Goal: Information Seeking & Learning: Understand process/instructions

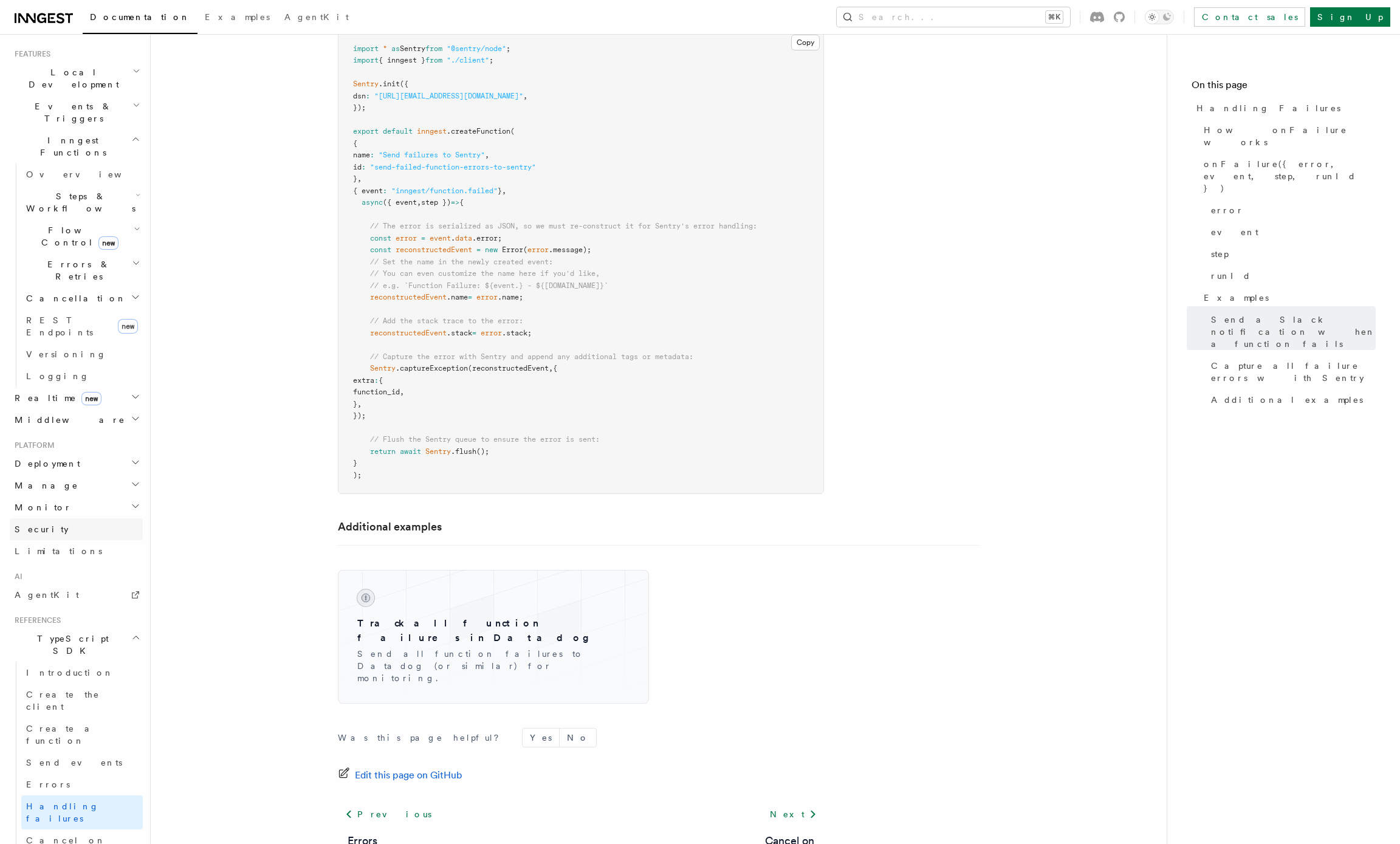
scroll to position [508, 0]
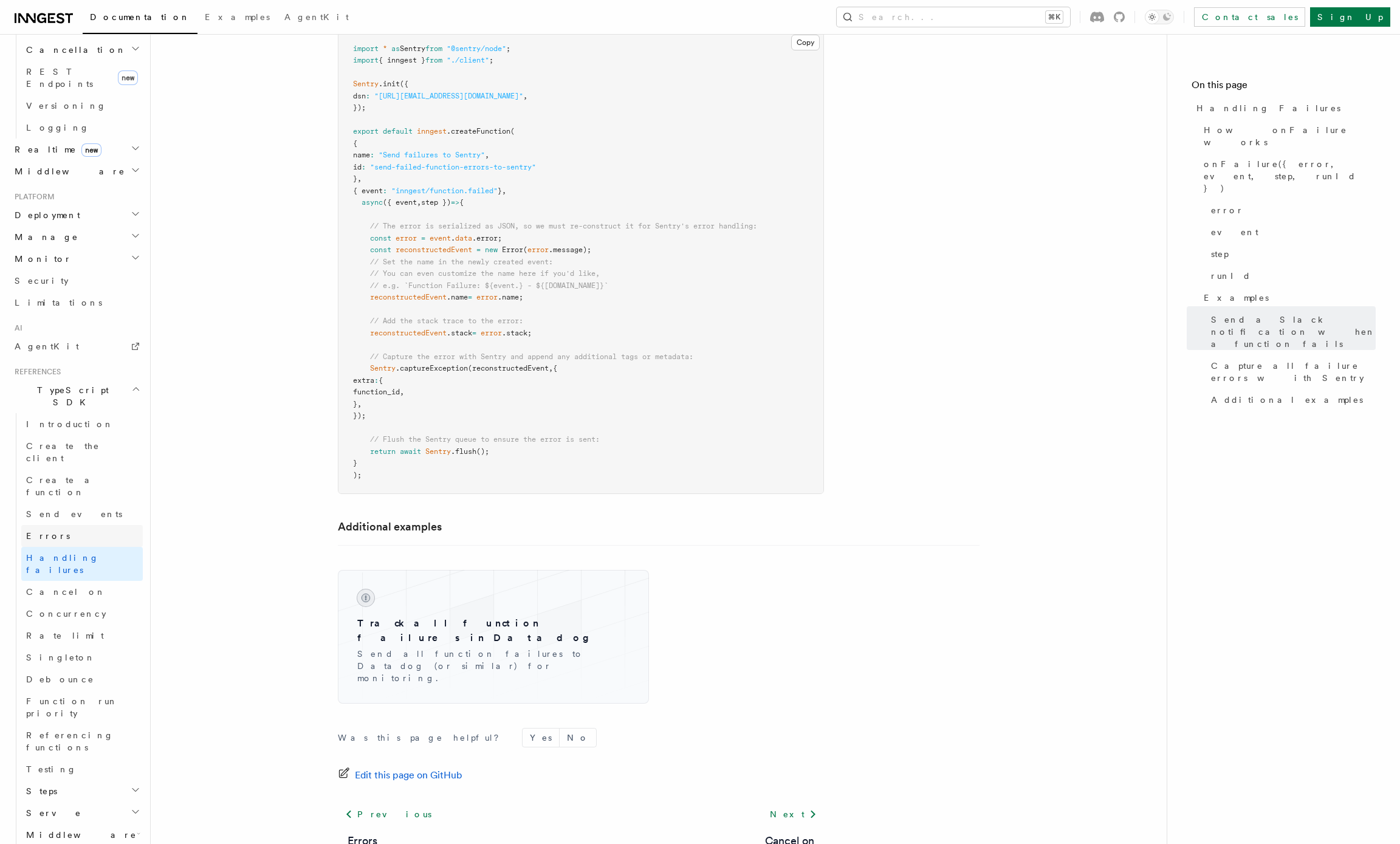
click at [40, 531] on span "Errors" at bounding box center [48, 536] width 44 height 10
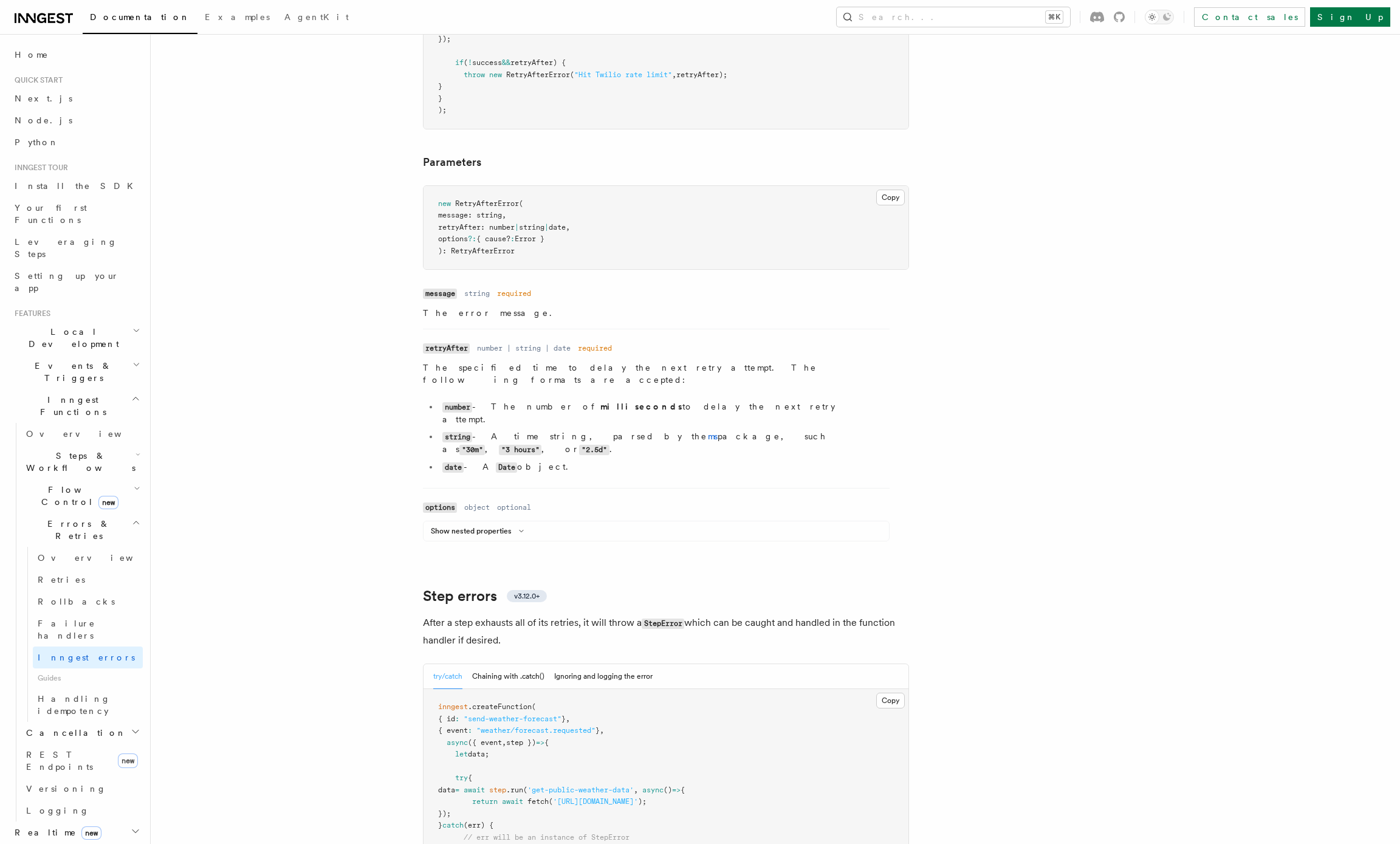
scroll to position [1563, 0]
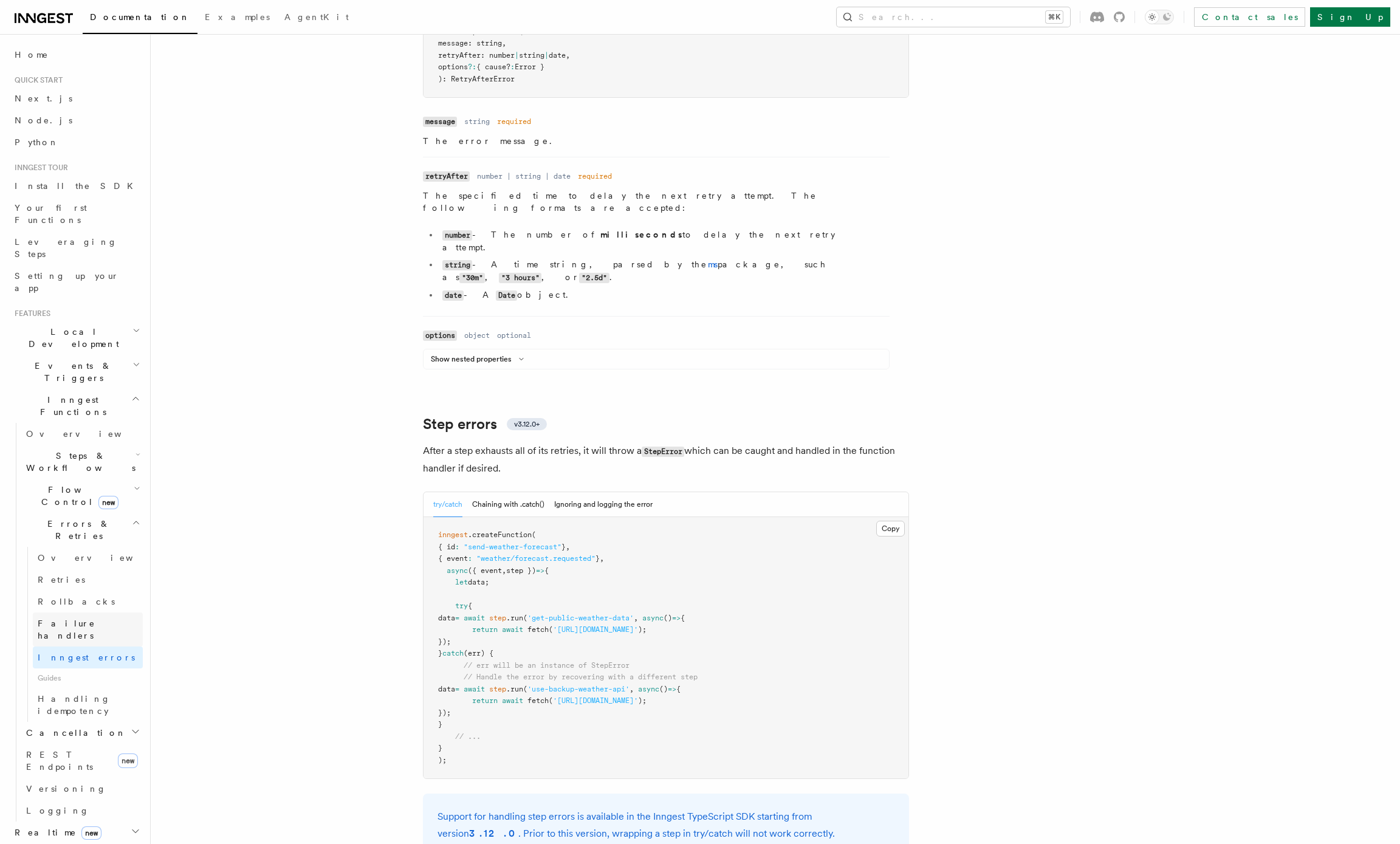
click at [67, 617] on span "Failure handlers" at bounding box center [91, 629] width 105 height 24
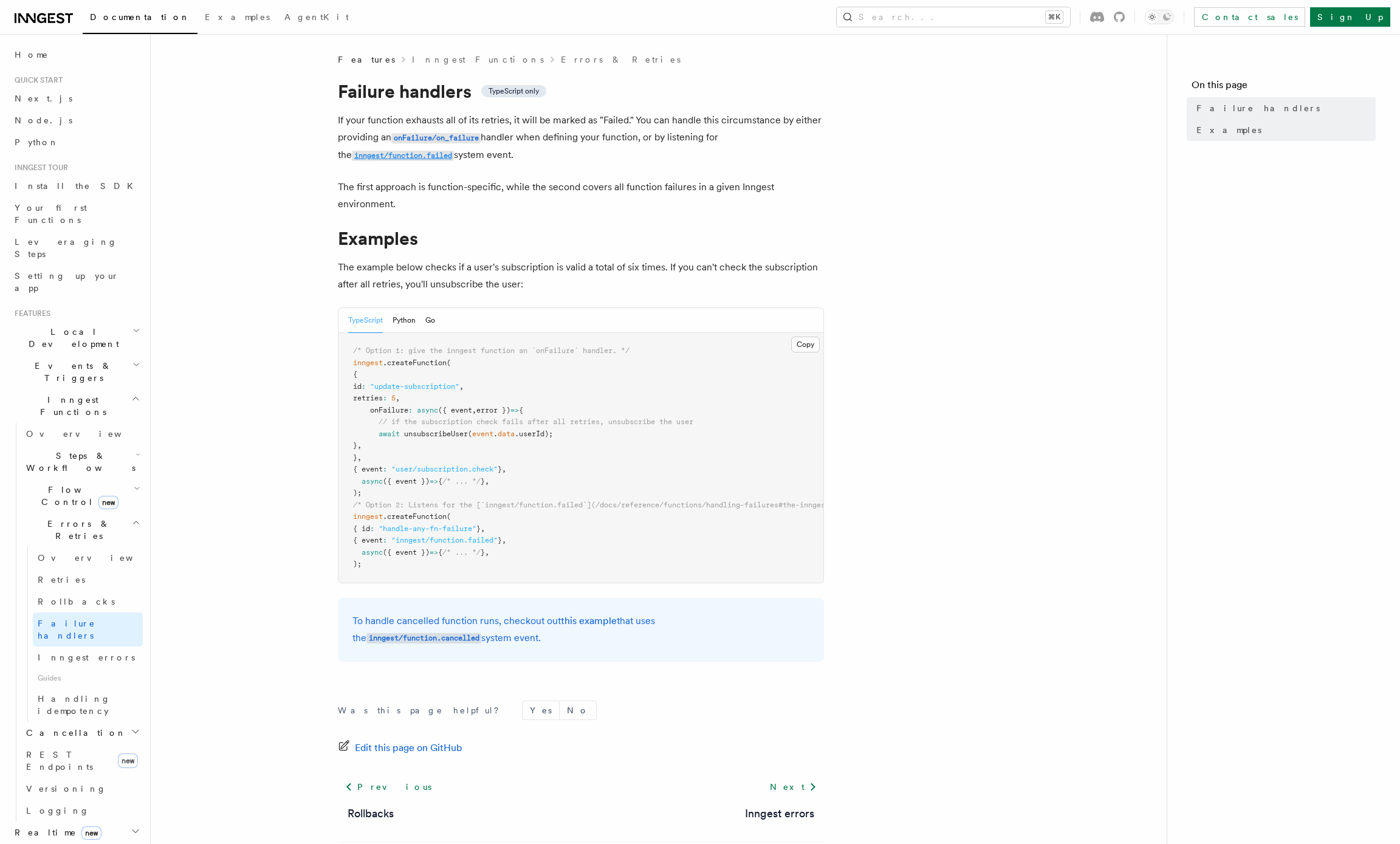
click at [354, 157] on code "inngest/function.failed" at bounding box center [403, 156] width 102 height 11
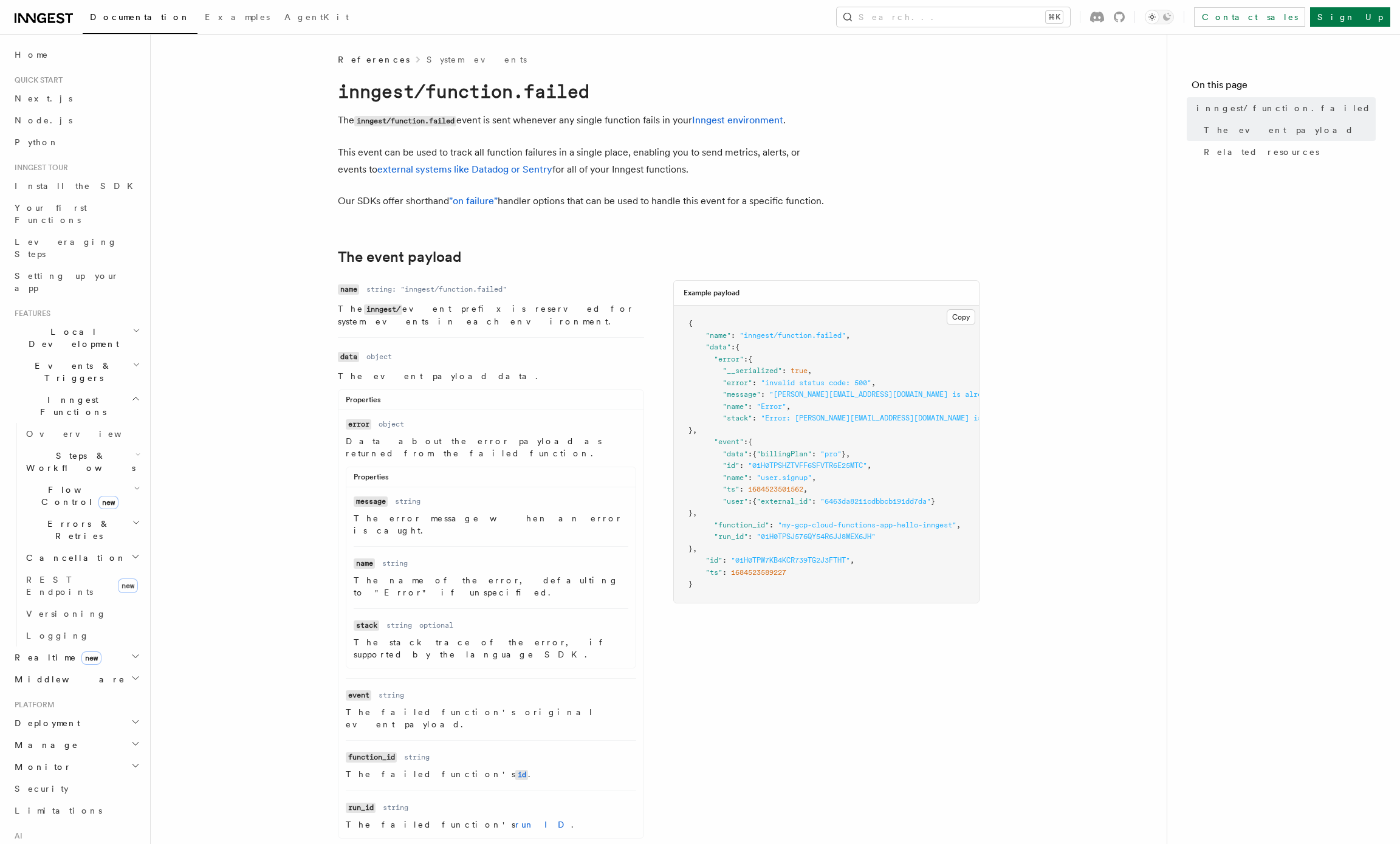
click at [460, 242] on article "References System events inngest/function.failed The inngest/function.failed ev…" at bounding box center [658, 666] width 977 height 1224
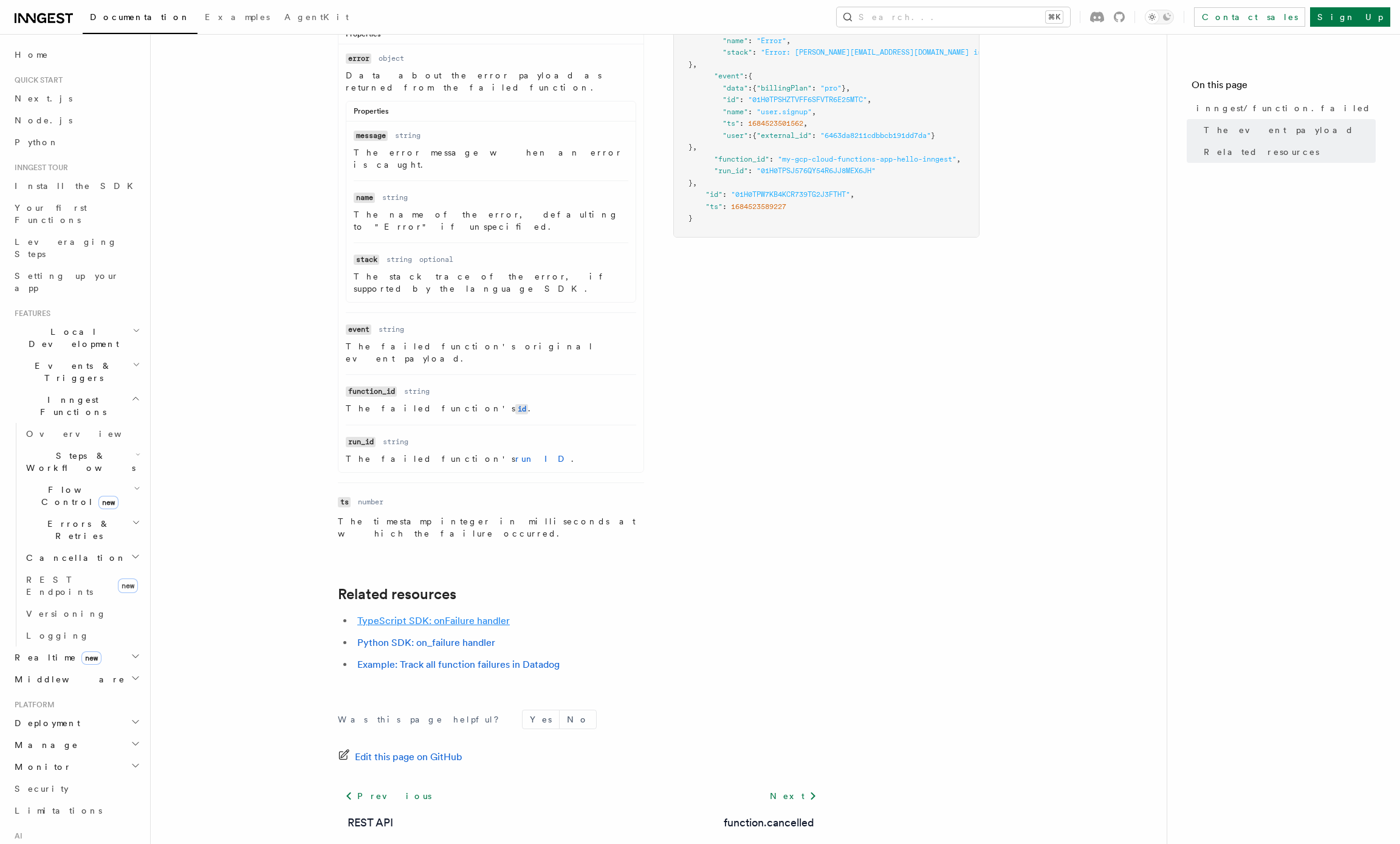
scroll to position [364, 0]
click at [398, 616] on link "TypeScript SDK: onFailure handler" at bounding box center [433, 622] width 152 height 12
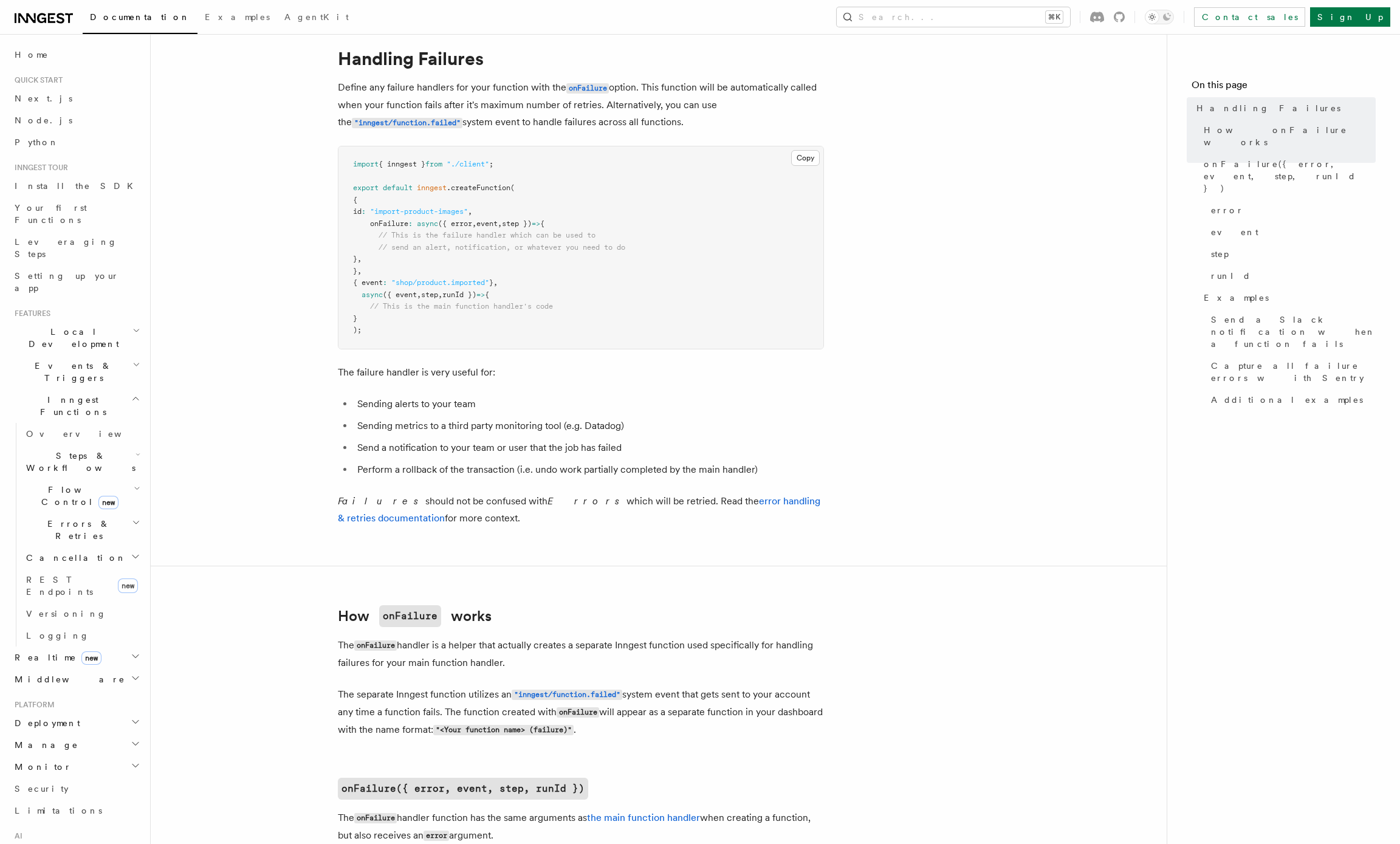
scroll to position [35, 0]
click at [377, 517] on link "error handling & retries documentation" at bounding box center [578, 506] width 483 height 28
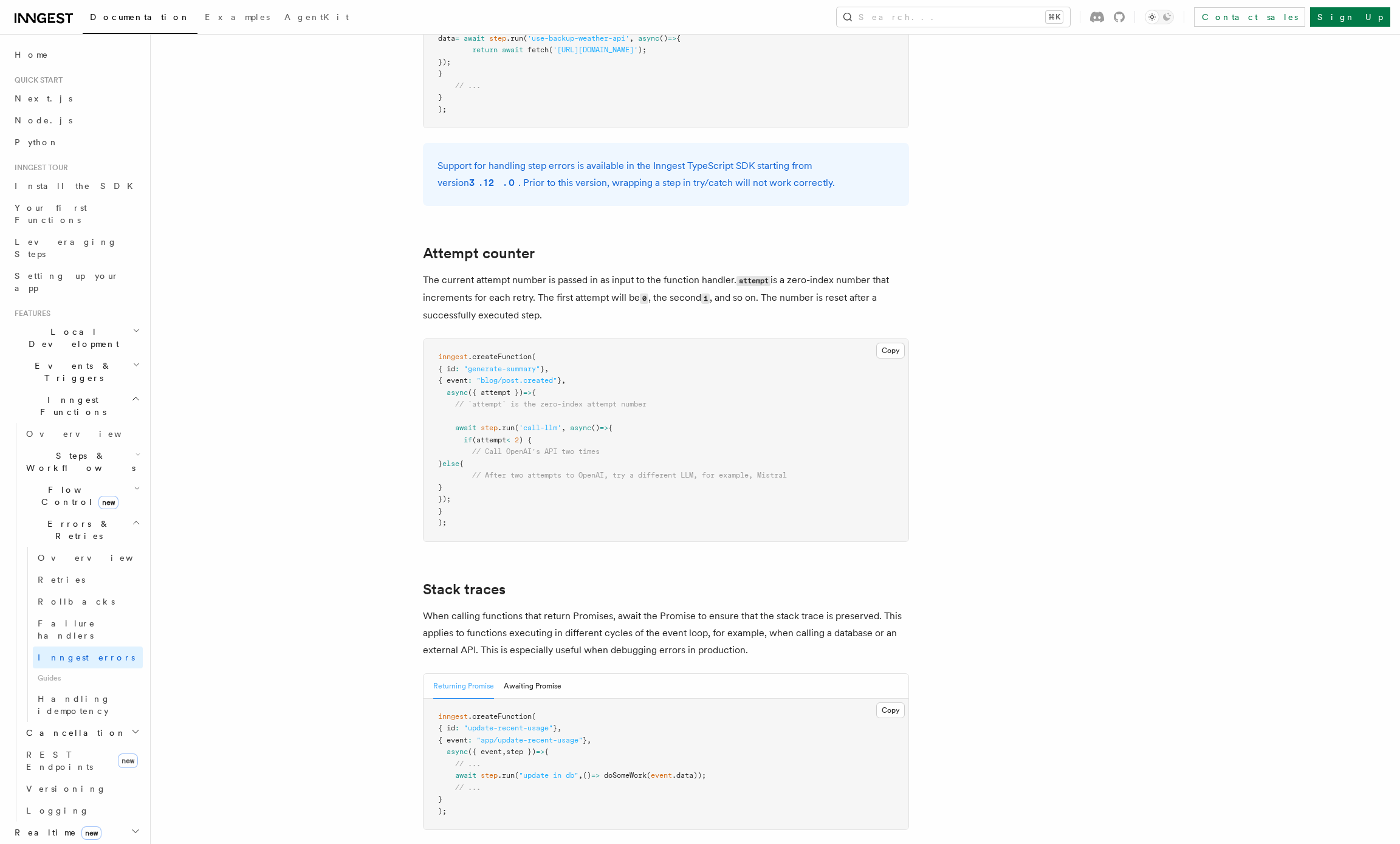
scroll to position [2391, 0]
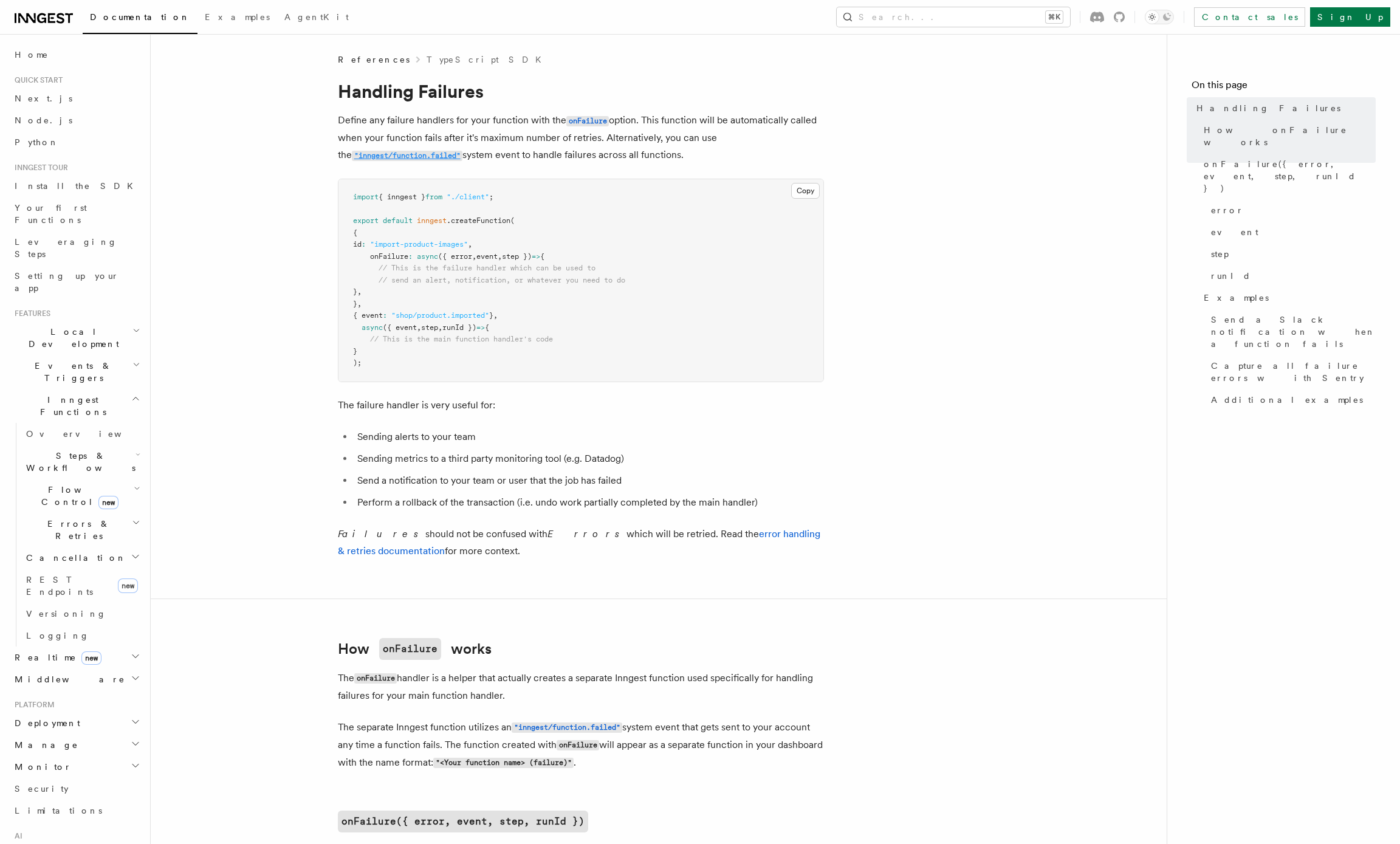
click at [410, 156] on code ""inngest/function.failed"" at bounding box center [407, 156] width 110 height 11
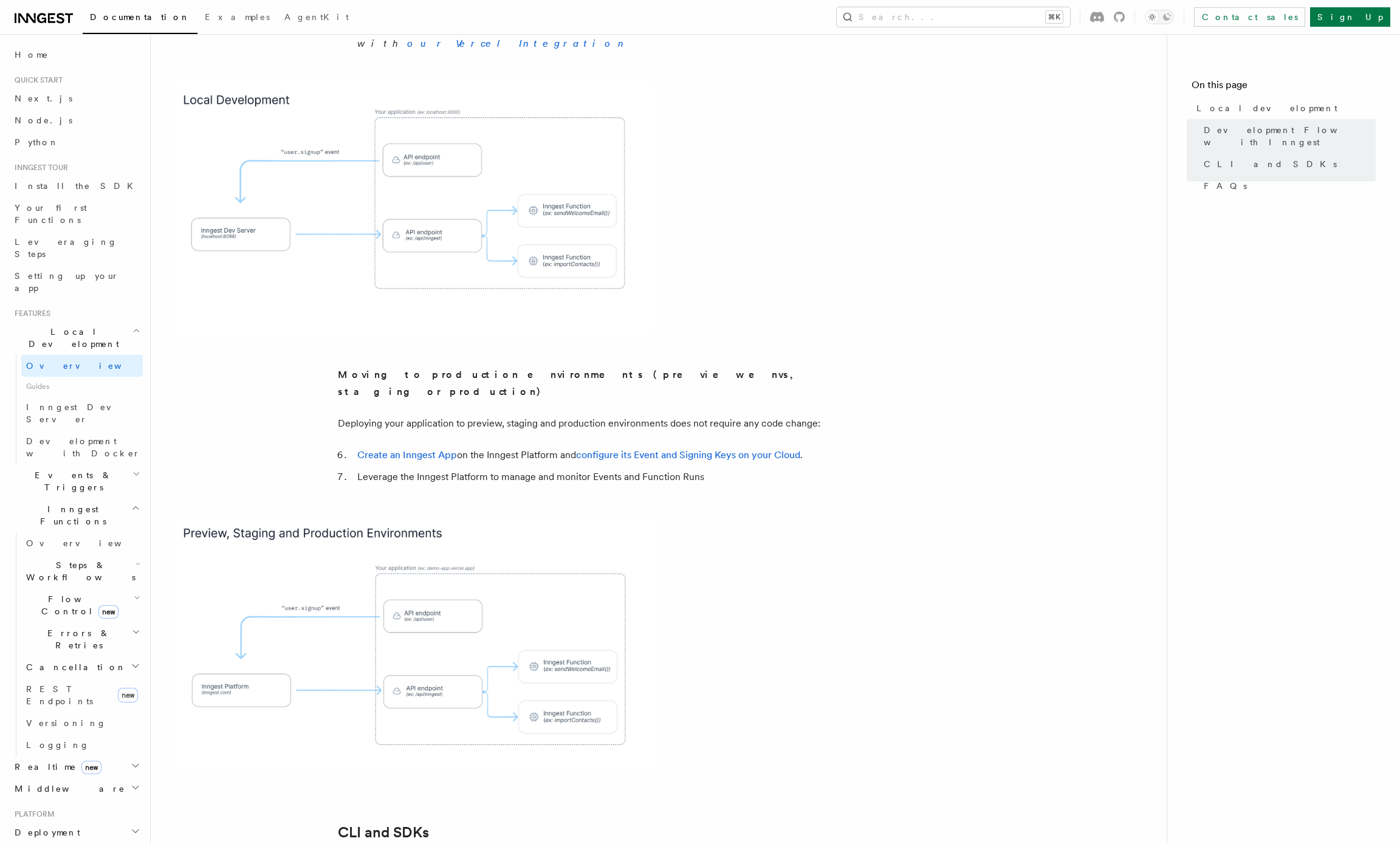
scroll to position [517, 0]
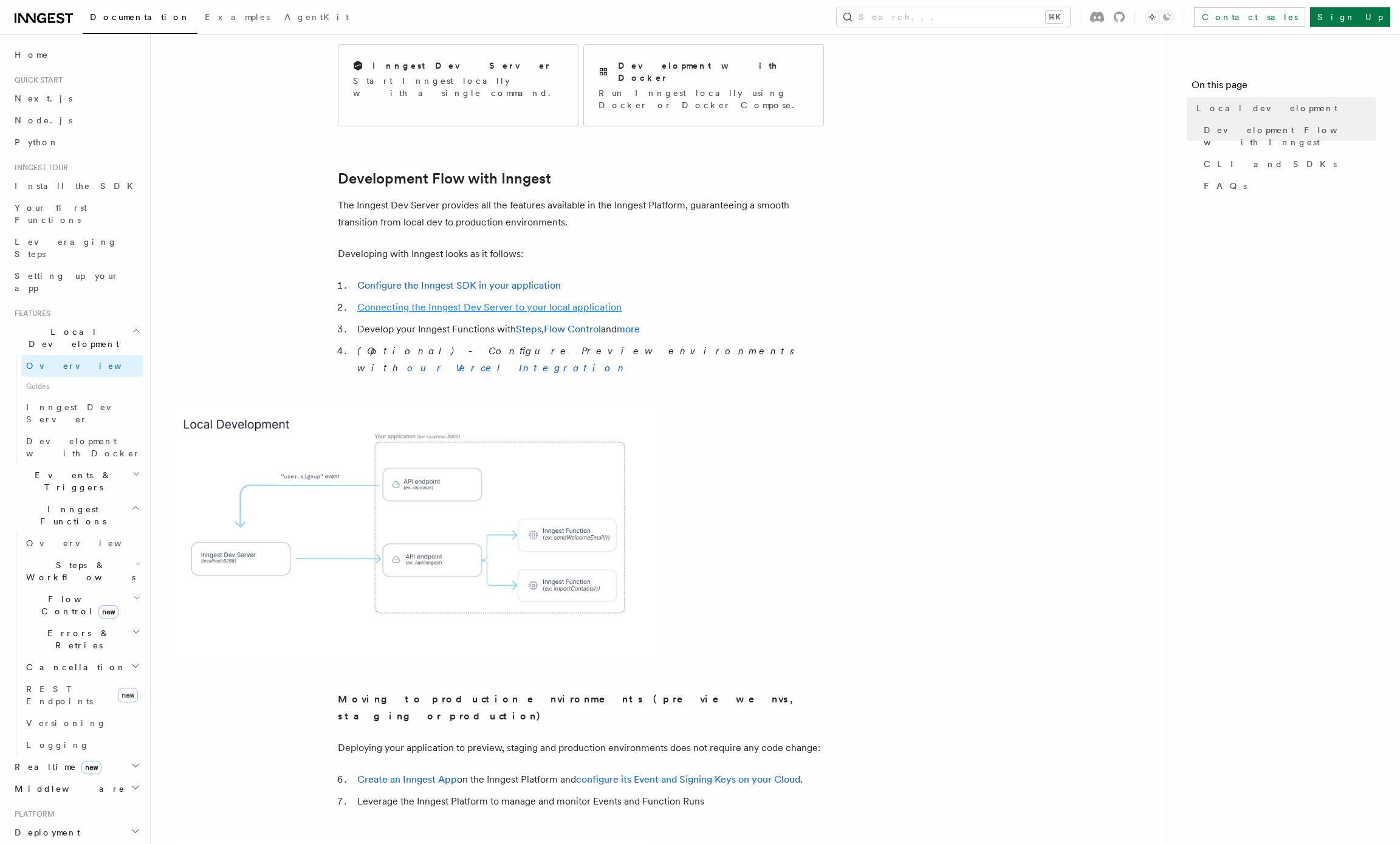
click at [395, 301] on link "Connecting the Inngest Dev Server to your local application" at bounding box center [488, 307] width 264 height 12
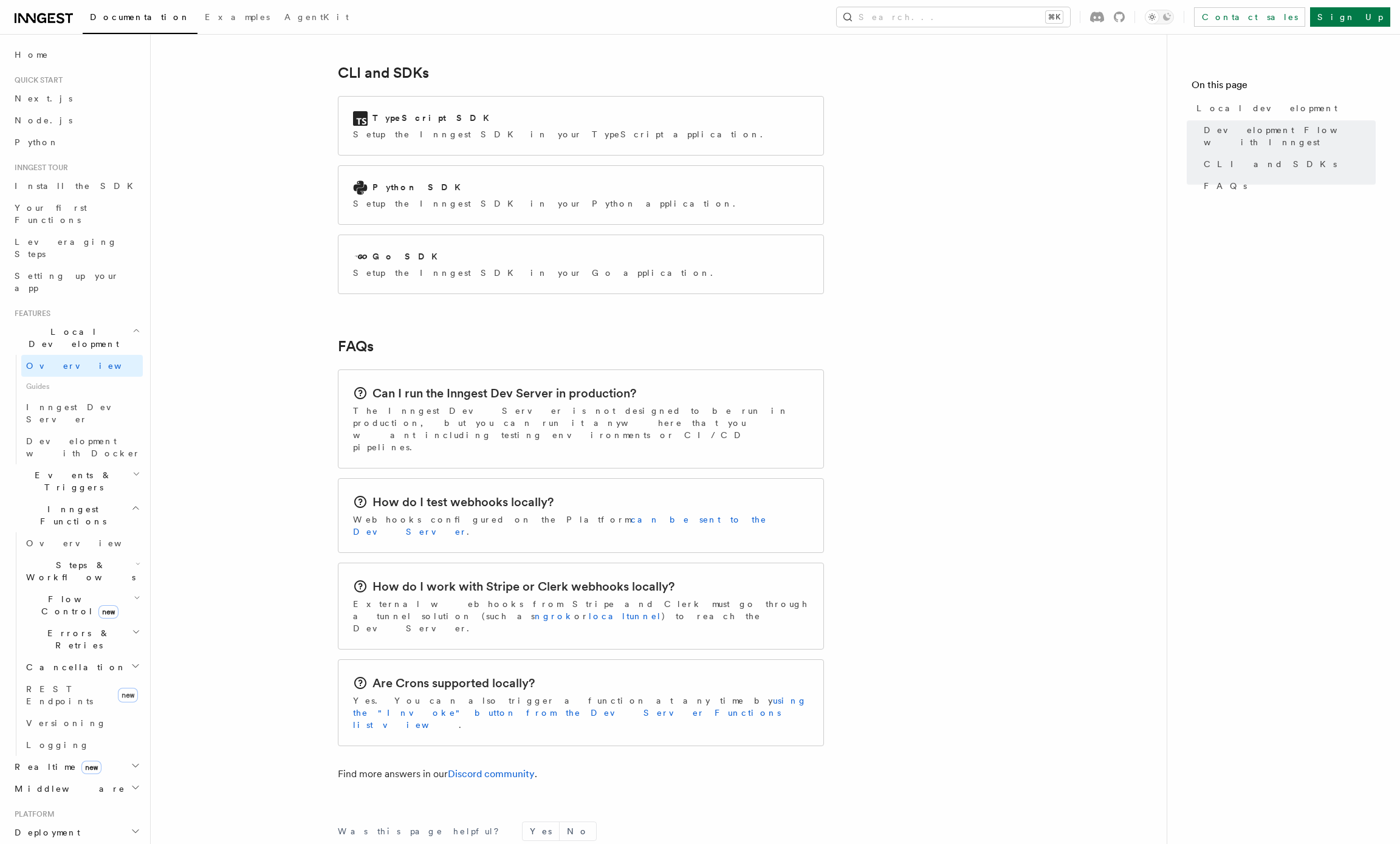
scroll to position [1648, 0]
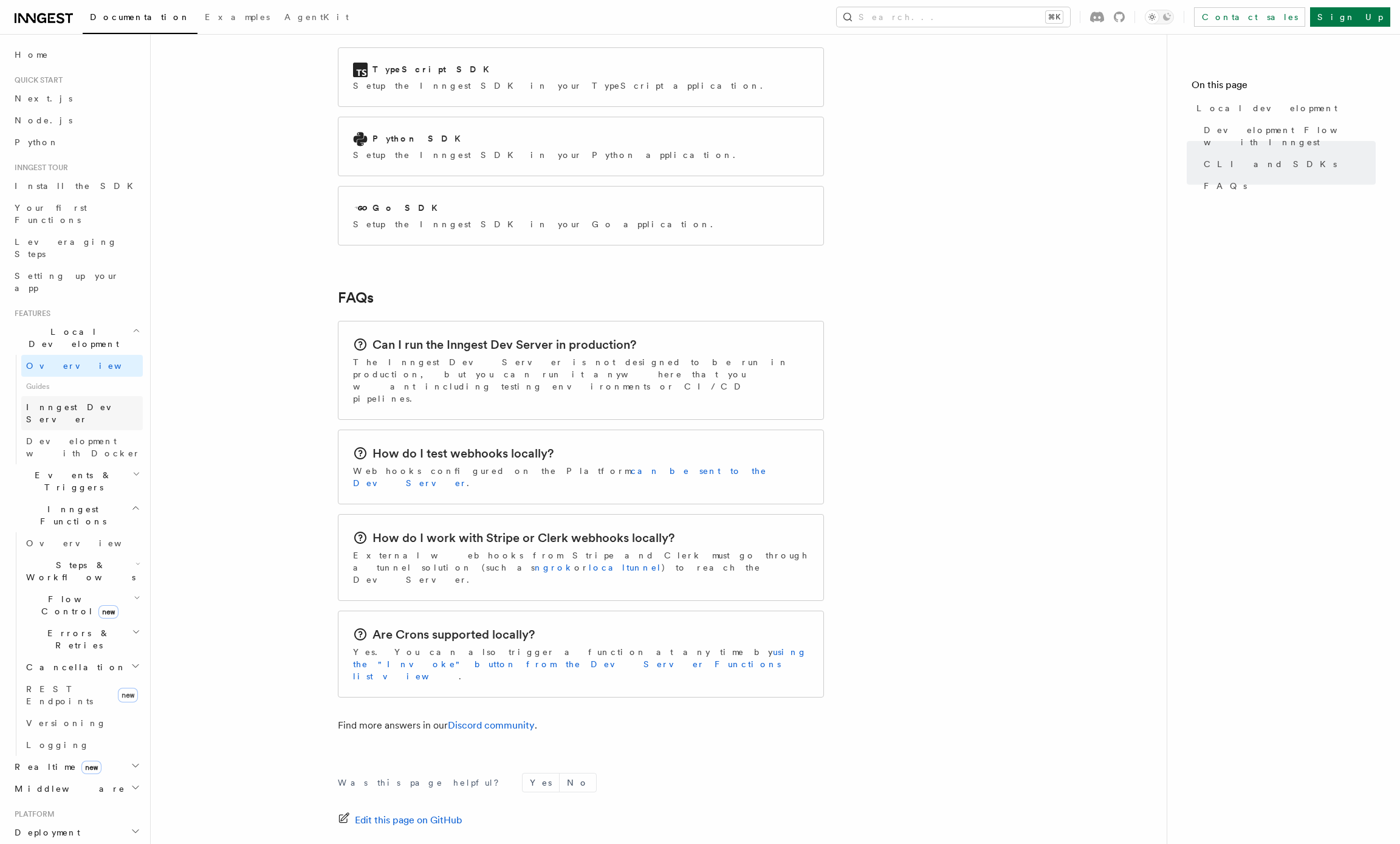
click at [31, 403] on span "Inngest Dev Server" at bounding box center [78, 413] width 104 height 21
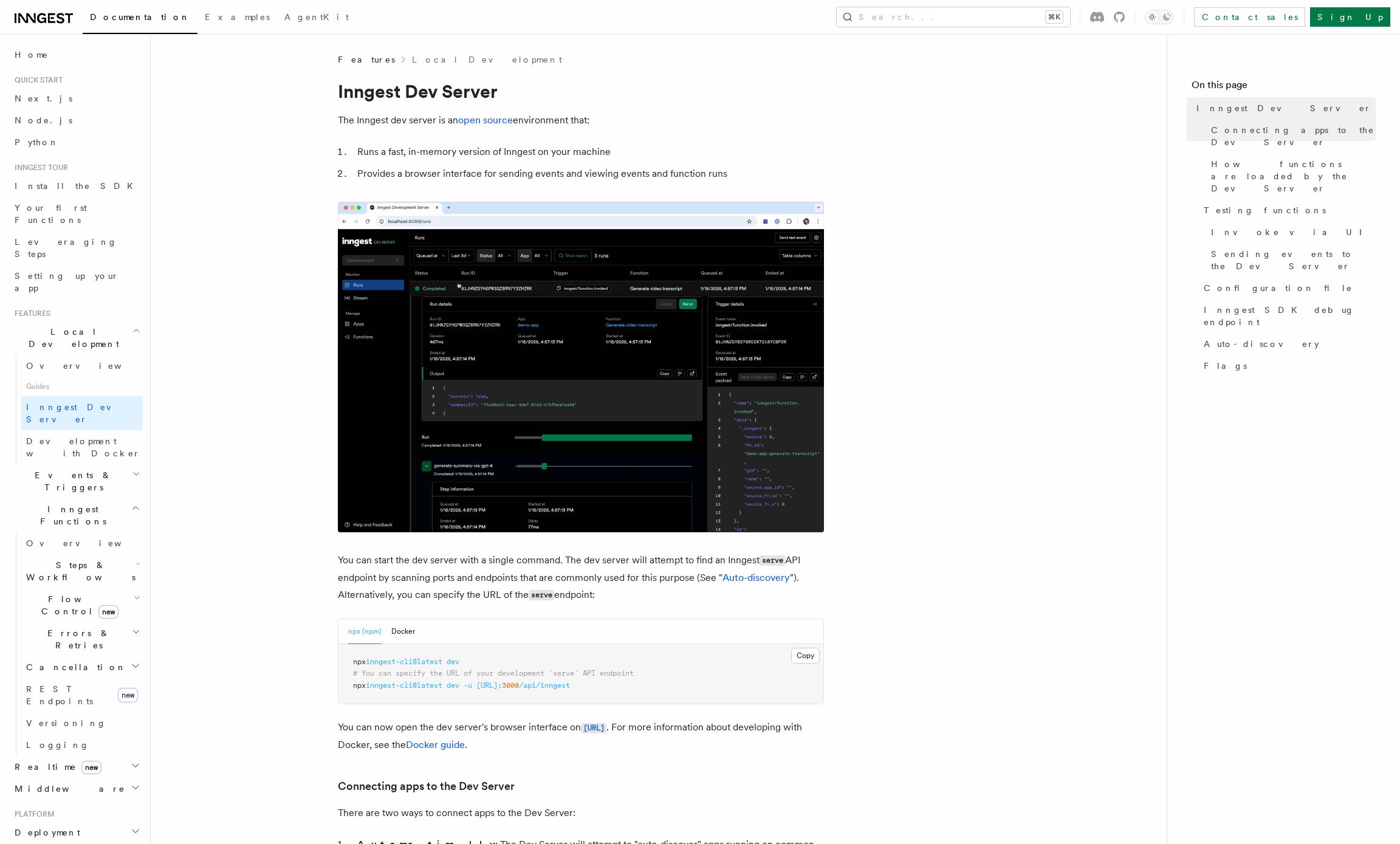
click at [386, 665] on span "inngest-cli@latest" at bounding box center [404, 661] width 77 height 9
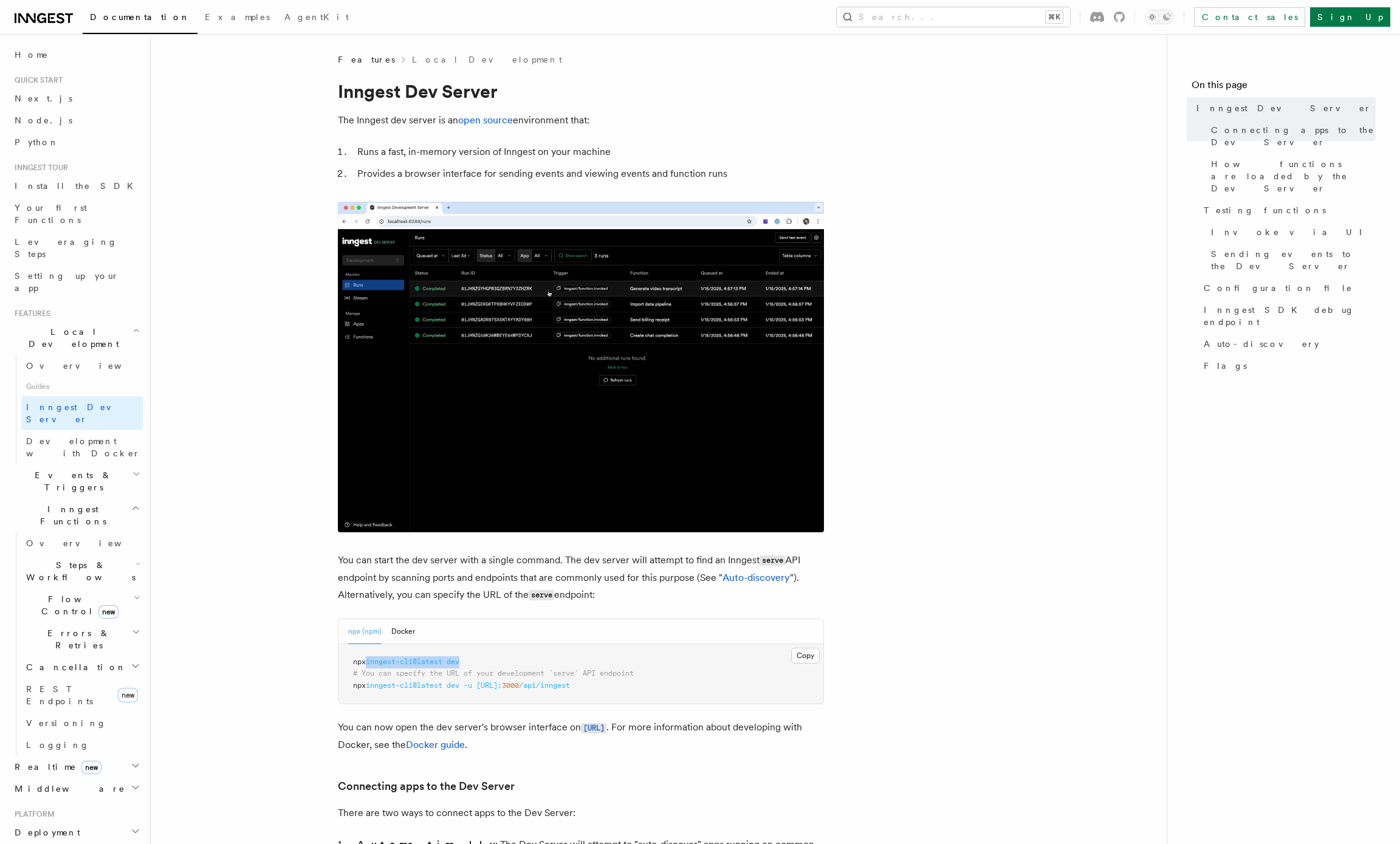
drag, startPoint x: 386, startPoint y: 665, endPoint x: 455, endPoint y: 662, distance: 69.1
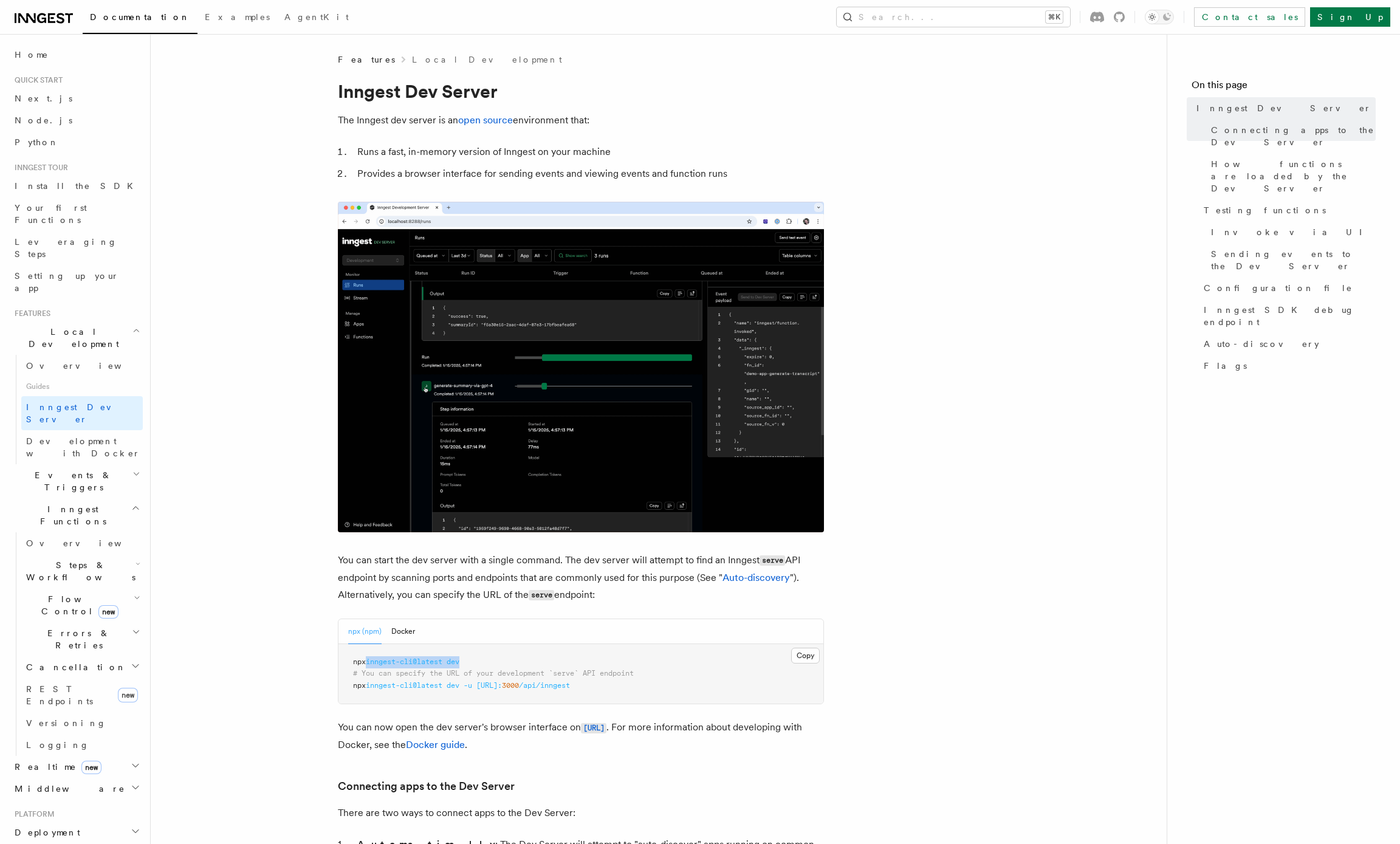
click at [455, 662] on span "npx inngest-cli@latest dev" at bounding box center [406, 661] width 106 height 9
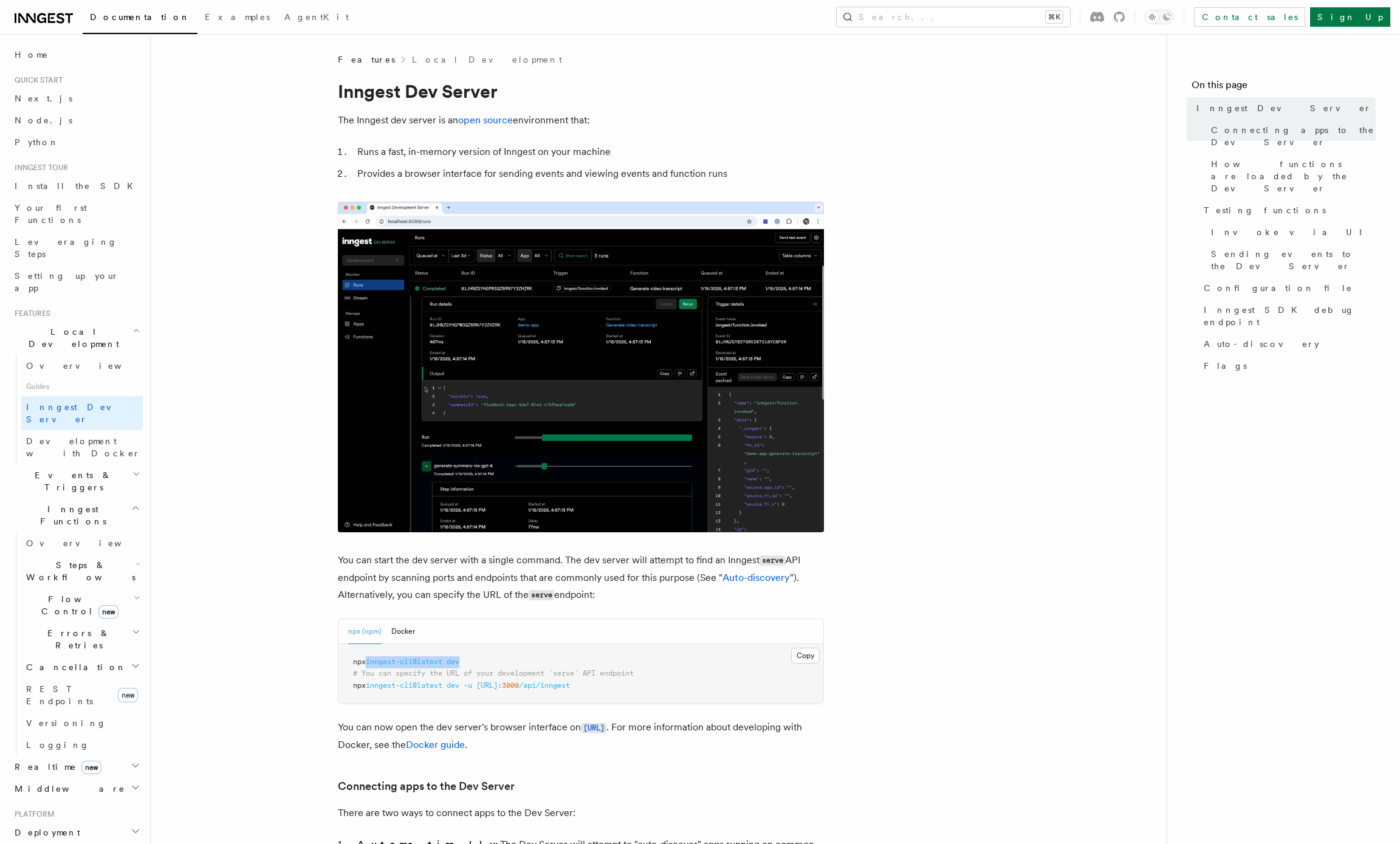
copy span "inngest-cli@latest dev"
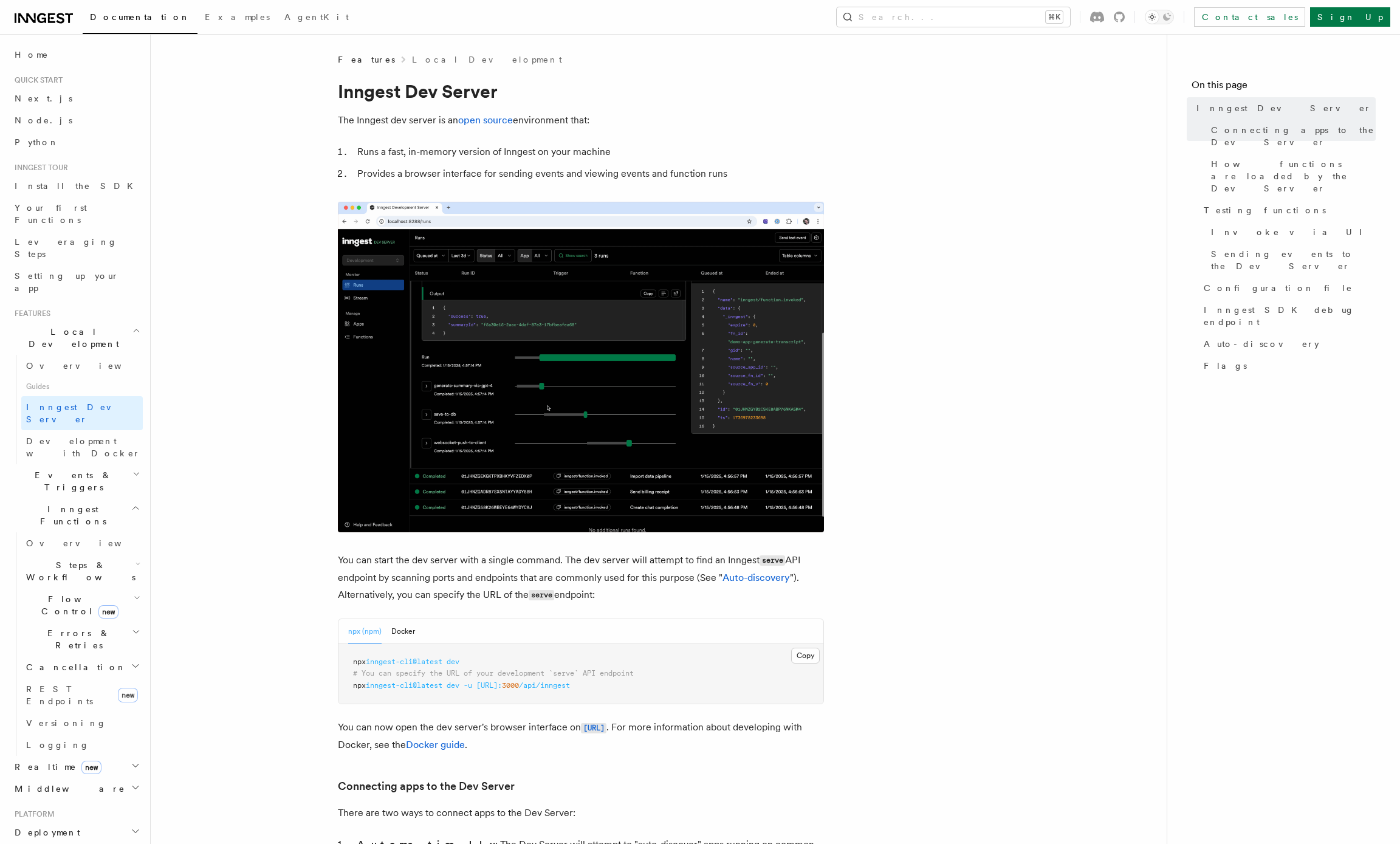
click at [64, 558] on span "Steps & Workflows" at bounding box center [78, 570] width 114 height 24
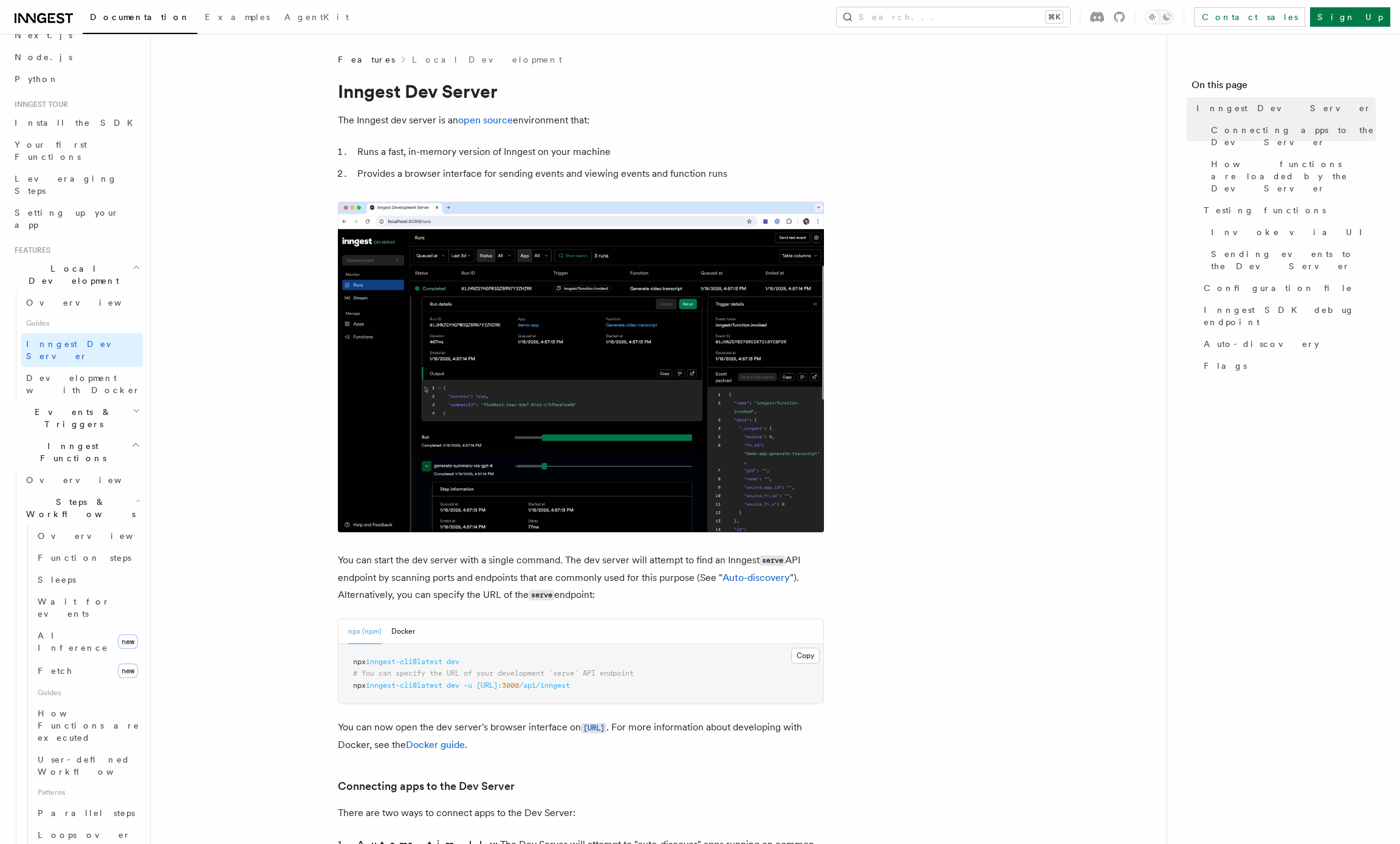
scroll to position [64, 0]
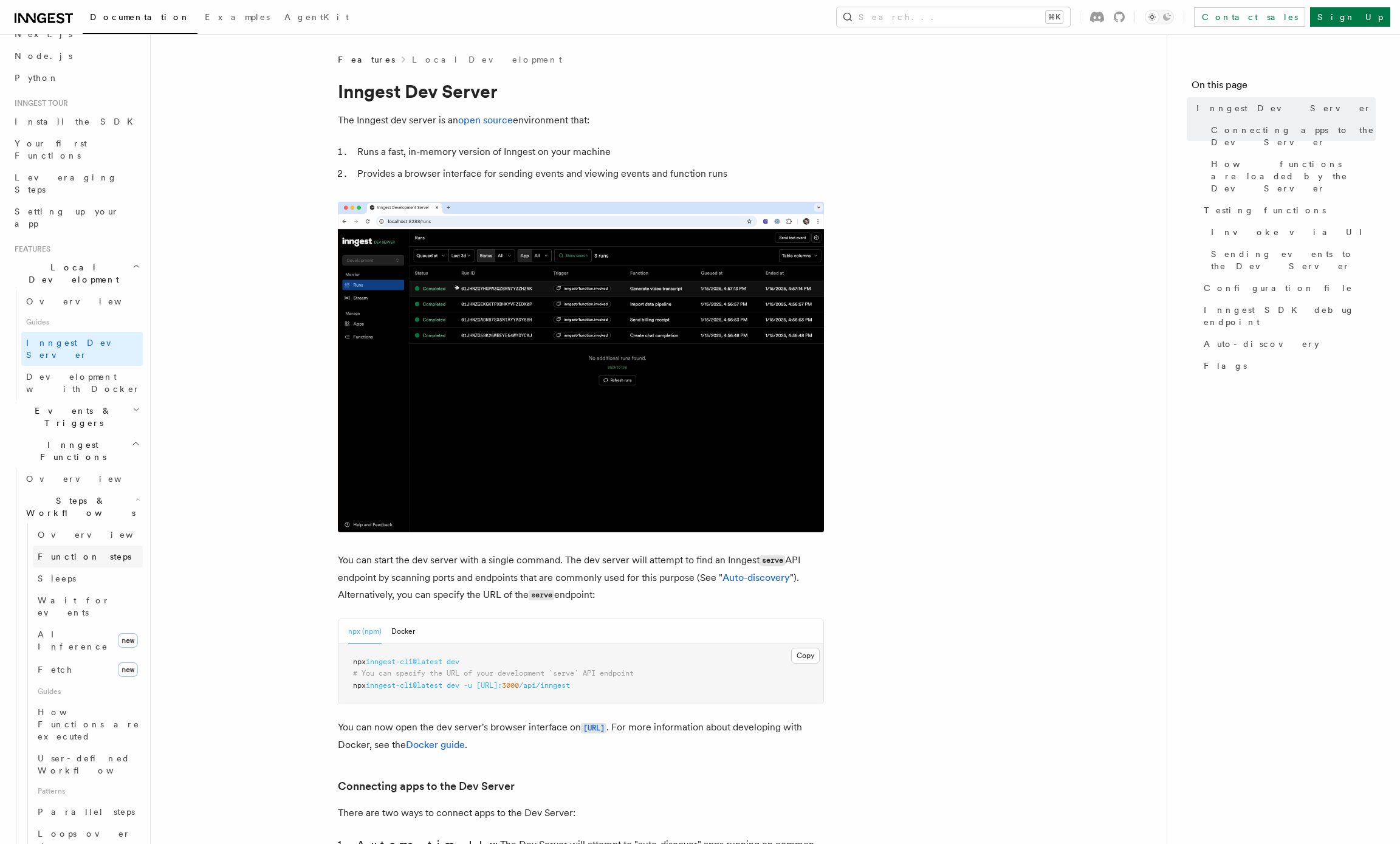
click at [64, 552] on span "Function steps" at bounding box center [85, 556] width 94 height 10
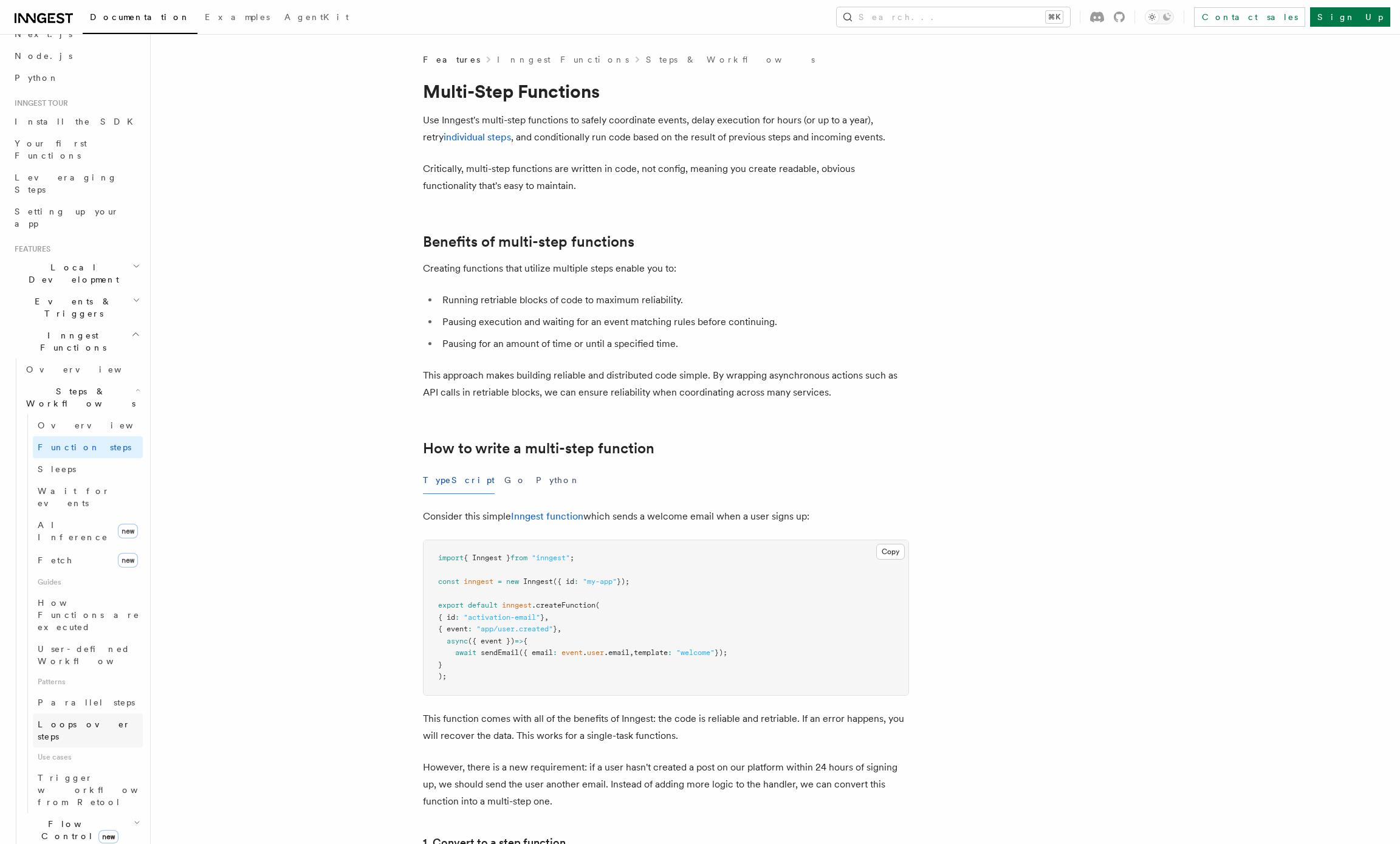
click at [71, 719] on span "Loops over steps" at bounding box center [84, 730] width 93 height 21
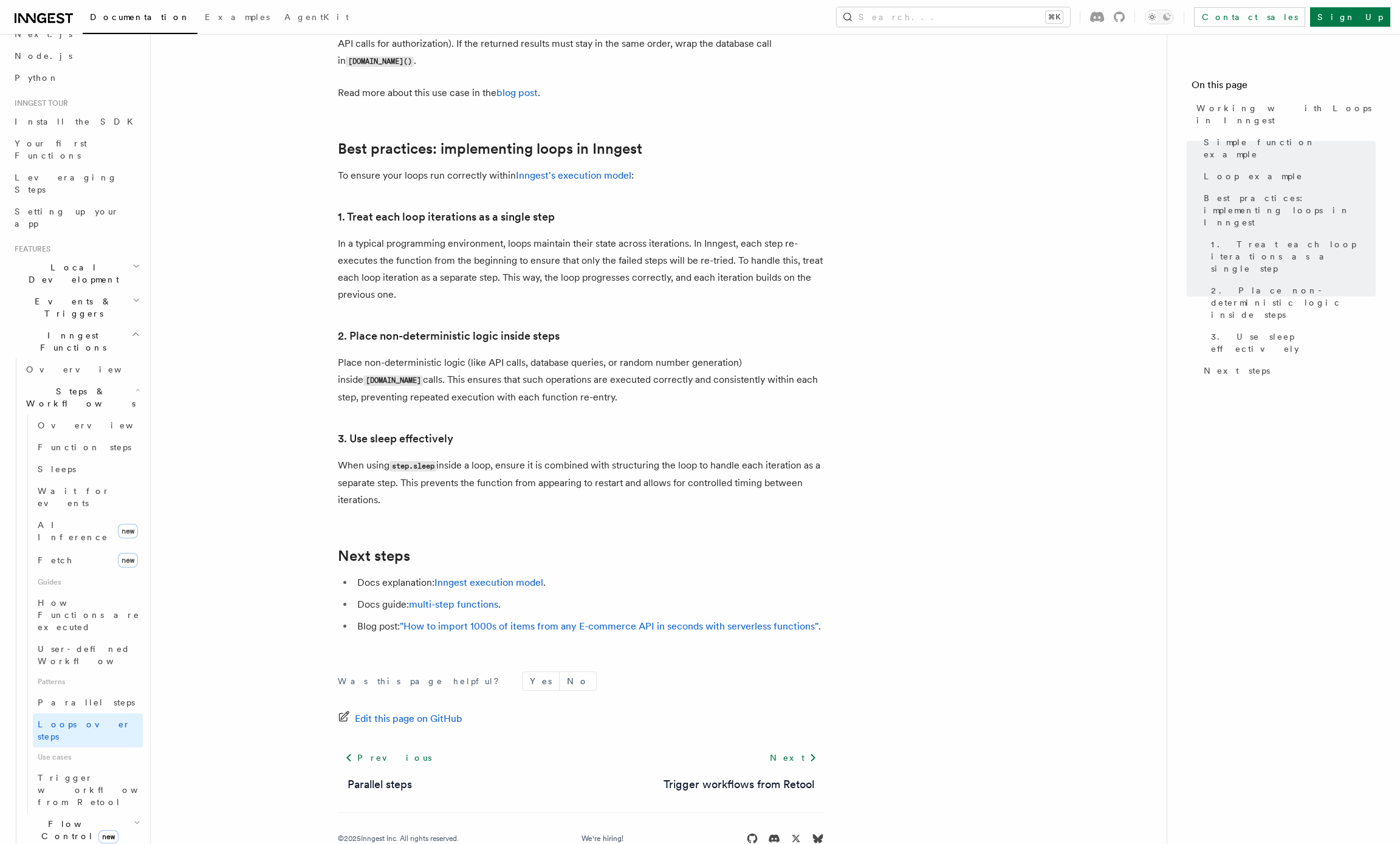
scroll to position [1817, 0]
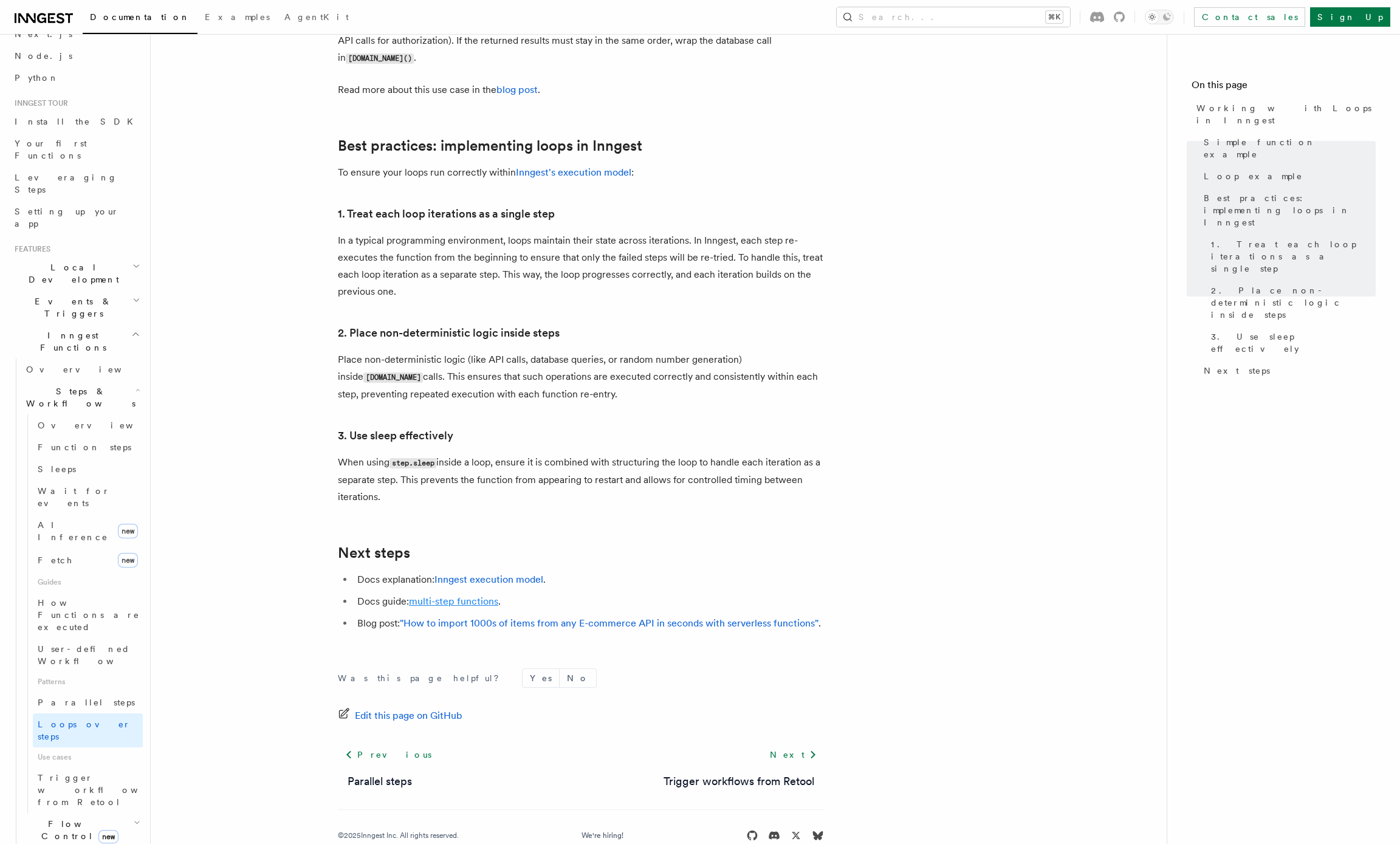
click at [425, 595] on link "multi-step functions" at bounding box center [453, 601] width 90 height 12
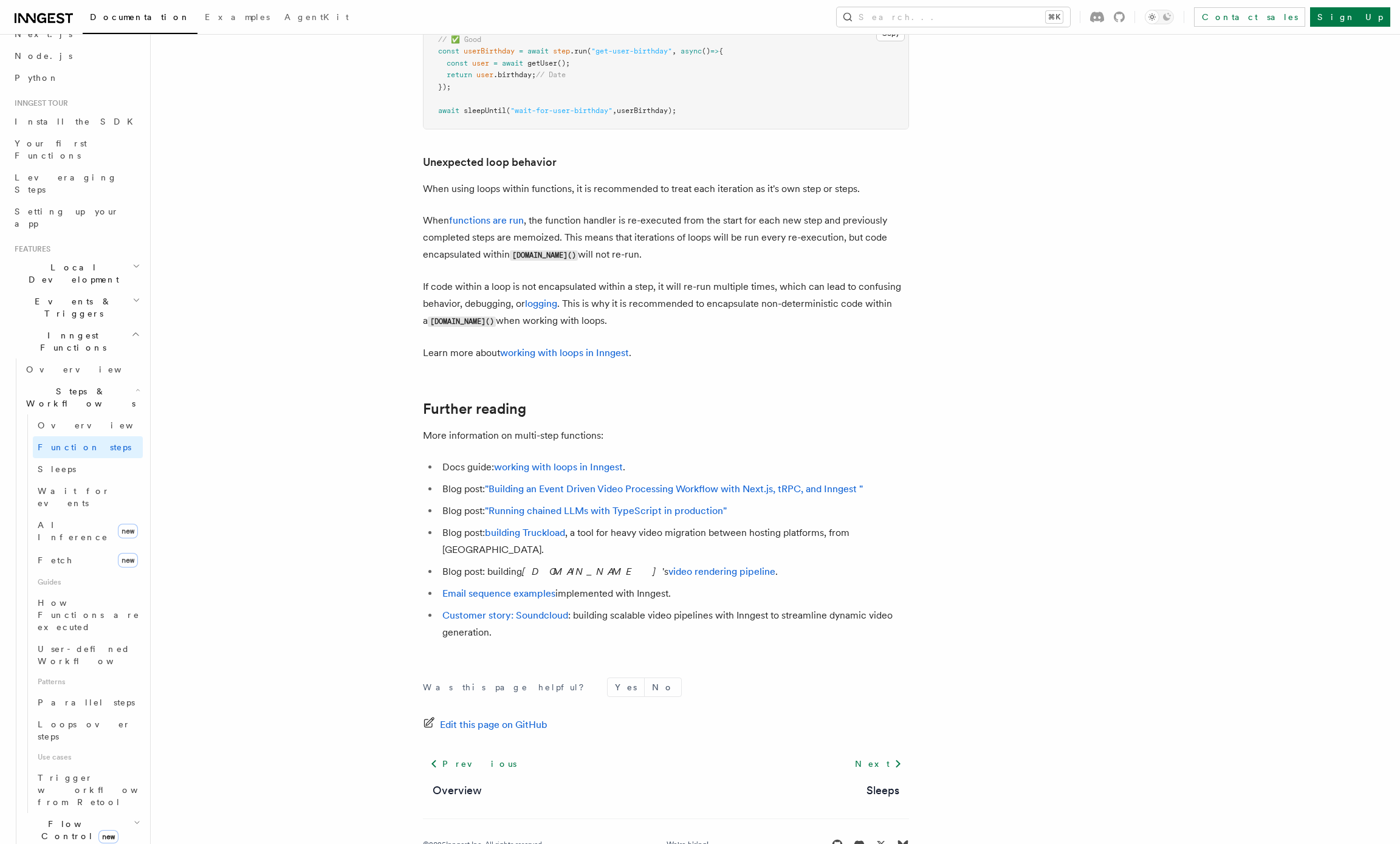
scroll to position [3798, 0]
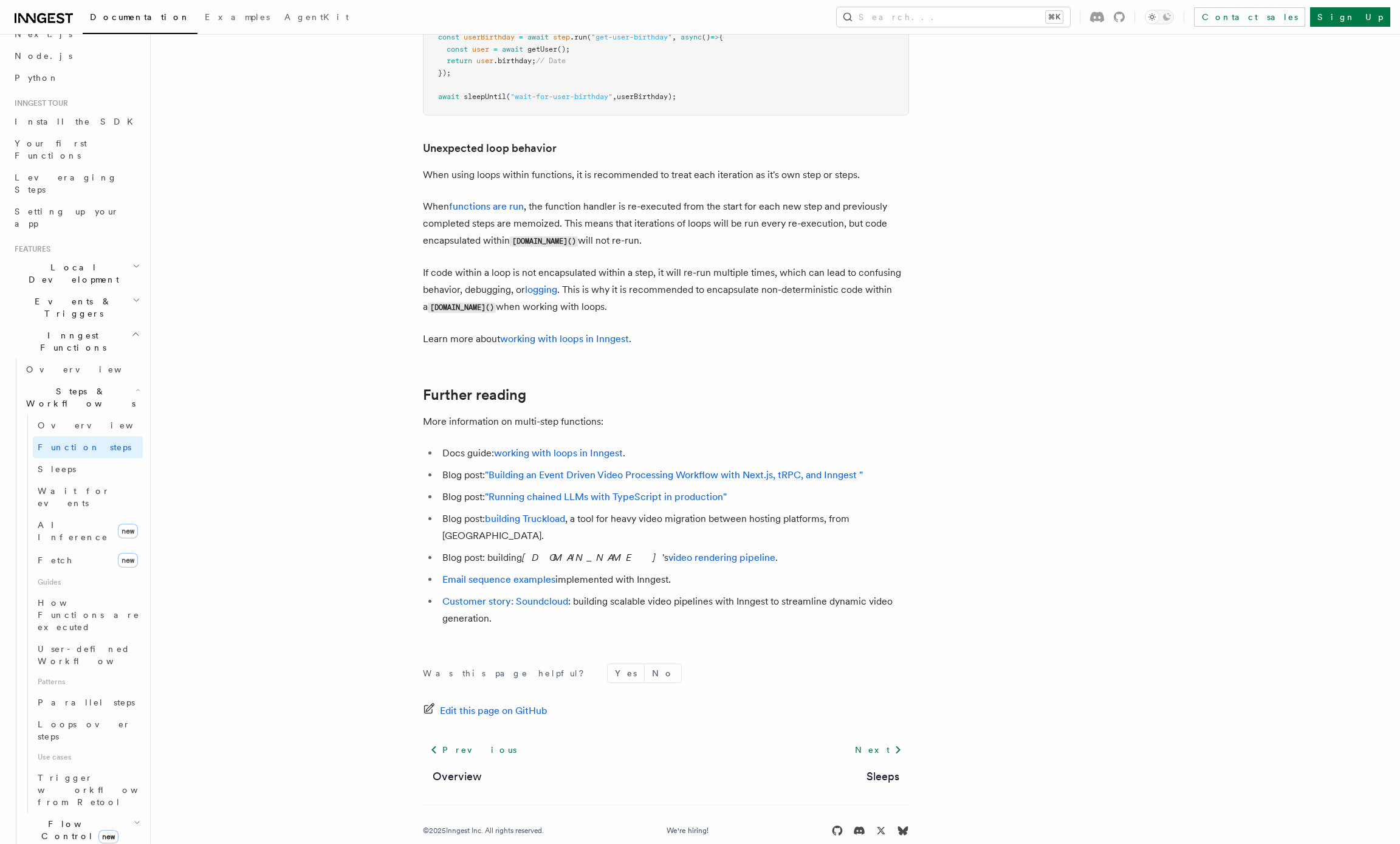
click at [583, 207] on p "When functions are run , the function handler is re-executed from the start for…" at bounding box center [666, 223] width 486 height 52
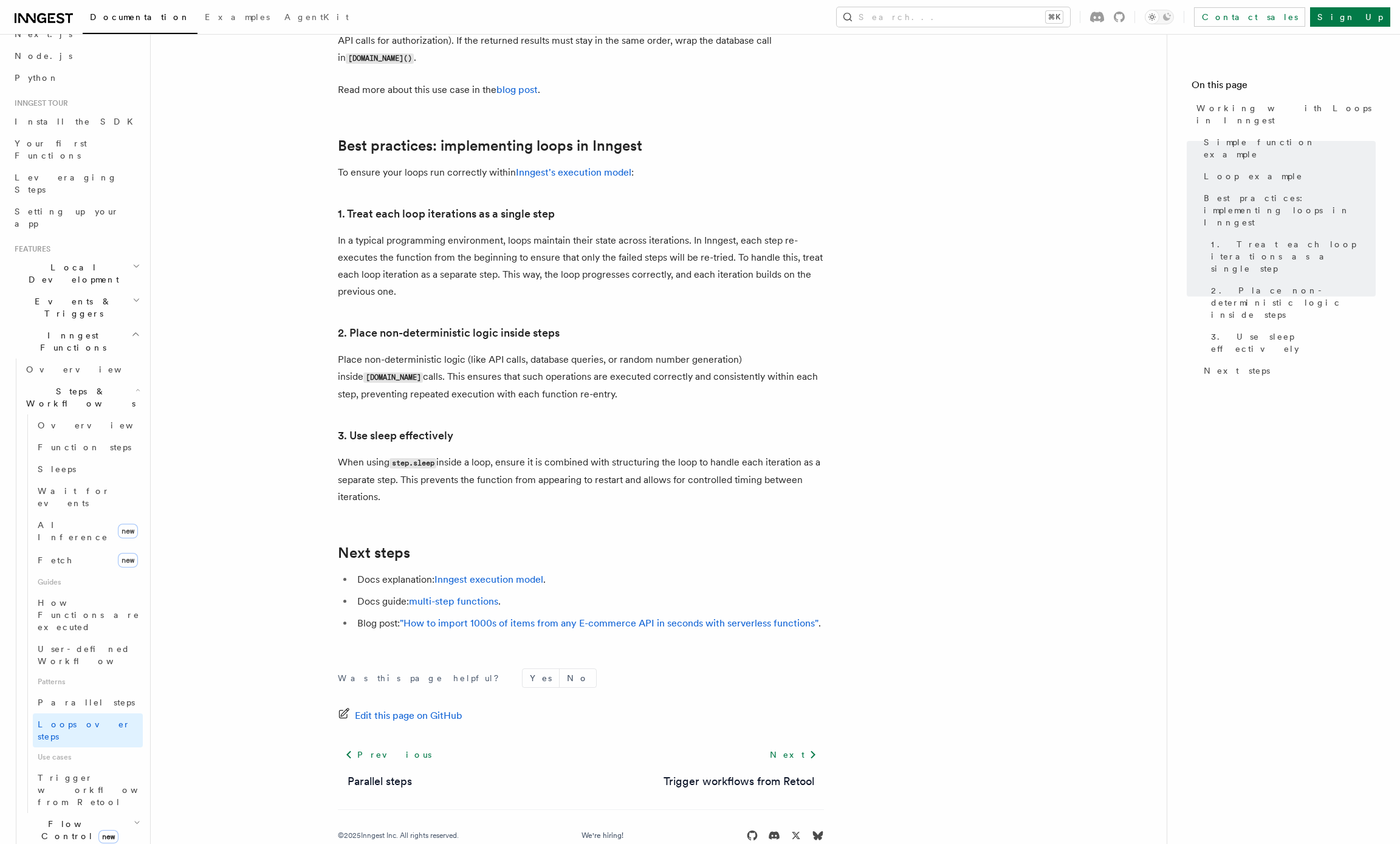
scroll to position [1826, 0]
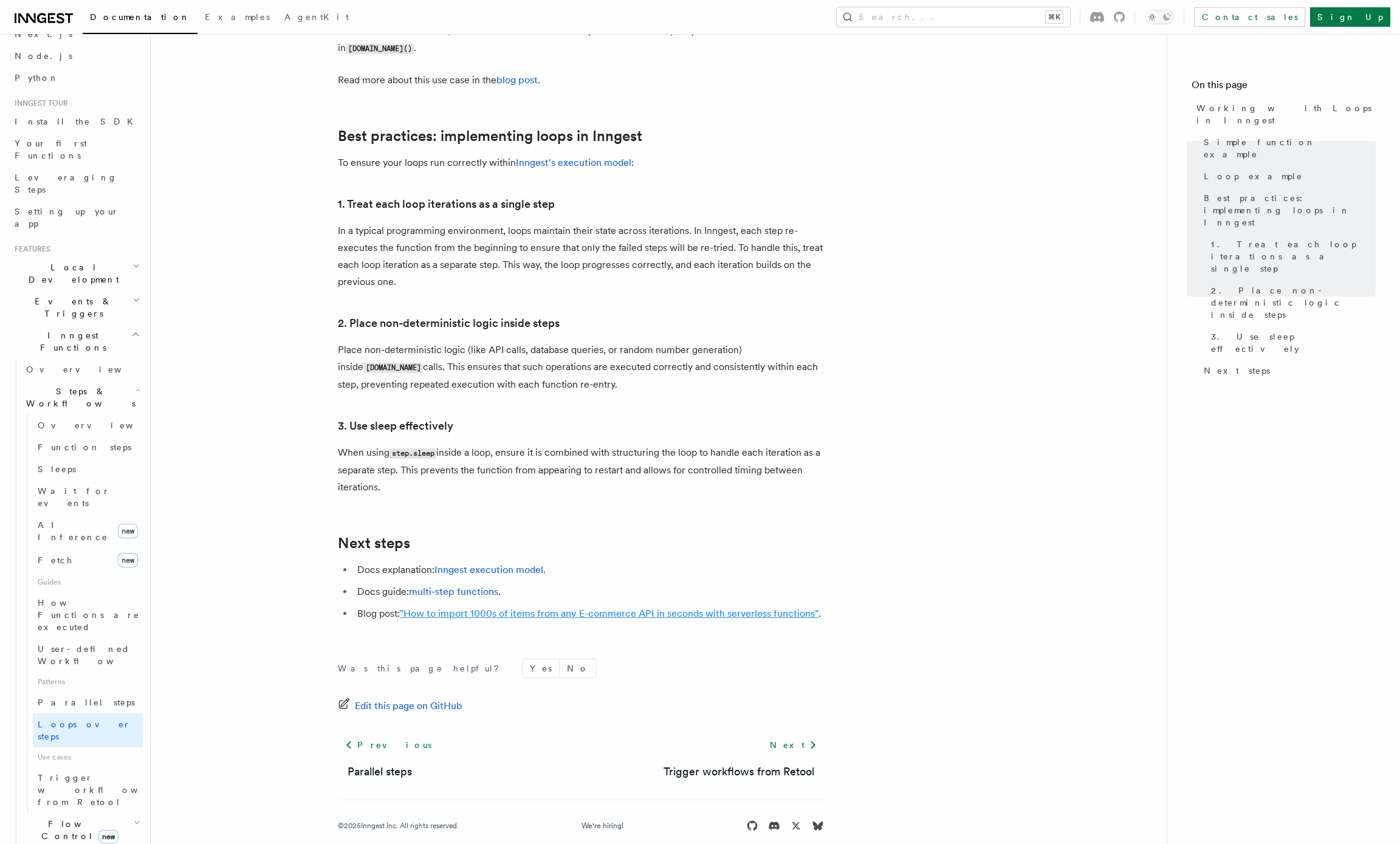
scroll to position [3798, 0]
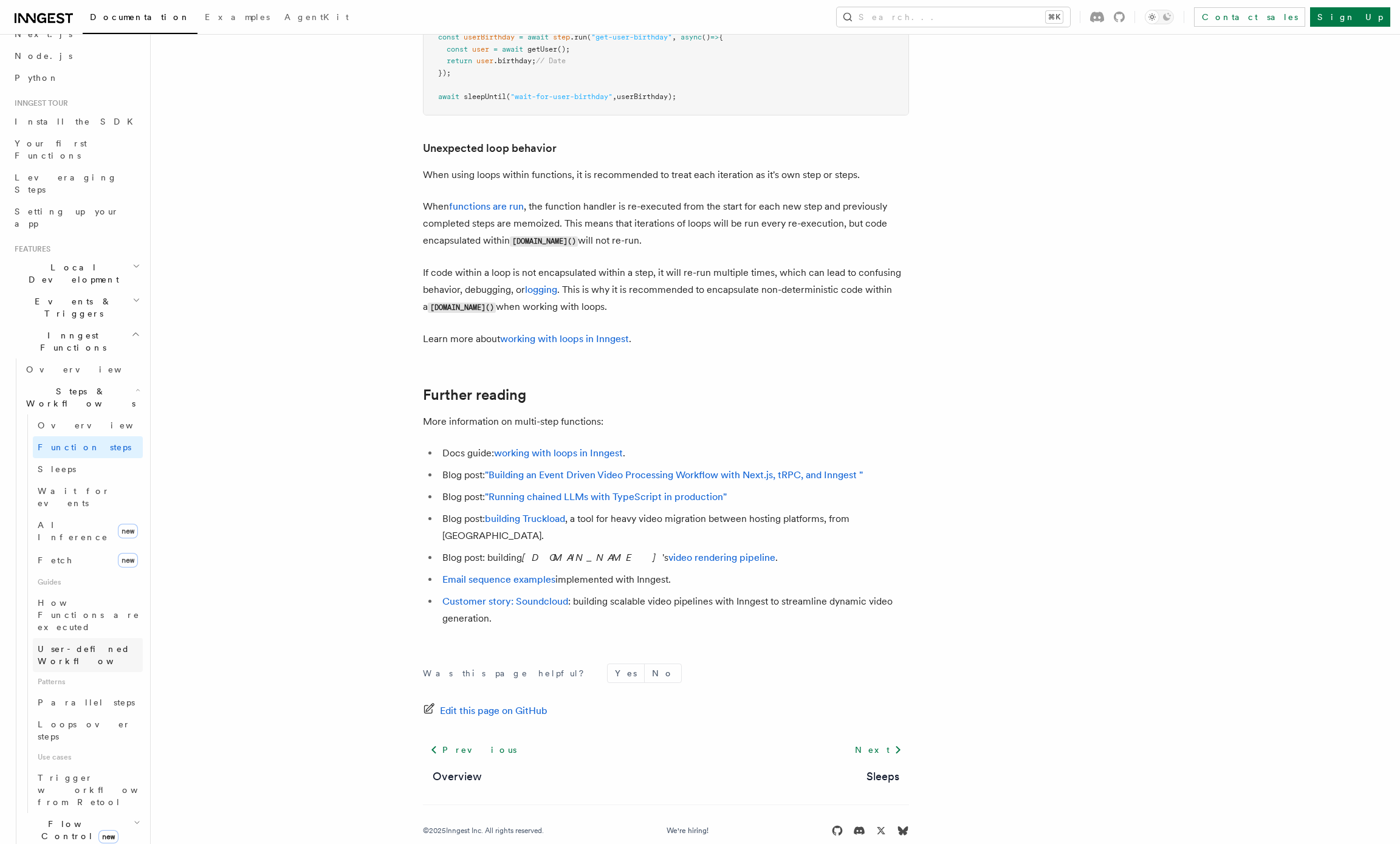
click at [58, 644] on span "User-defined Workflows" at bounding box center [93, 655] width 109 height 21
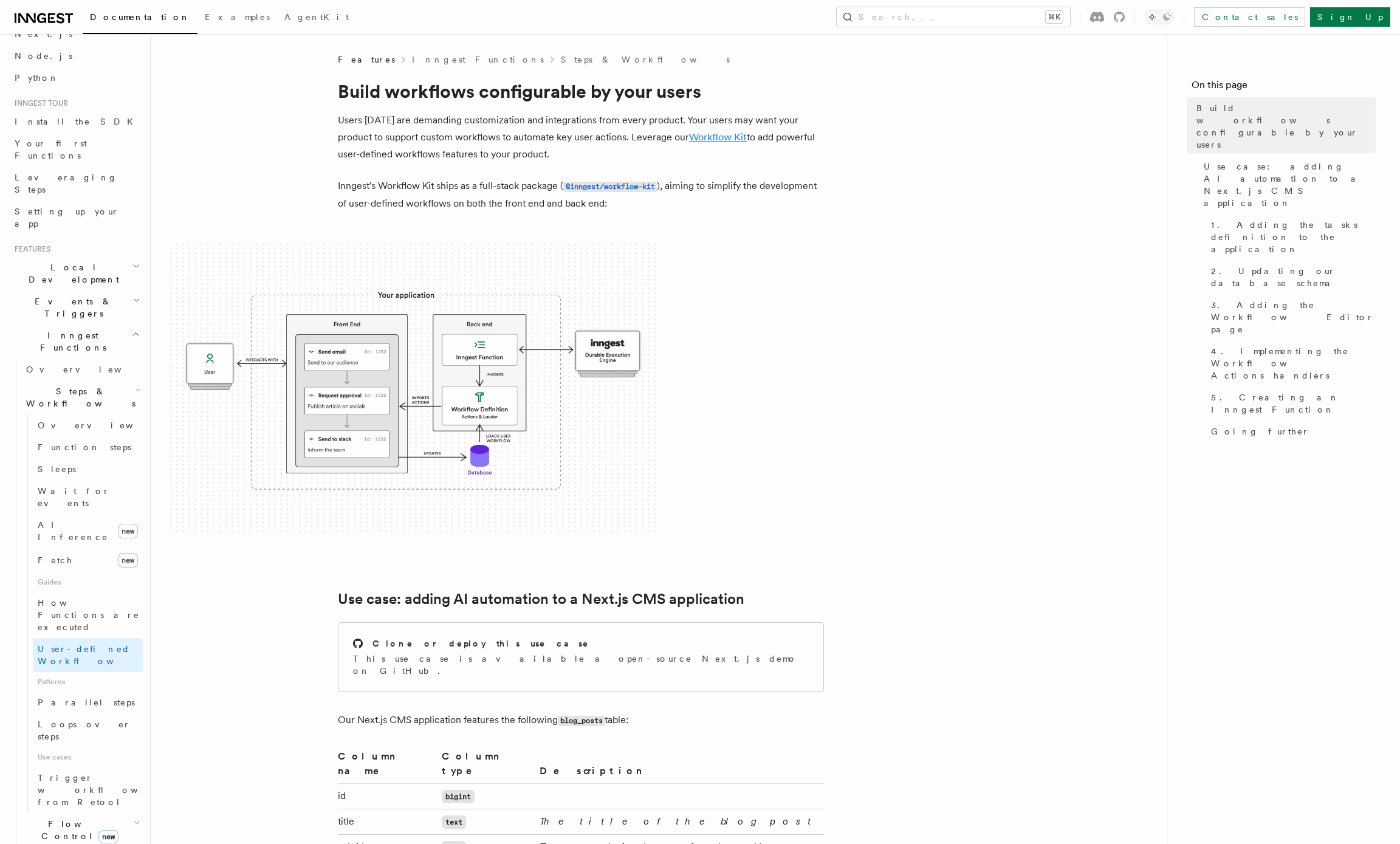
click at [711, 139] on link "Workflow Kit" at bounding box center [718, 137] width 58 height 12
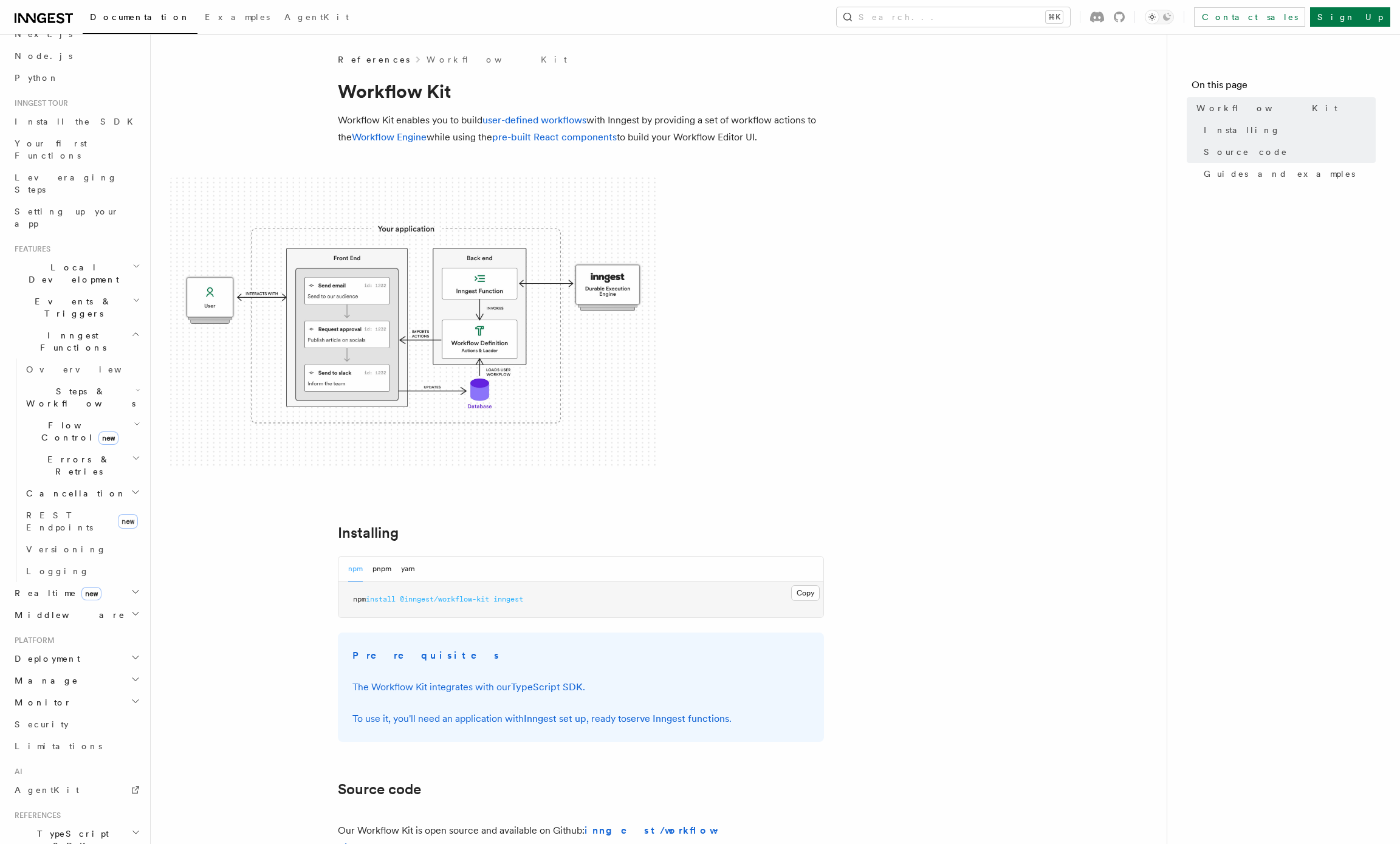
click at [396, 142] on p "Workflow Kit enables you to build user-defined workflows with Inngest by provid…" at bounding box center [580, 129] width 486 height 34
click at [395, 136] on link "Workflow Engine" at bounding box center [389, 137] width 75 height 12
click at [556, 137] on link "pre-built React components" at bounding box center [555, 137] width 125 height 12
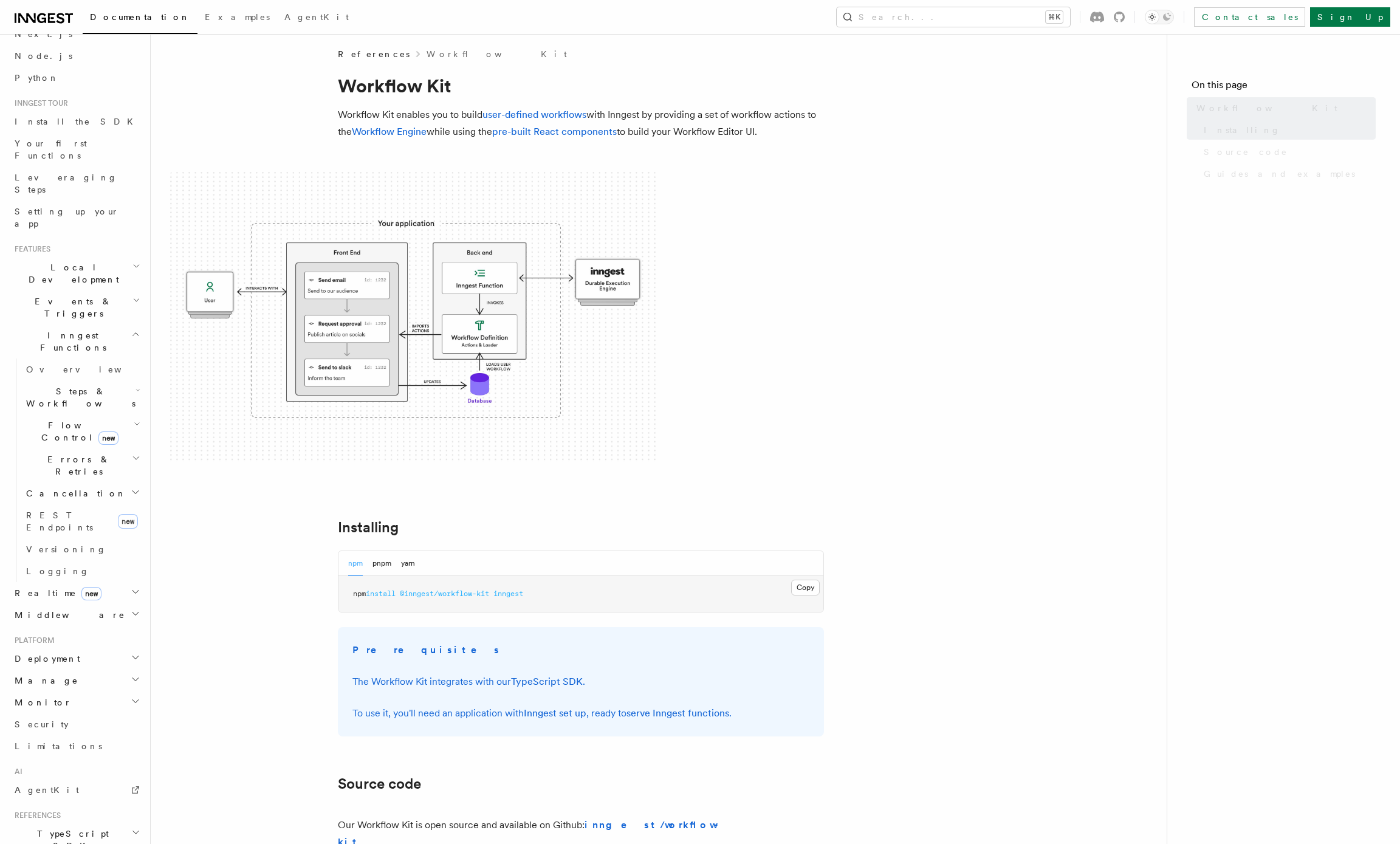
scroll to position [10, 0]
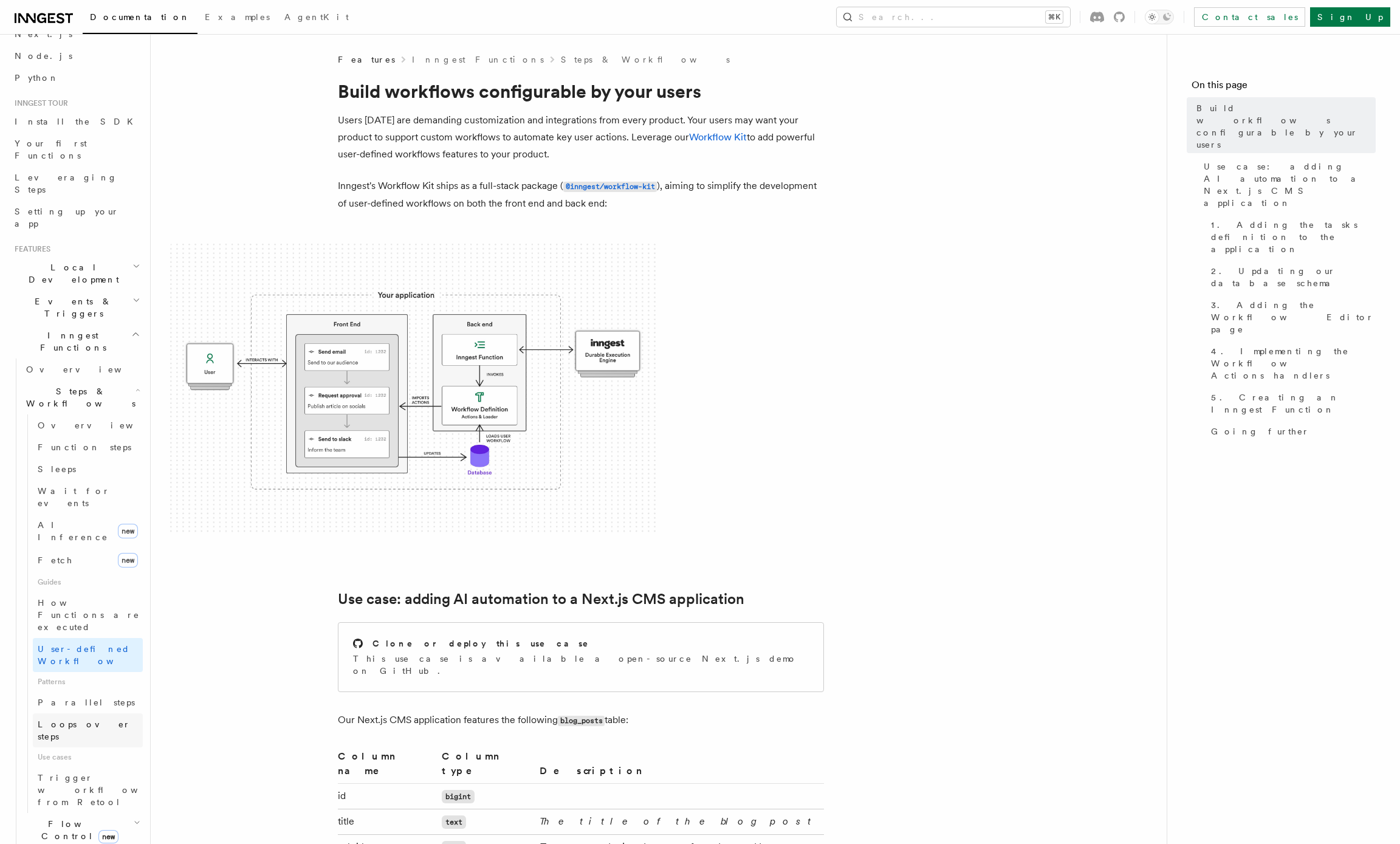
click at [60, 719] on span "Loops over steps" at bounding box center [84, 730] width 93 height 21
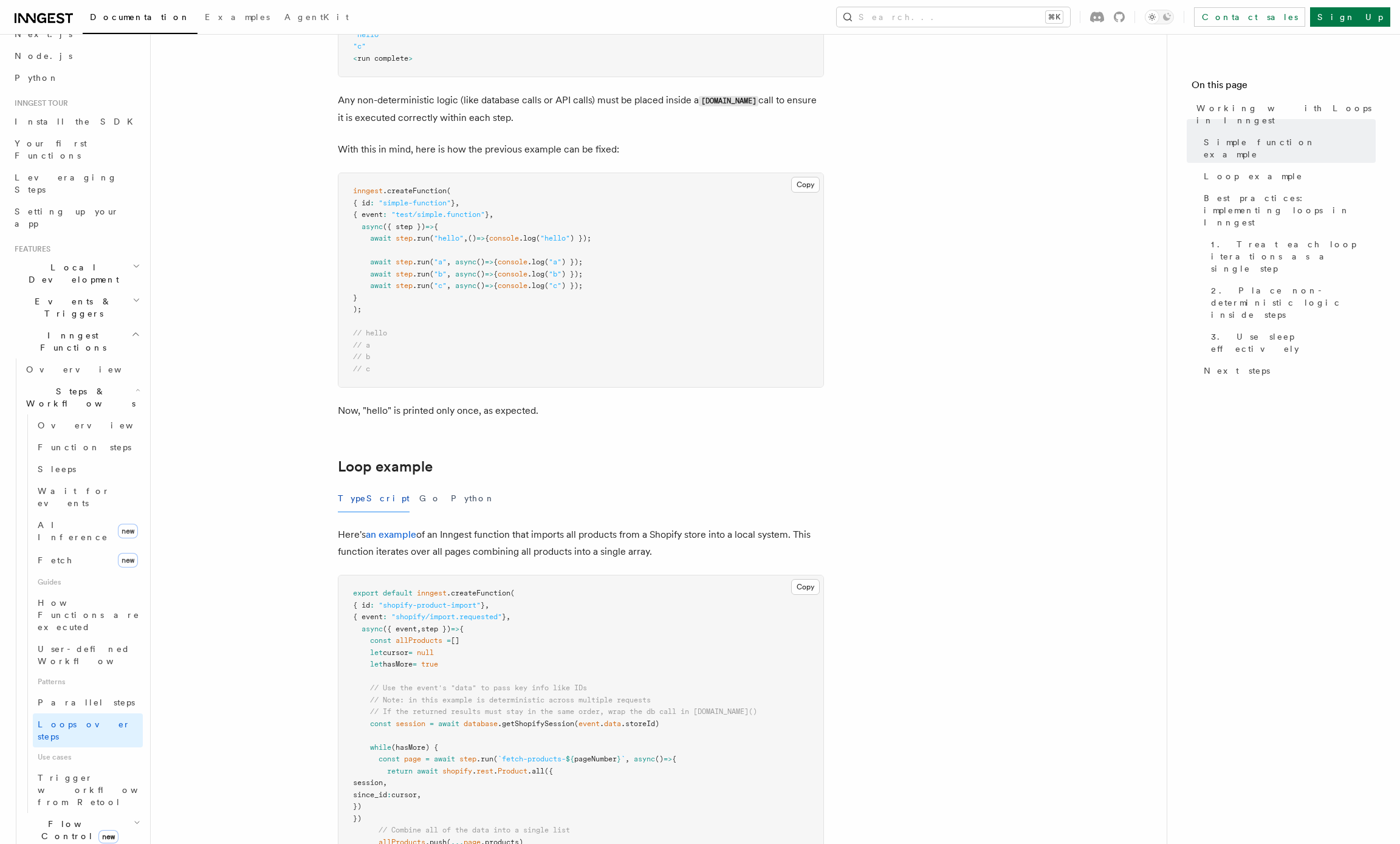
scroll to position [1020, 0]
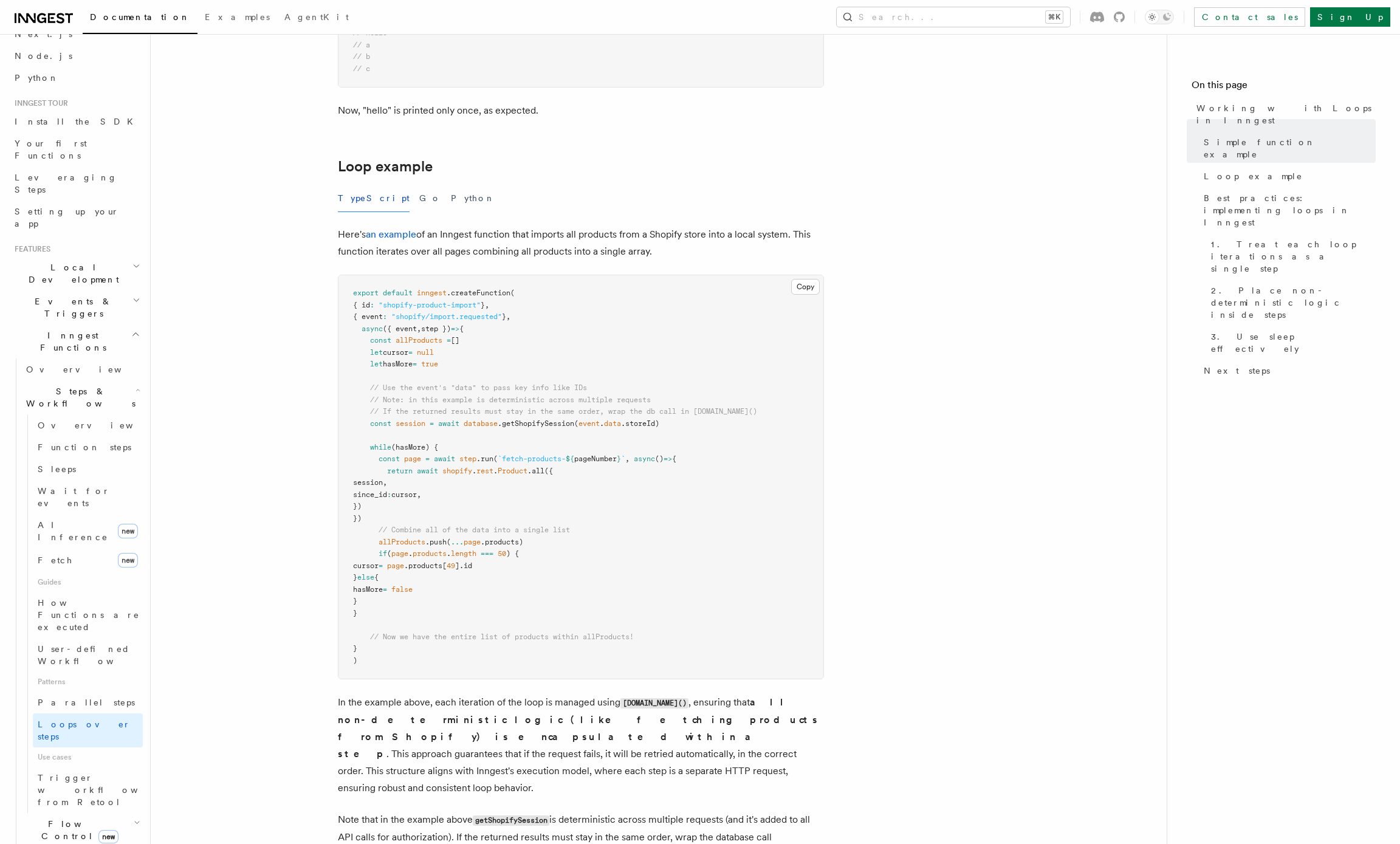
click at [874, 433] on article "Features Inngest Functions Steps & Workflows Working with Loops in Inngest In I…" at bounding box center [658, 350] width 977 height 2633
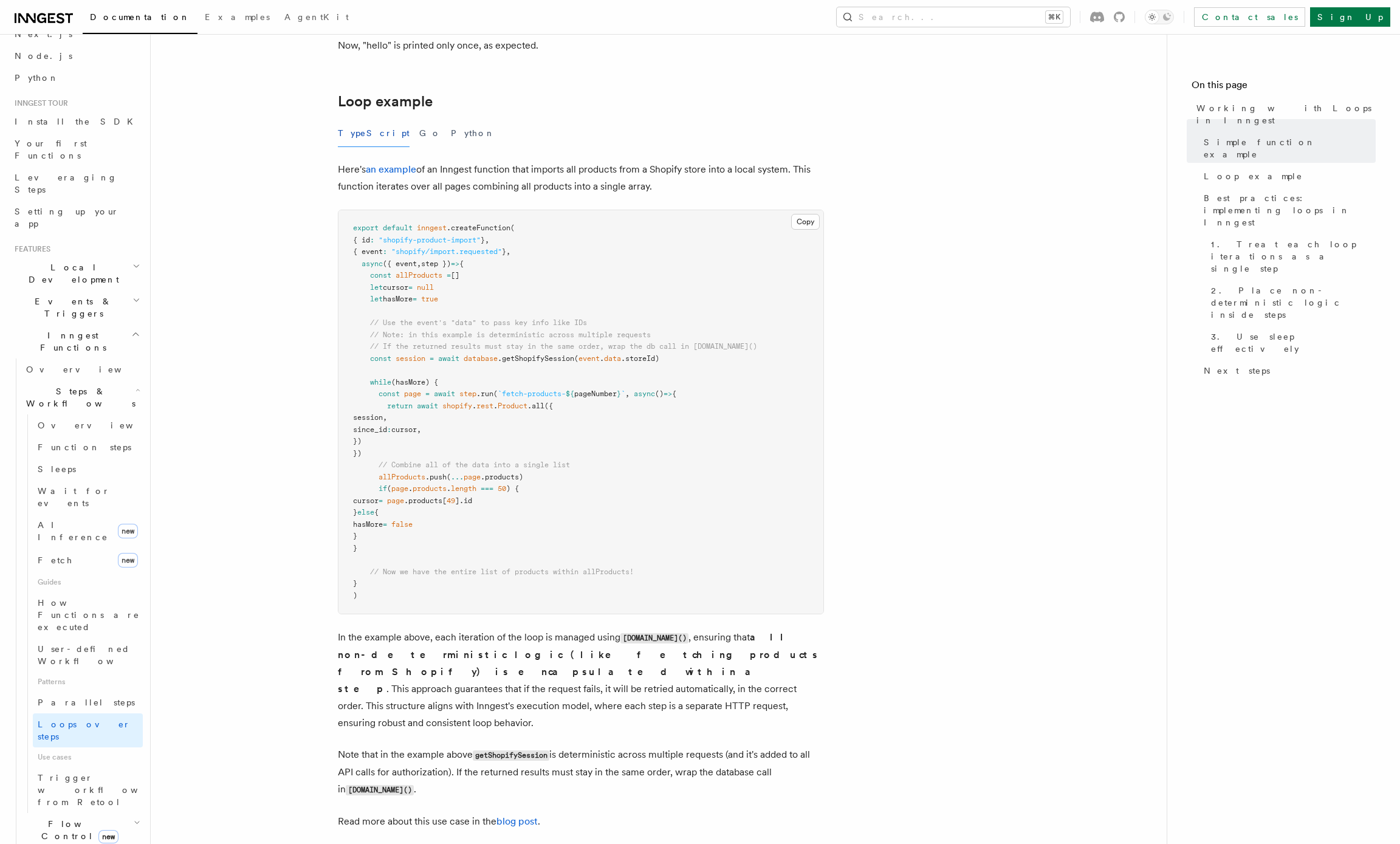
scroll to position [1208, 0]
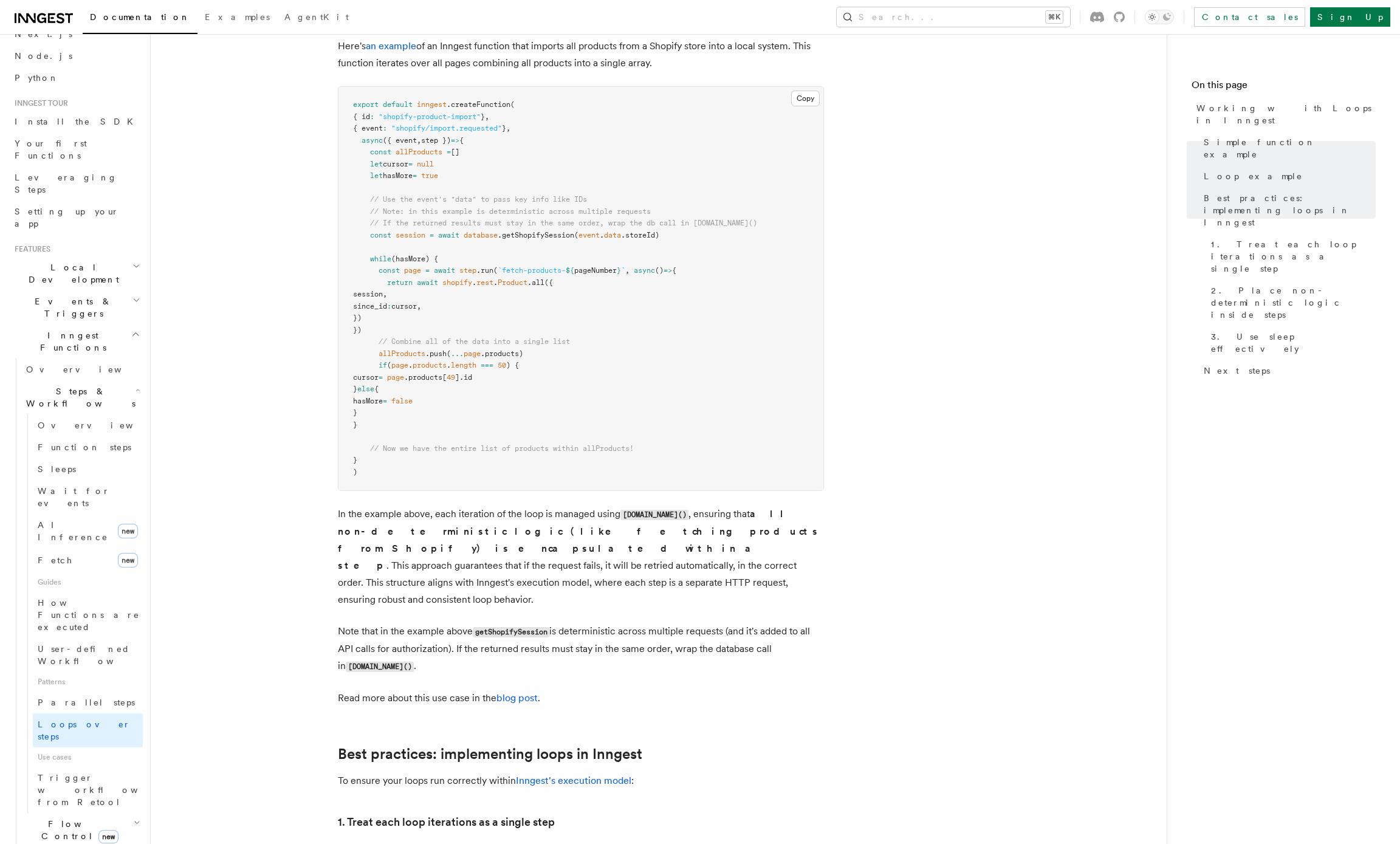
click at [873, 502] on article "Features Inngest Functions Steps & Workflows Working with Loops in Inngest In I…" at bounding box center [658, 162] width 977 height 2633
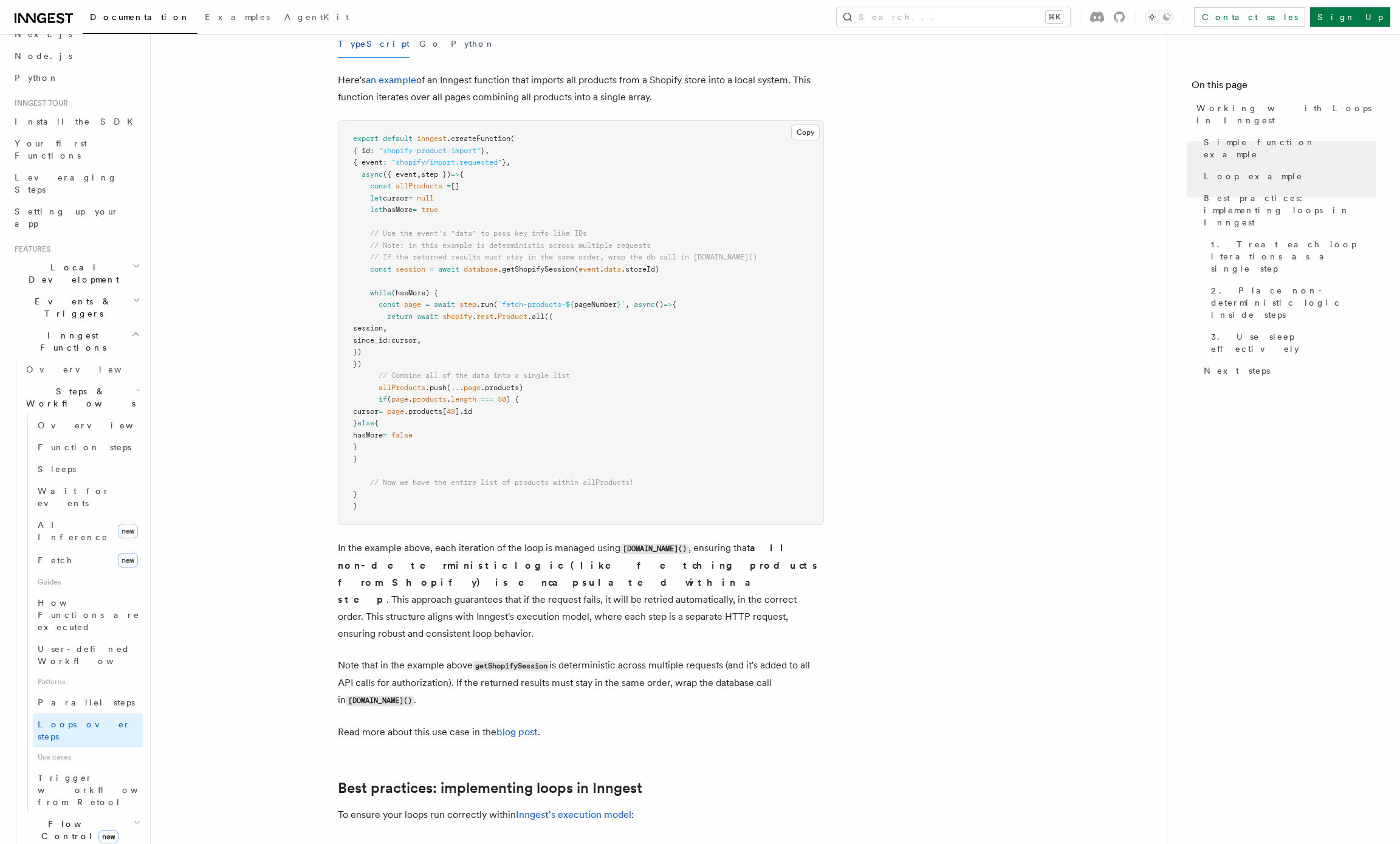
scroll to position [1175, 0]
click at [1023, 342] on article "Features Inngest Functions Steps & Workflows Working with Loops in Inngest In I…" at bounding box center [658, 195] width 977 height 2633
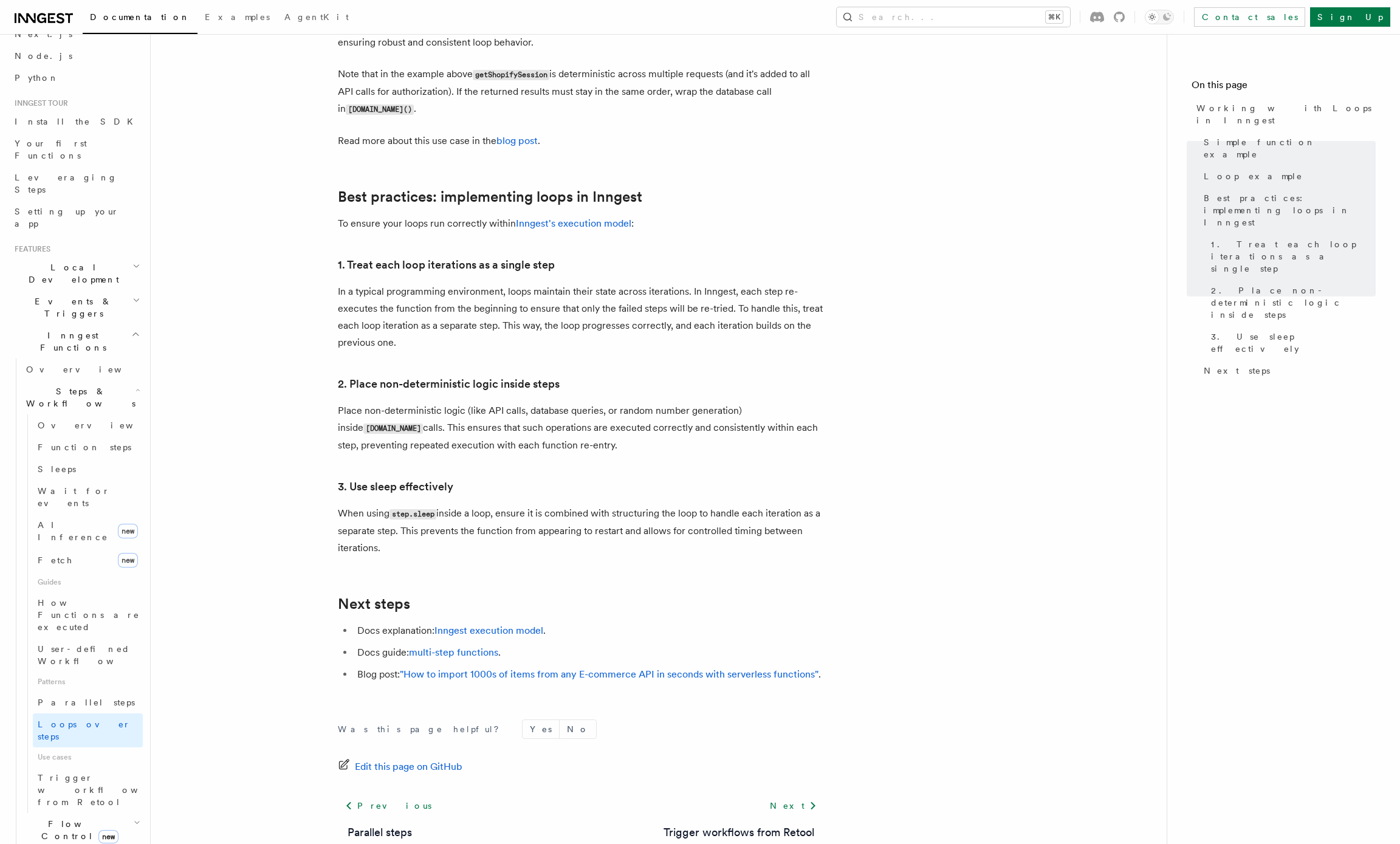
scroll to position [1826, 0]
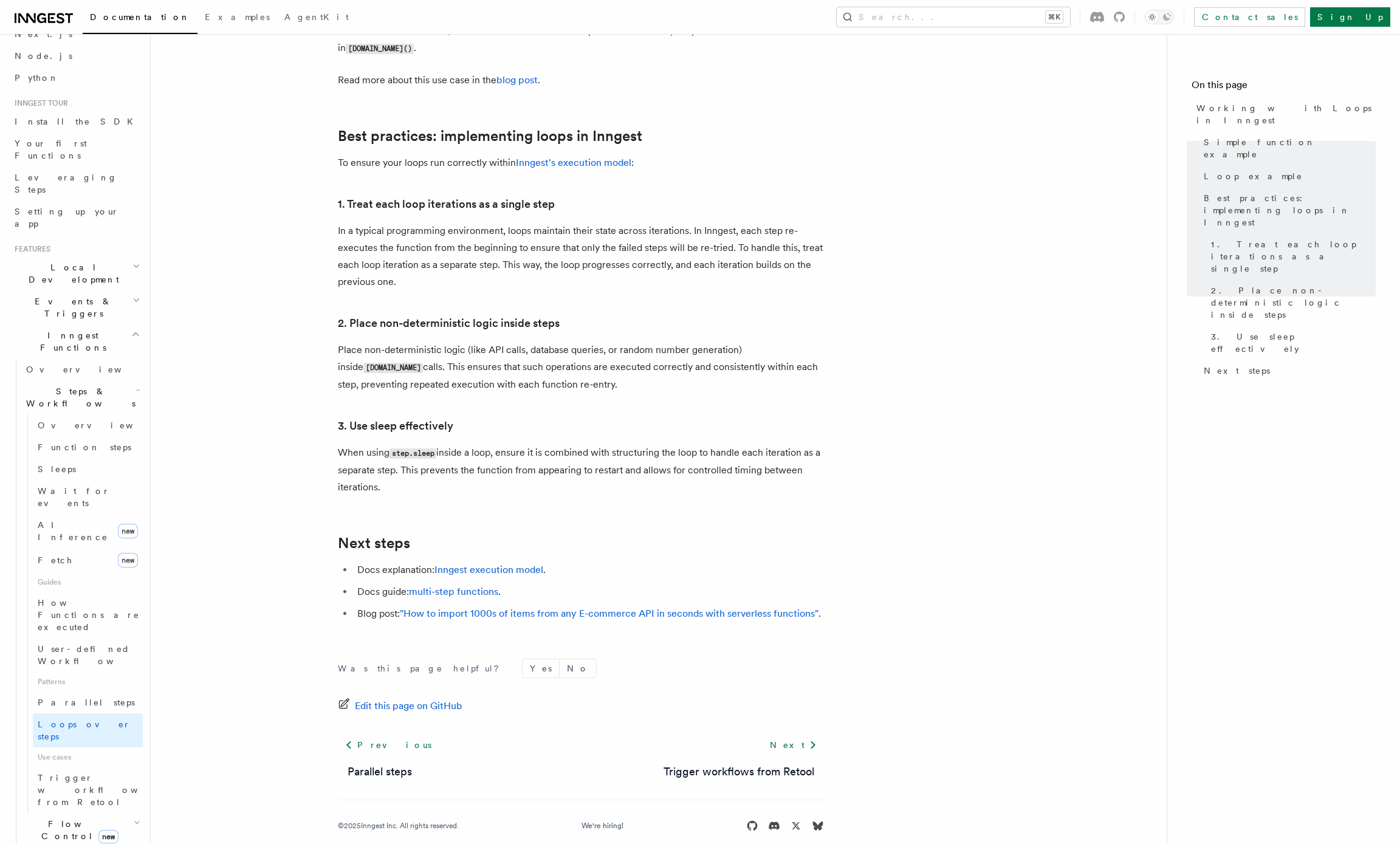
click at [581, 583] on li "Docs guide: multi-step functions ." at bounding box center [589, 591] width 470 height 17
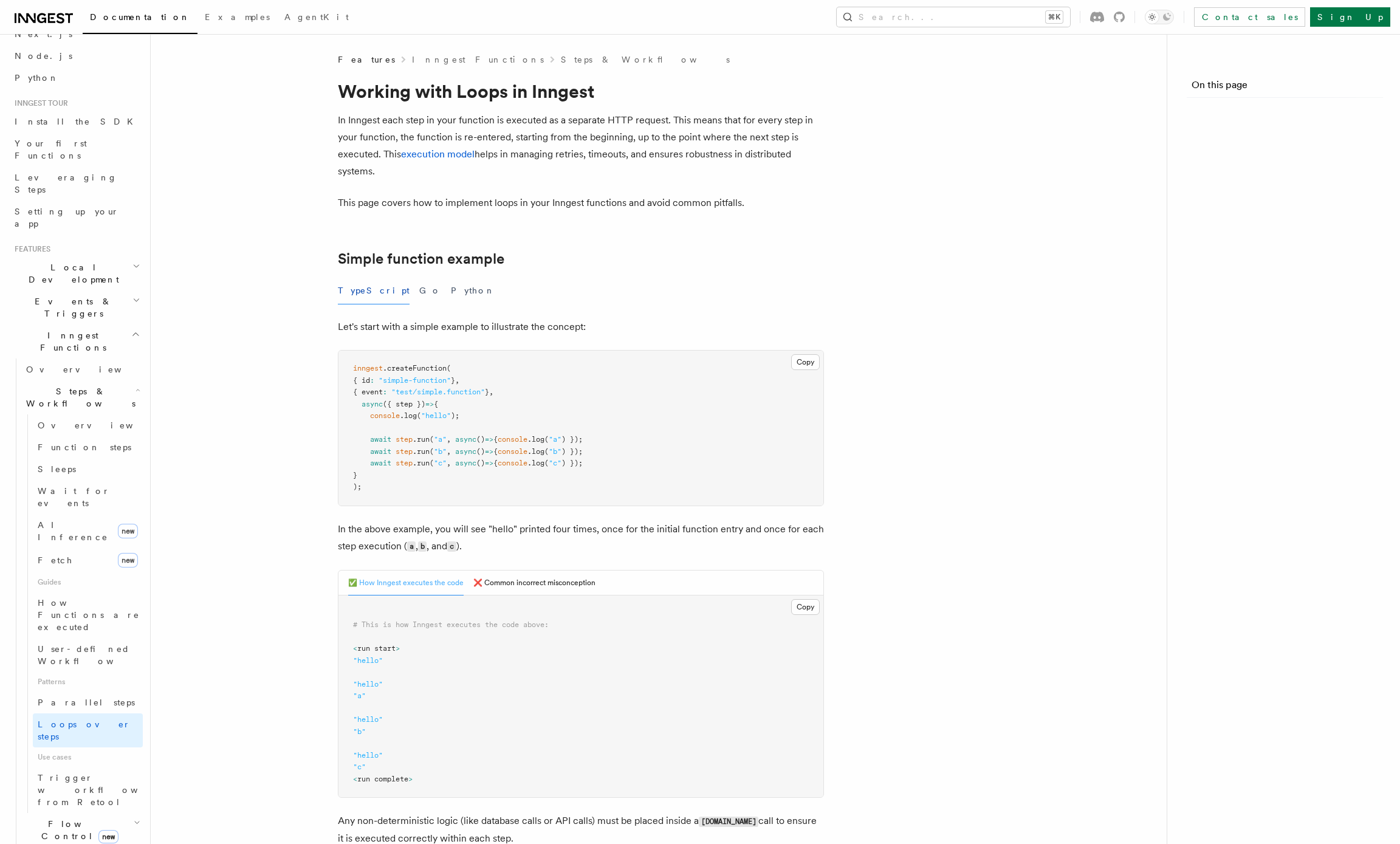
scroll to position [1826, 0]
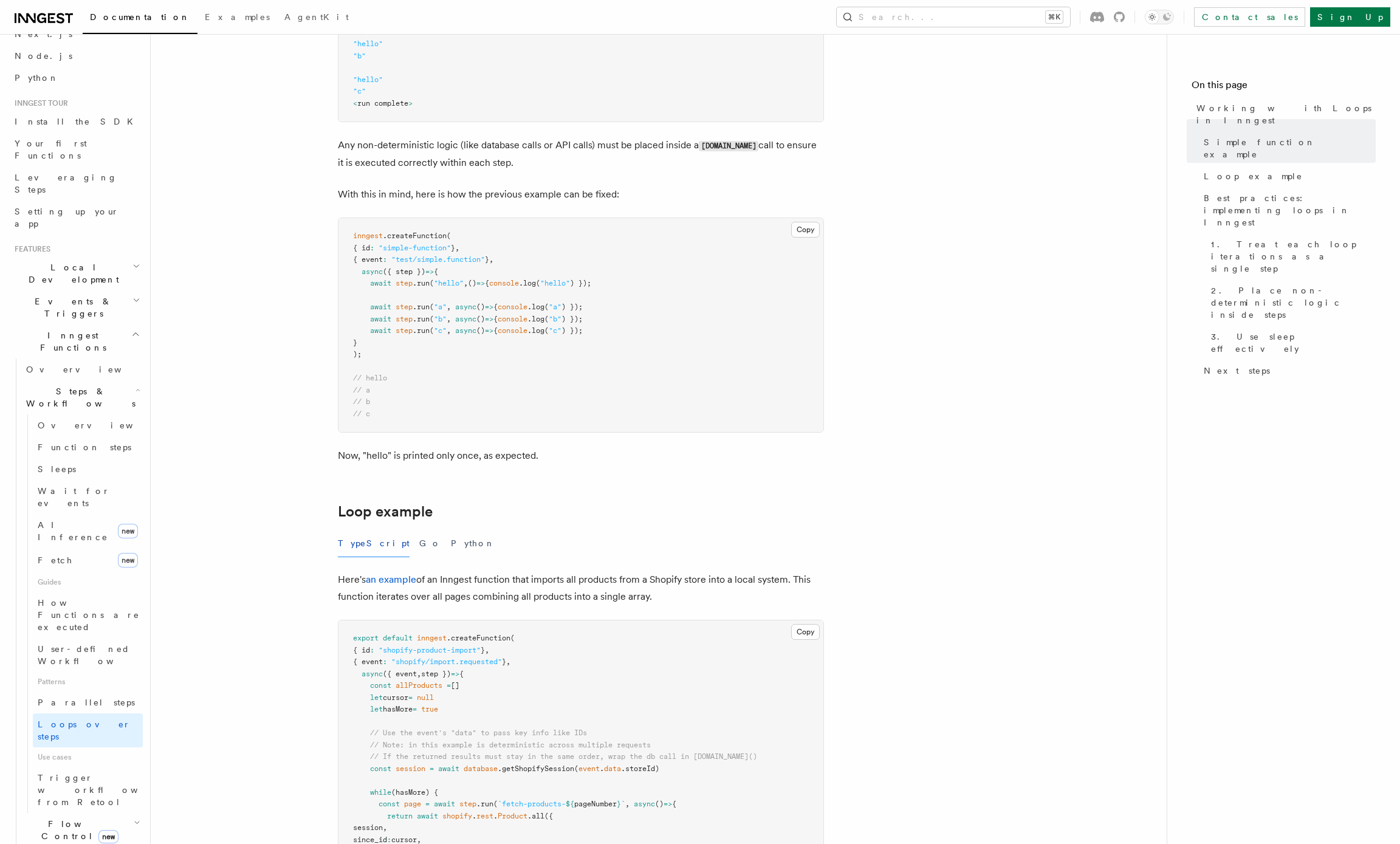
scroll to position [857, 0]
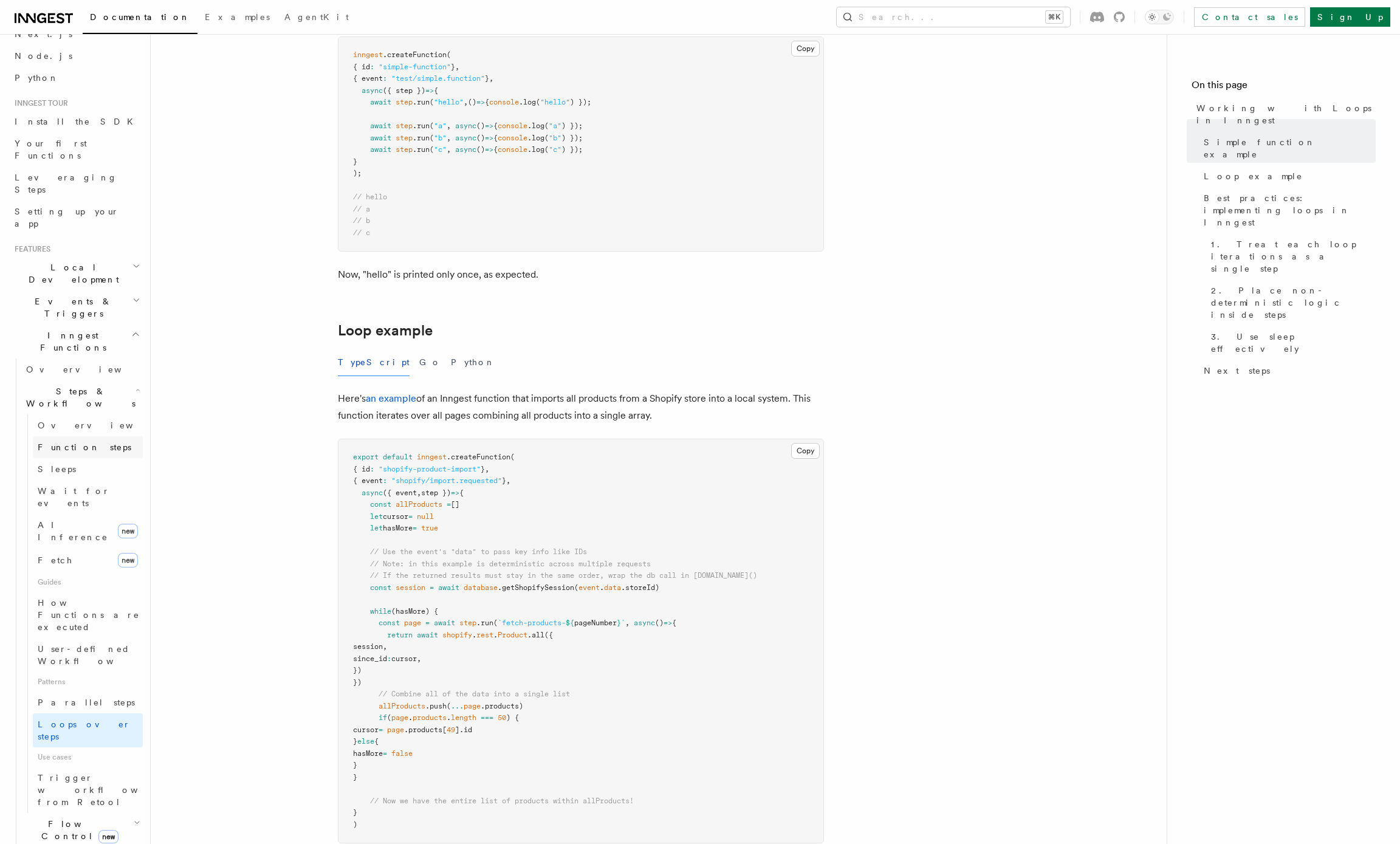
click at [67, 436] on link "Function steps" at bounding box center [88, 446] width 110 height 21
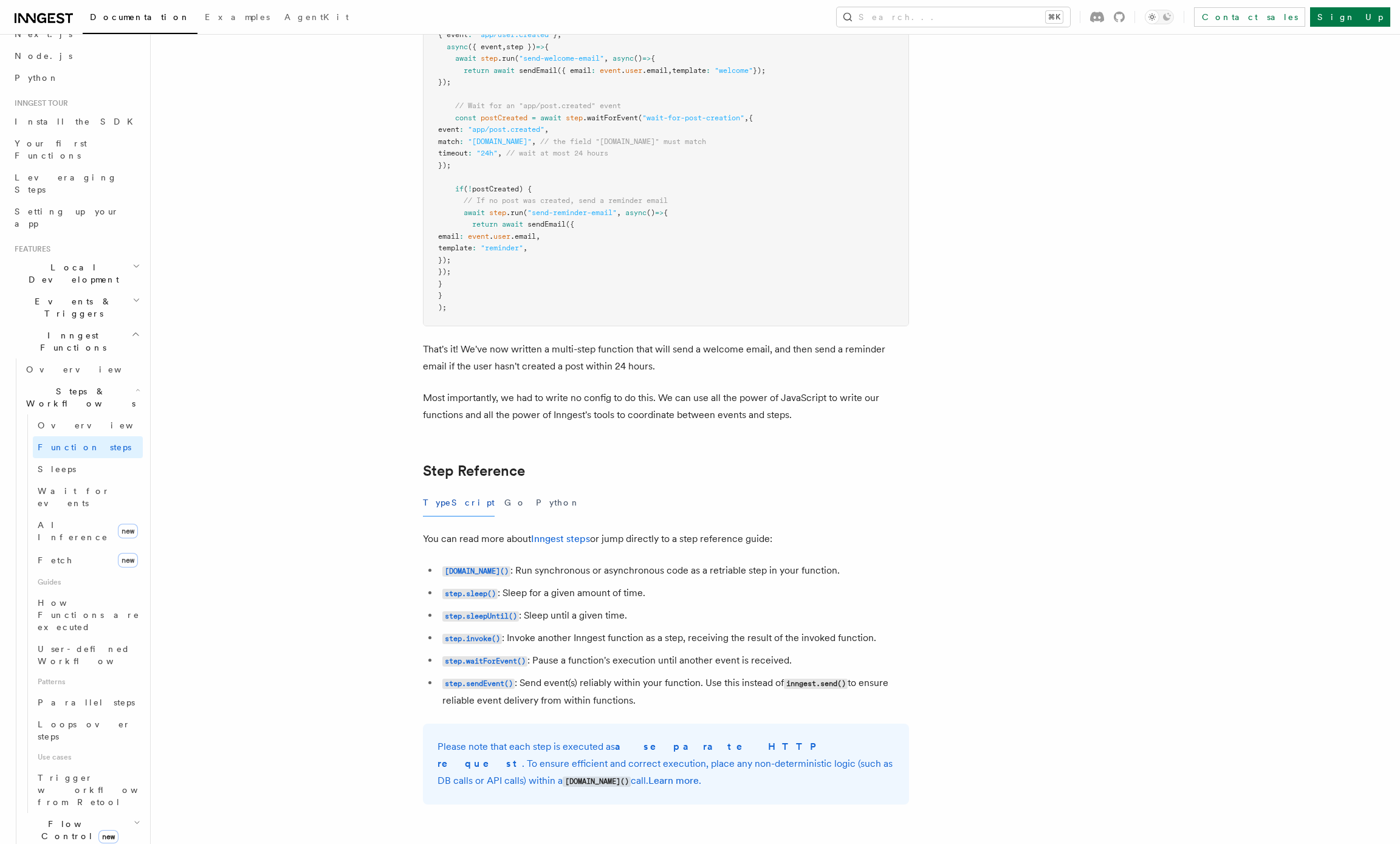
scroll to position [1723, 0]
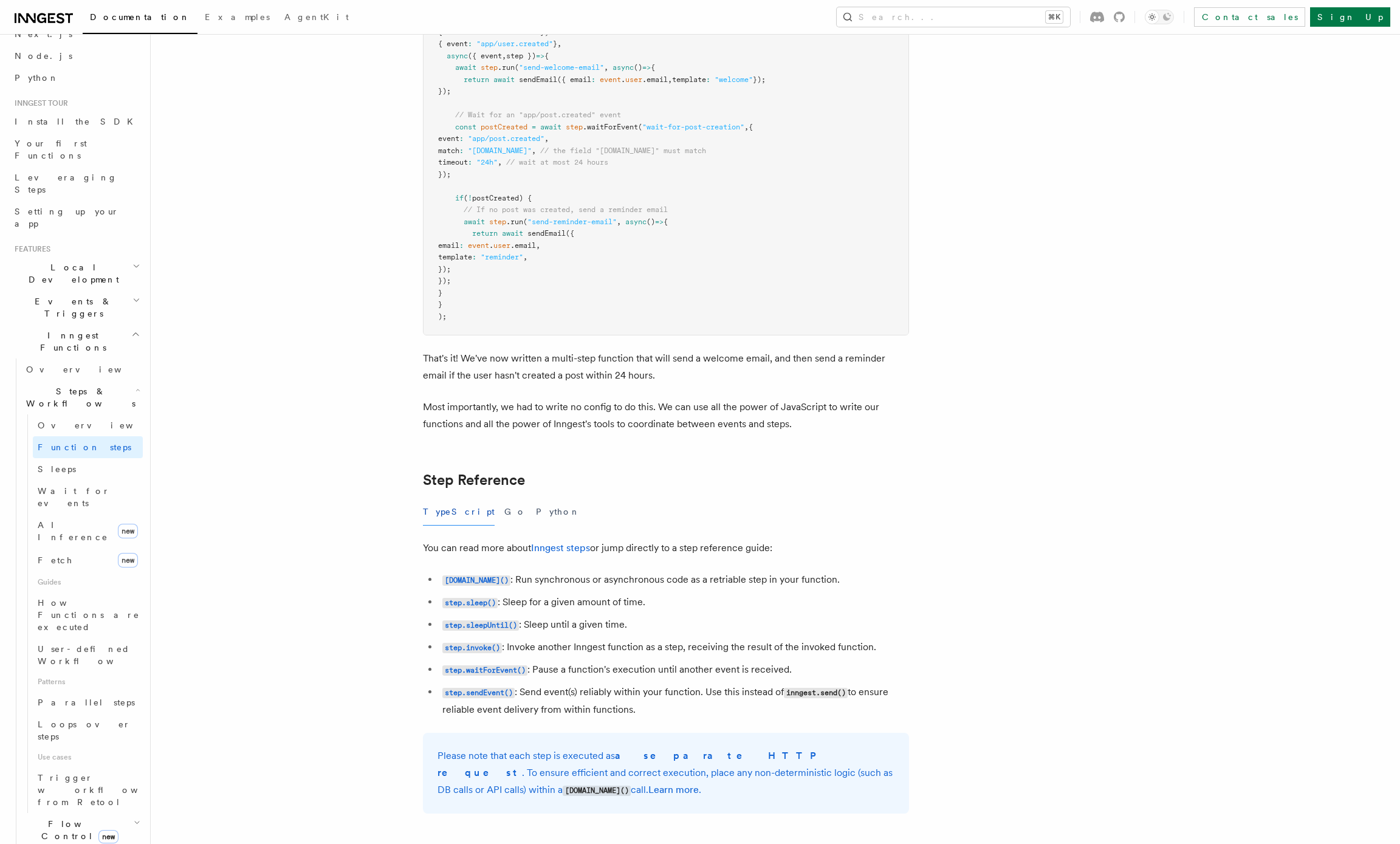
click at [249, 237] on article "Features Inngest Functions Steps & Workflows Multi-Step Functions Use Inngest's…" at bounding box center [743, 632] width 1147 height 4605
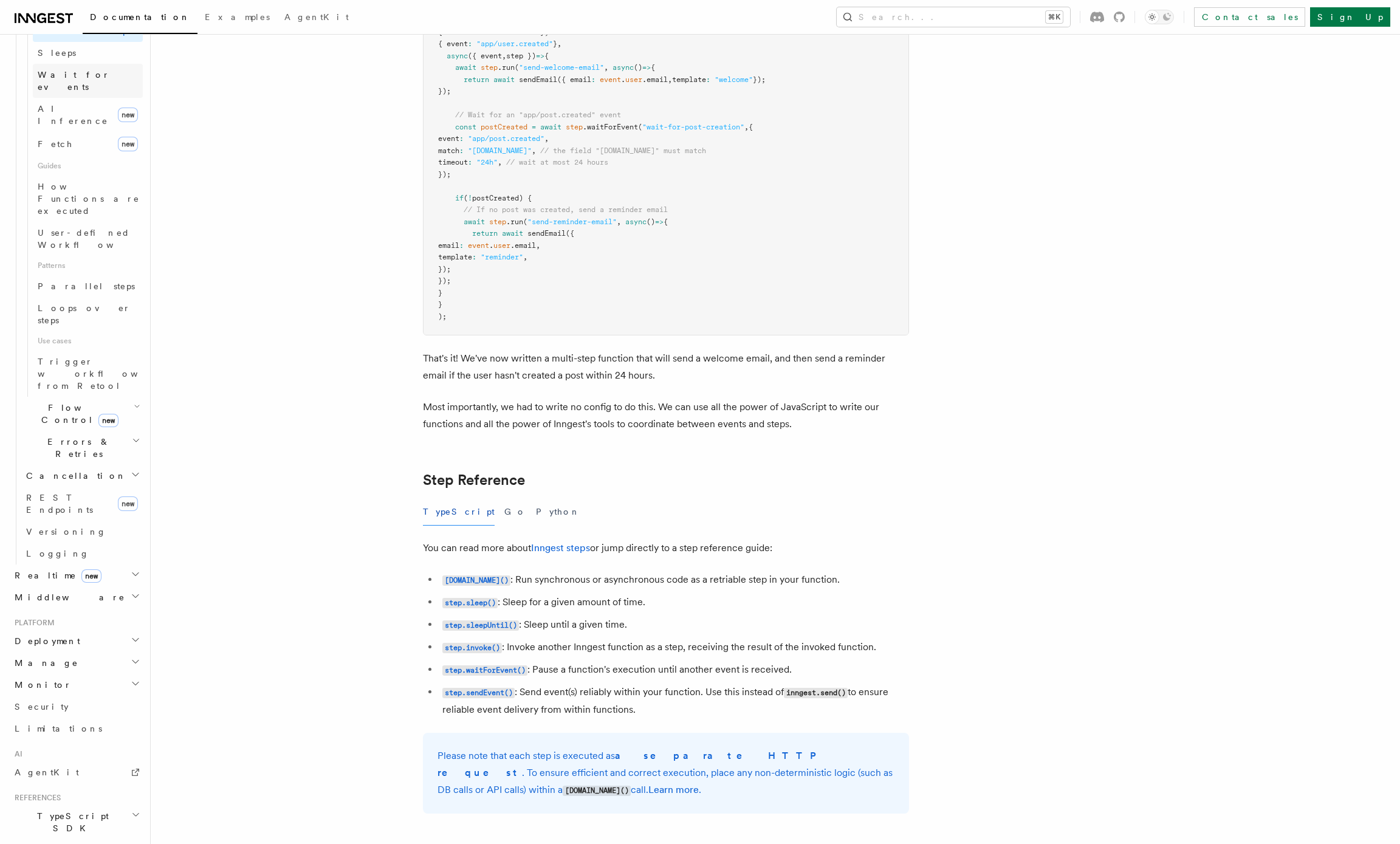
scroll to position [1733, 0]
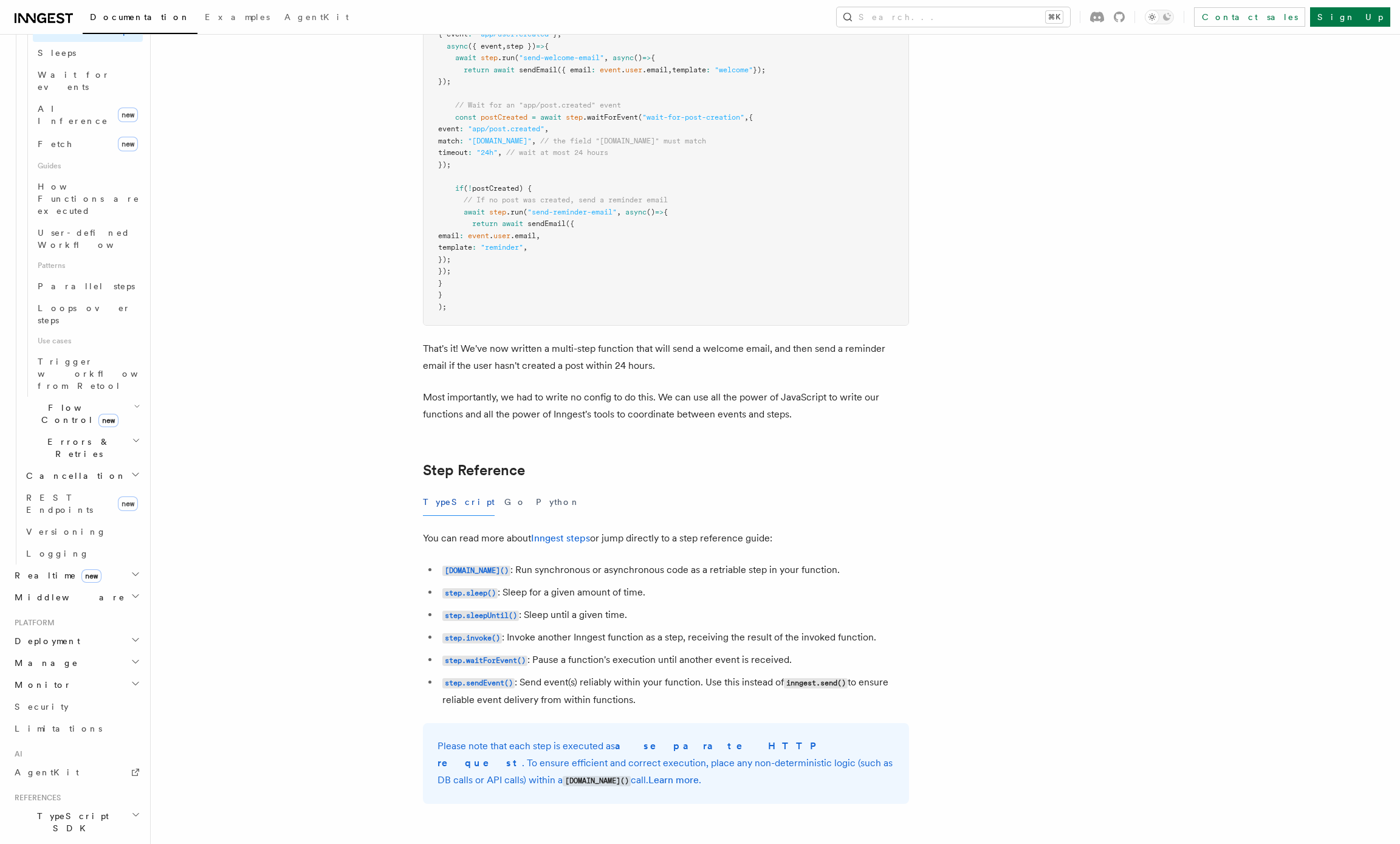
click at [43, 657] on span "Manage" at bounding box center [44, 663] width 68 height 12
click at [267, 581] on article "Features Inngest Functions Steps & Workflows Multi-Step Functions Use Inngest's…" at bounding box center [743, 622] width 1147 height 4605
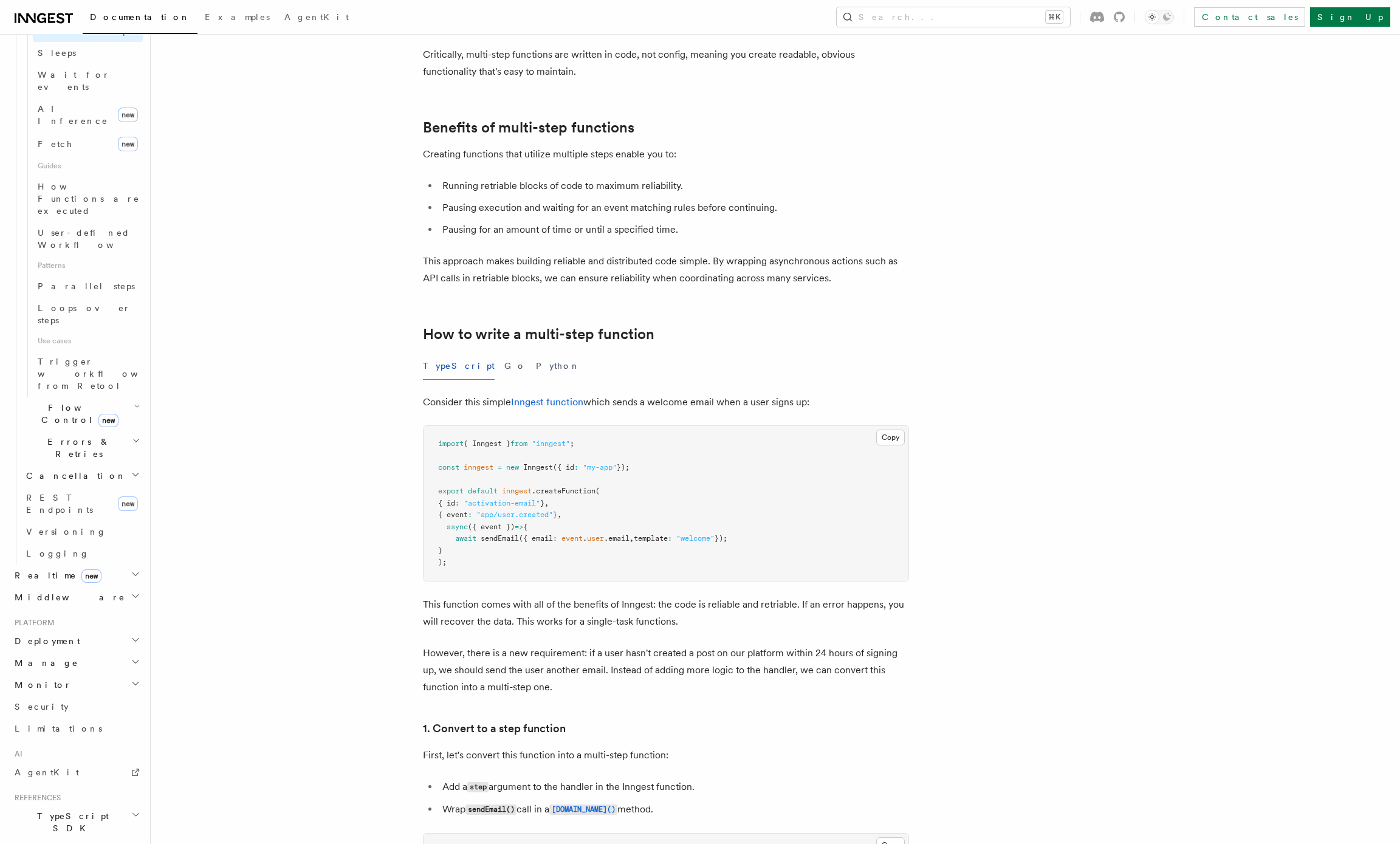
scroll to position [0, 0]
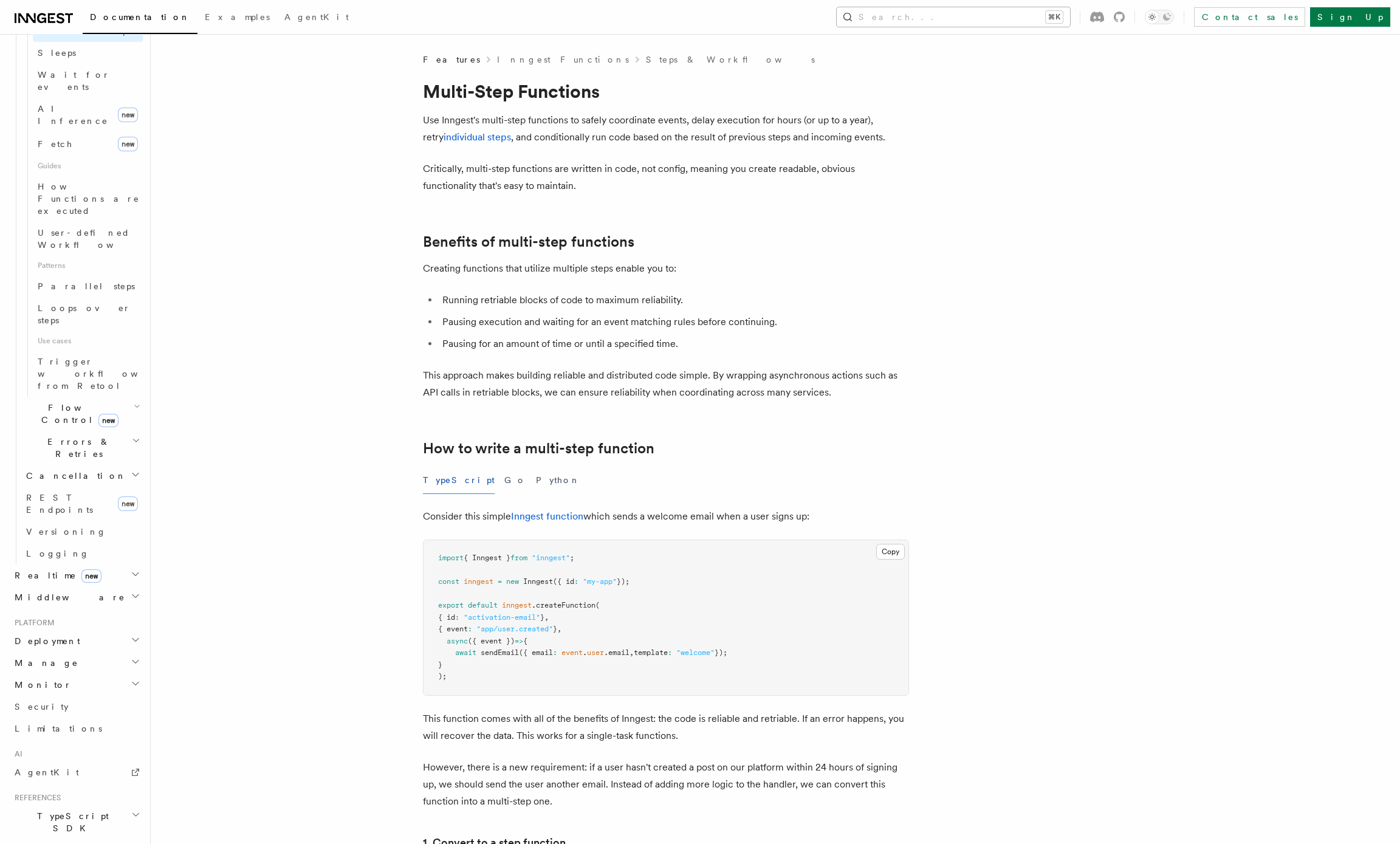
click at [975, 13] on button "Search... ⌘K" at bounding box center [953, 17] width 233 height 19
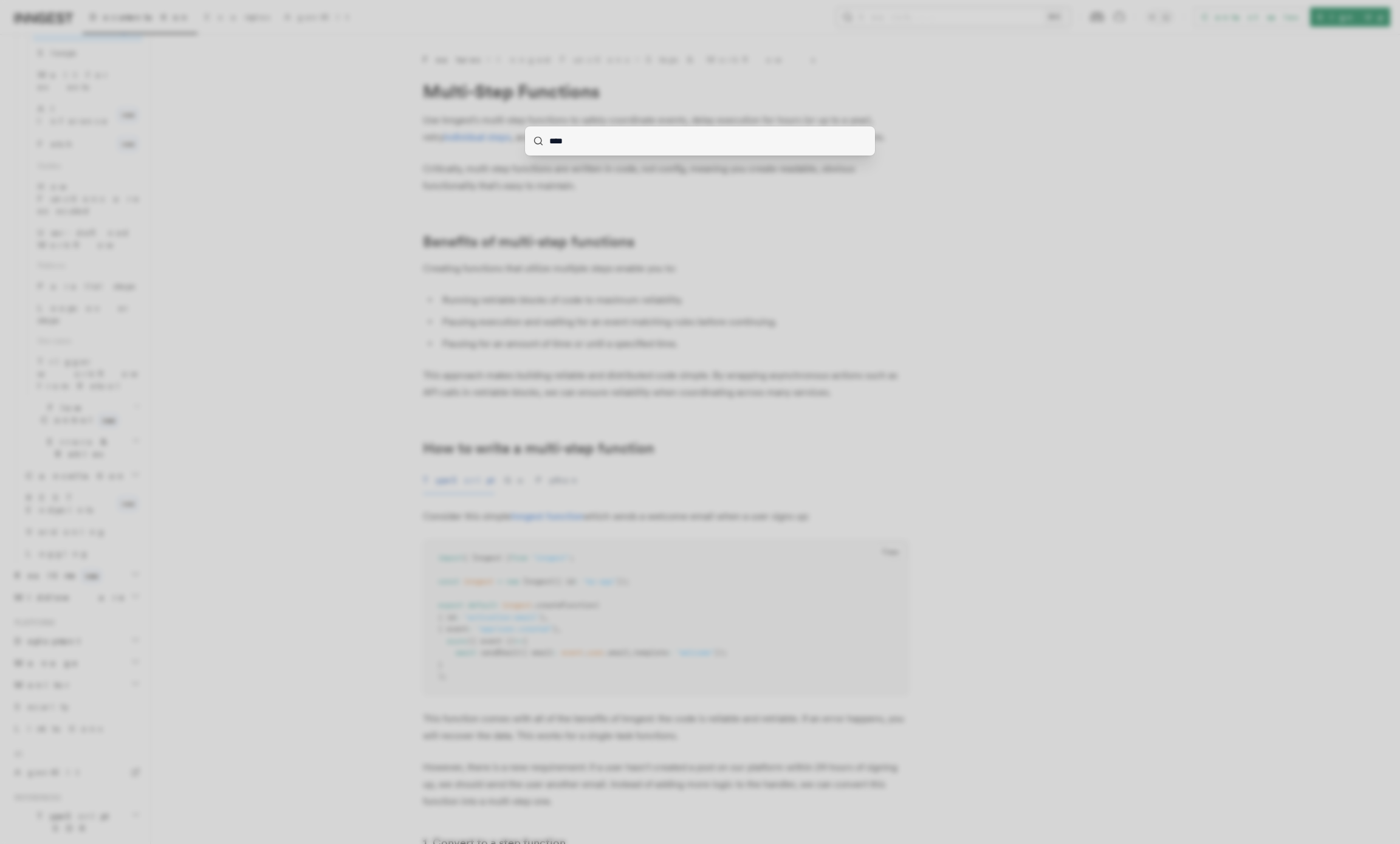
type input "*****"
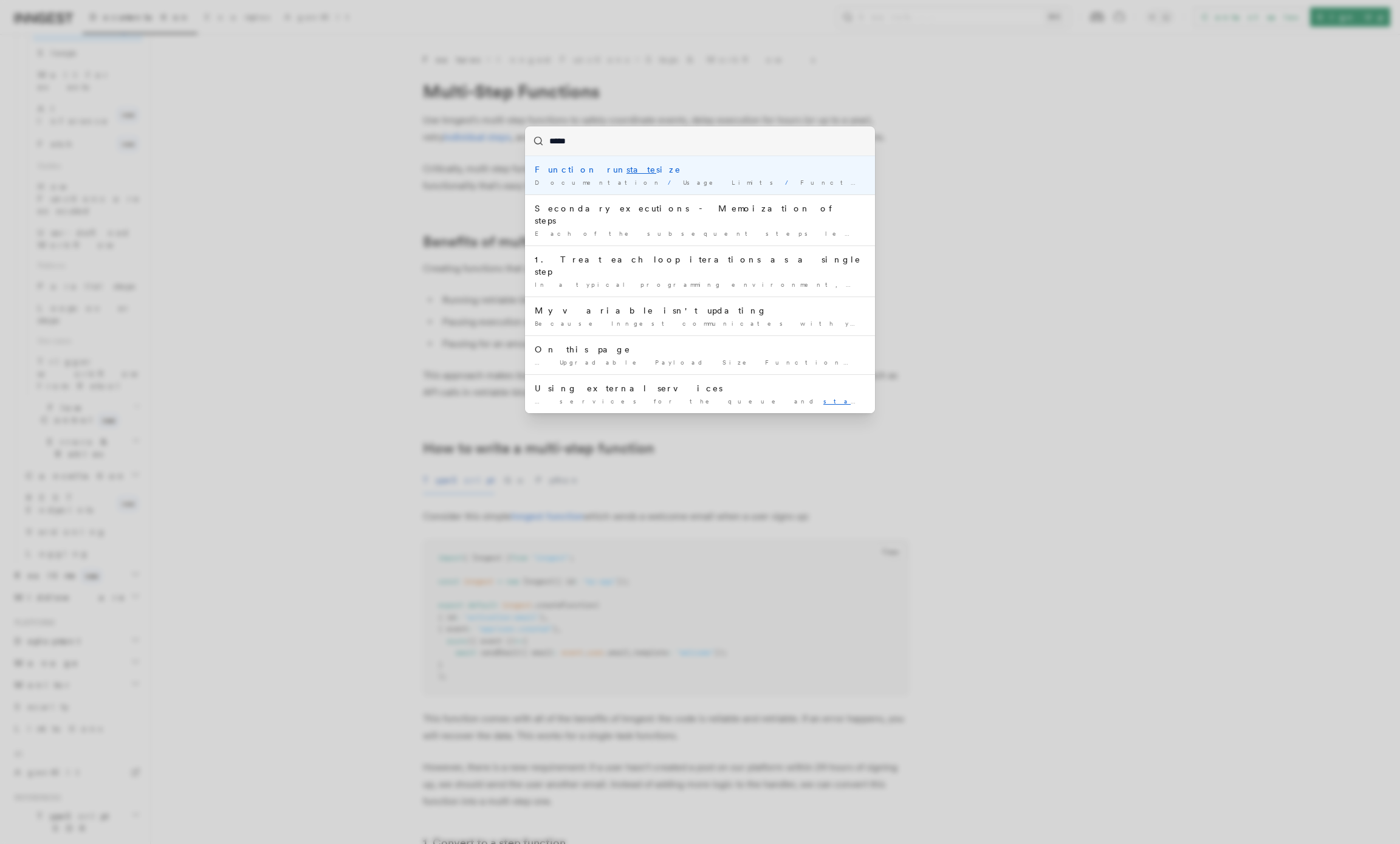
click at [574, 173] on div "Function run state size" at bounding box center [699, 170] width 331 height 12
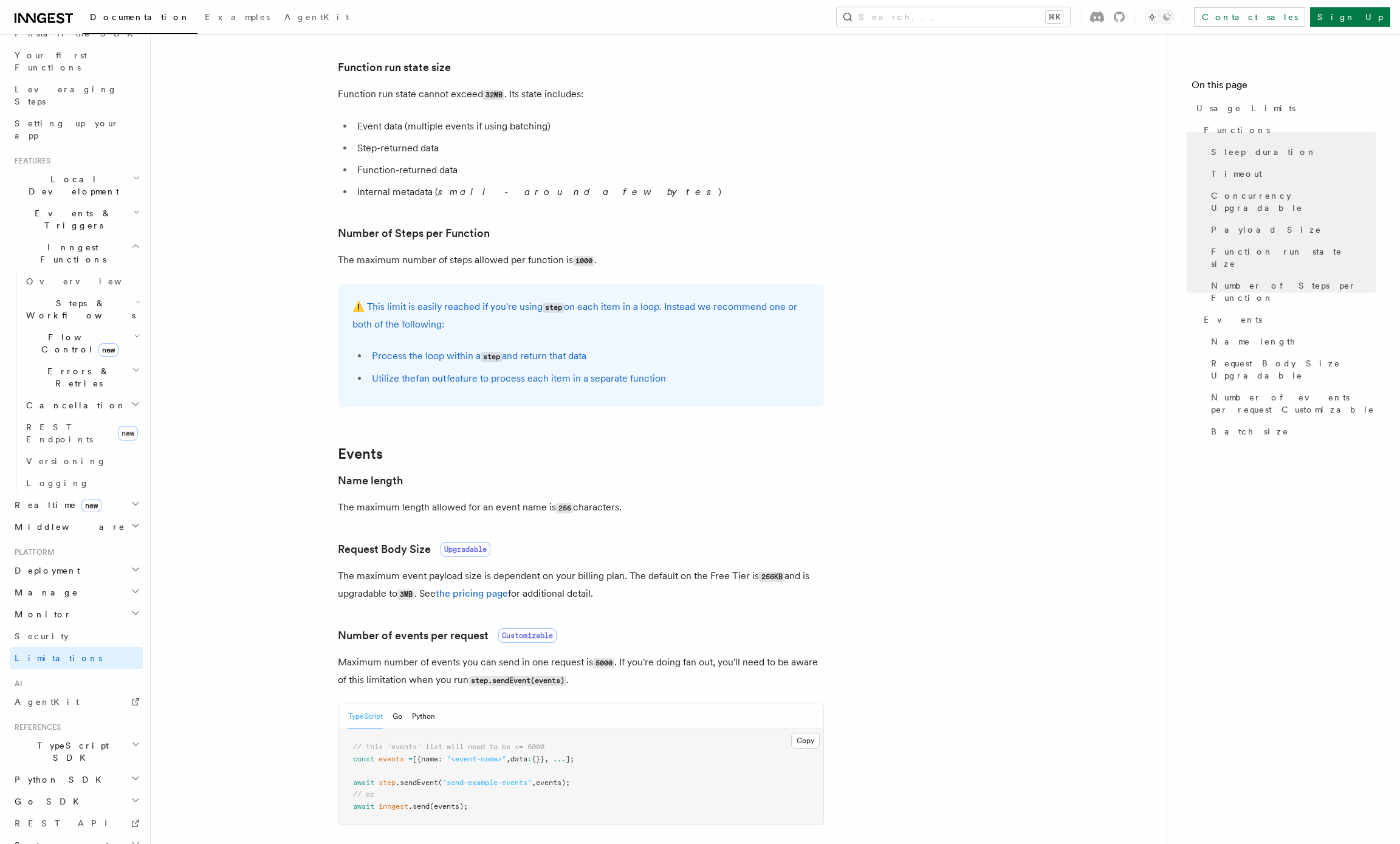
scroll to position [568, 0]
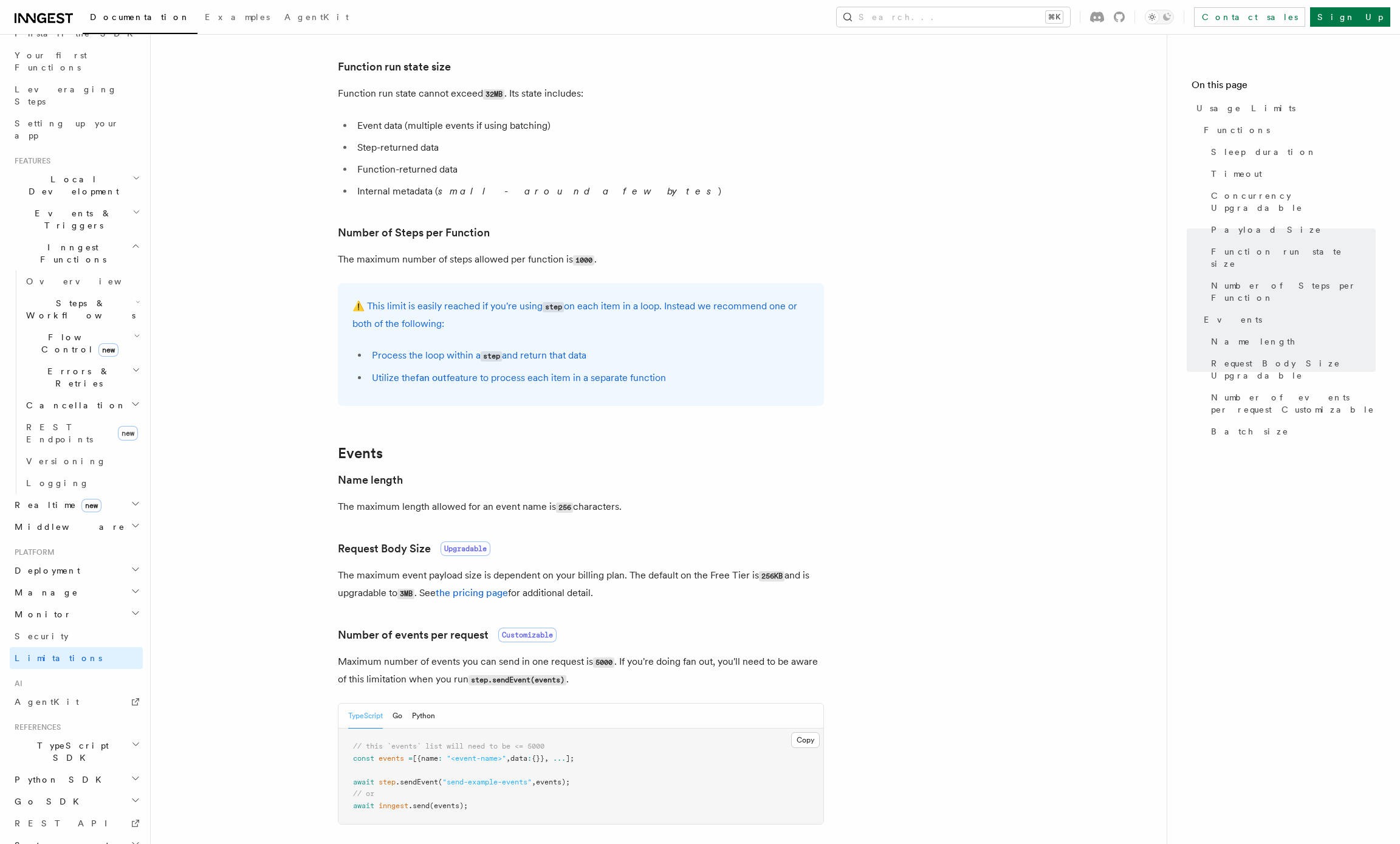
click at [495, 177] on li "Function-returned data" at bounding box center [589, 169] width 470 height 17
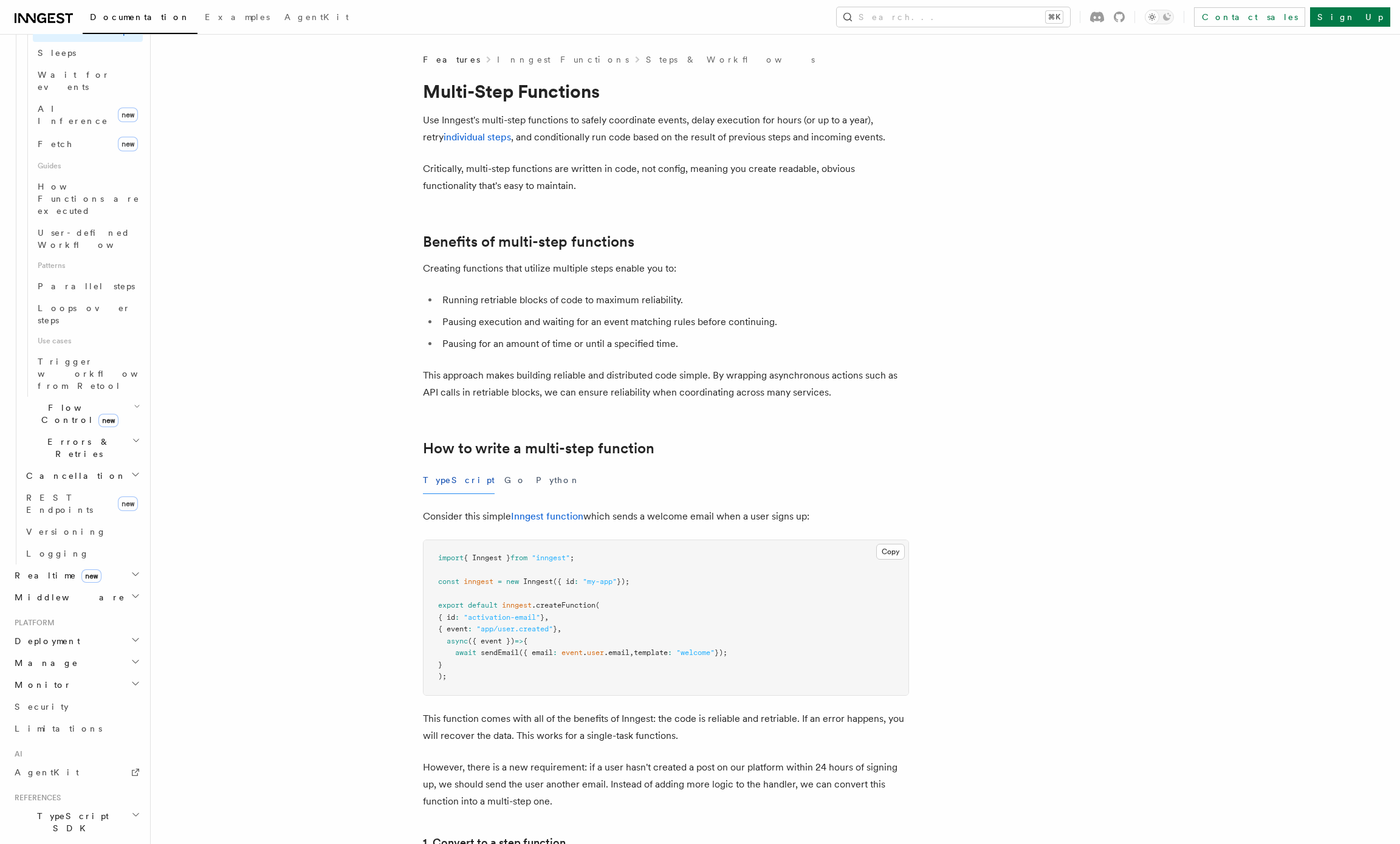
scroll to position [857, 0]
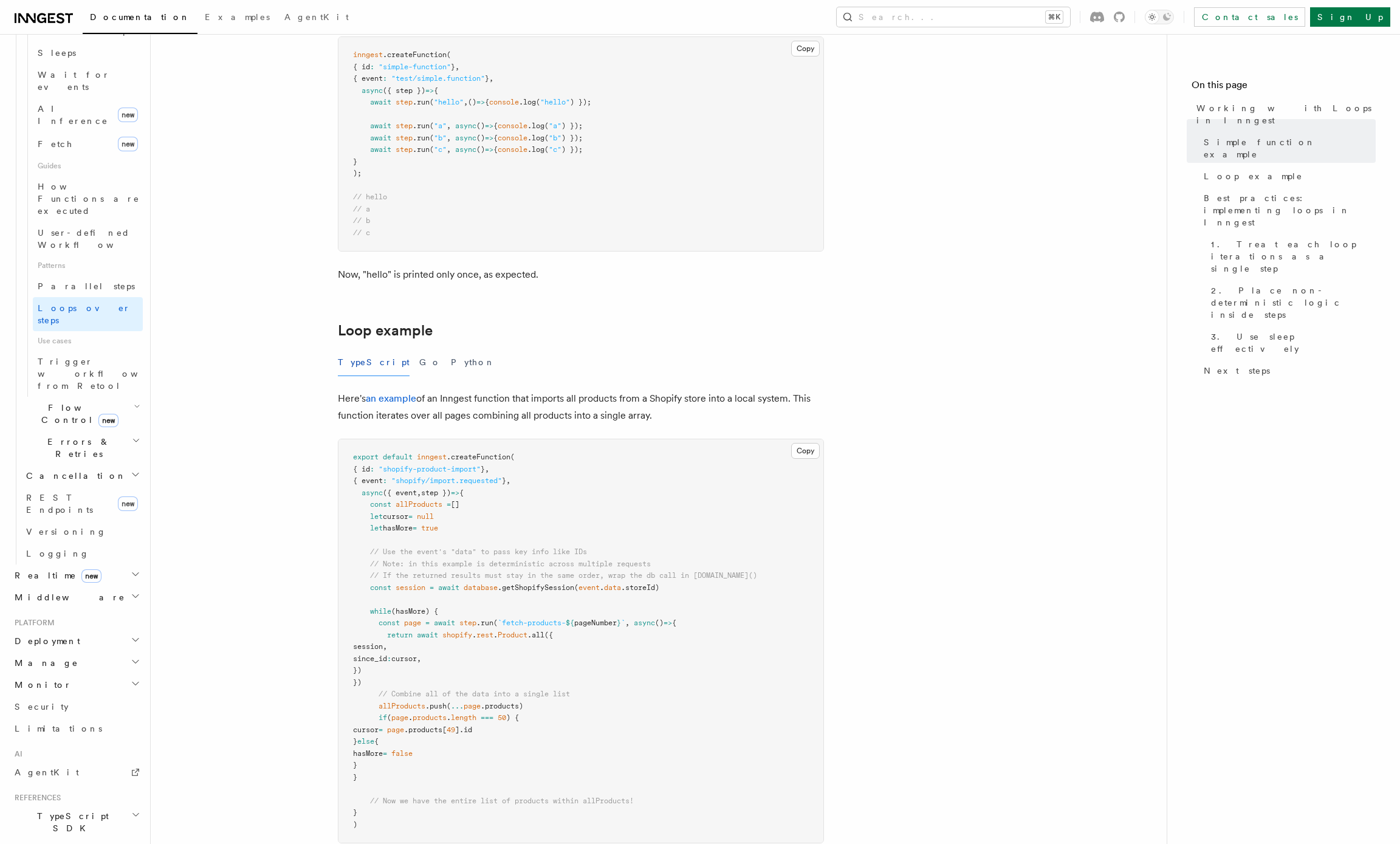
click at [278, 436] on article "Features Inngest Functions Steps & Workflows Working with Loops in Inngest In I…" at bounding box center [658, 514] width 977 height 2633
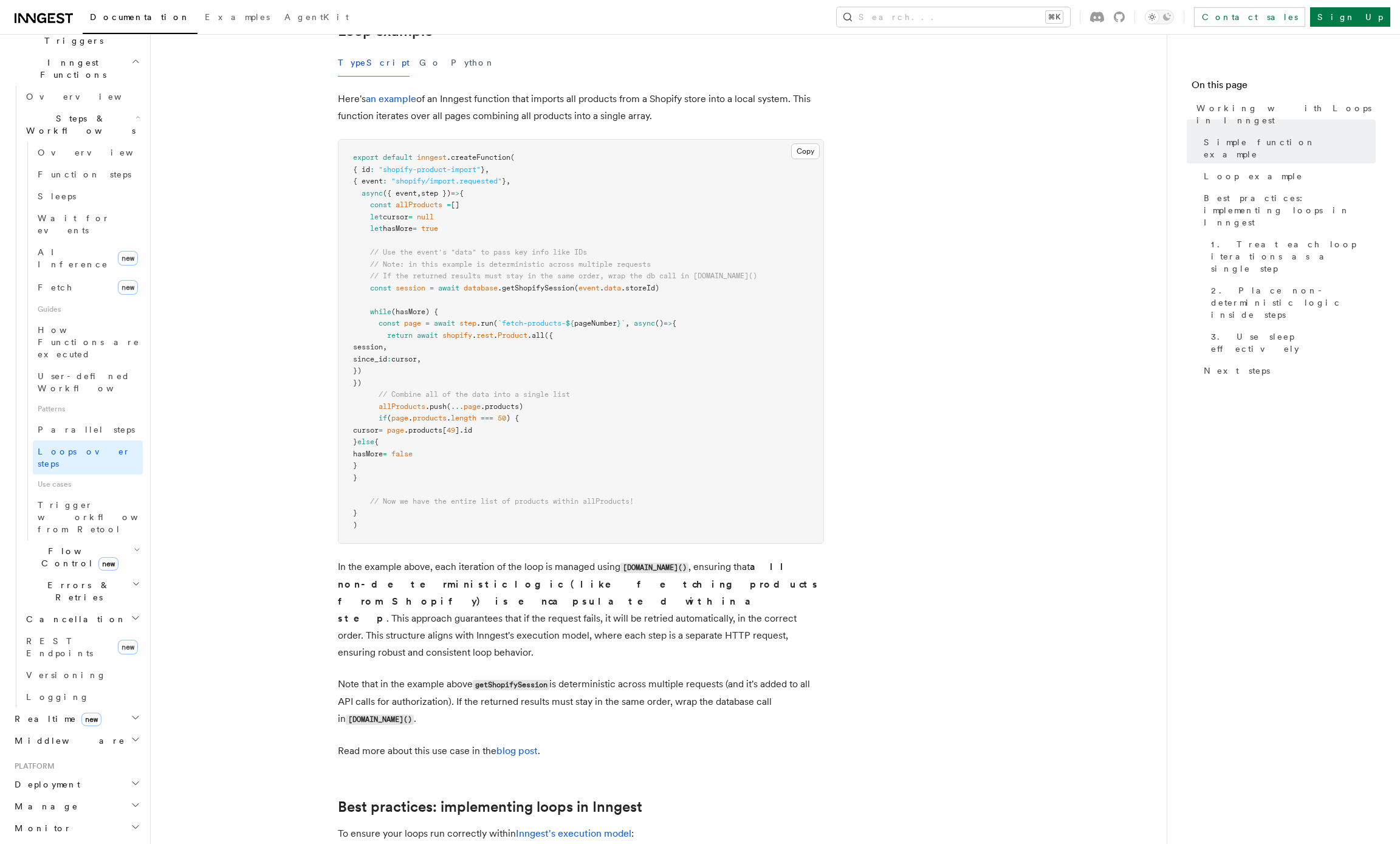
scroll to position [1160, 0]
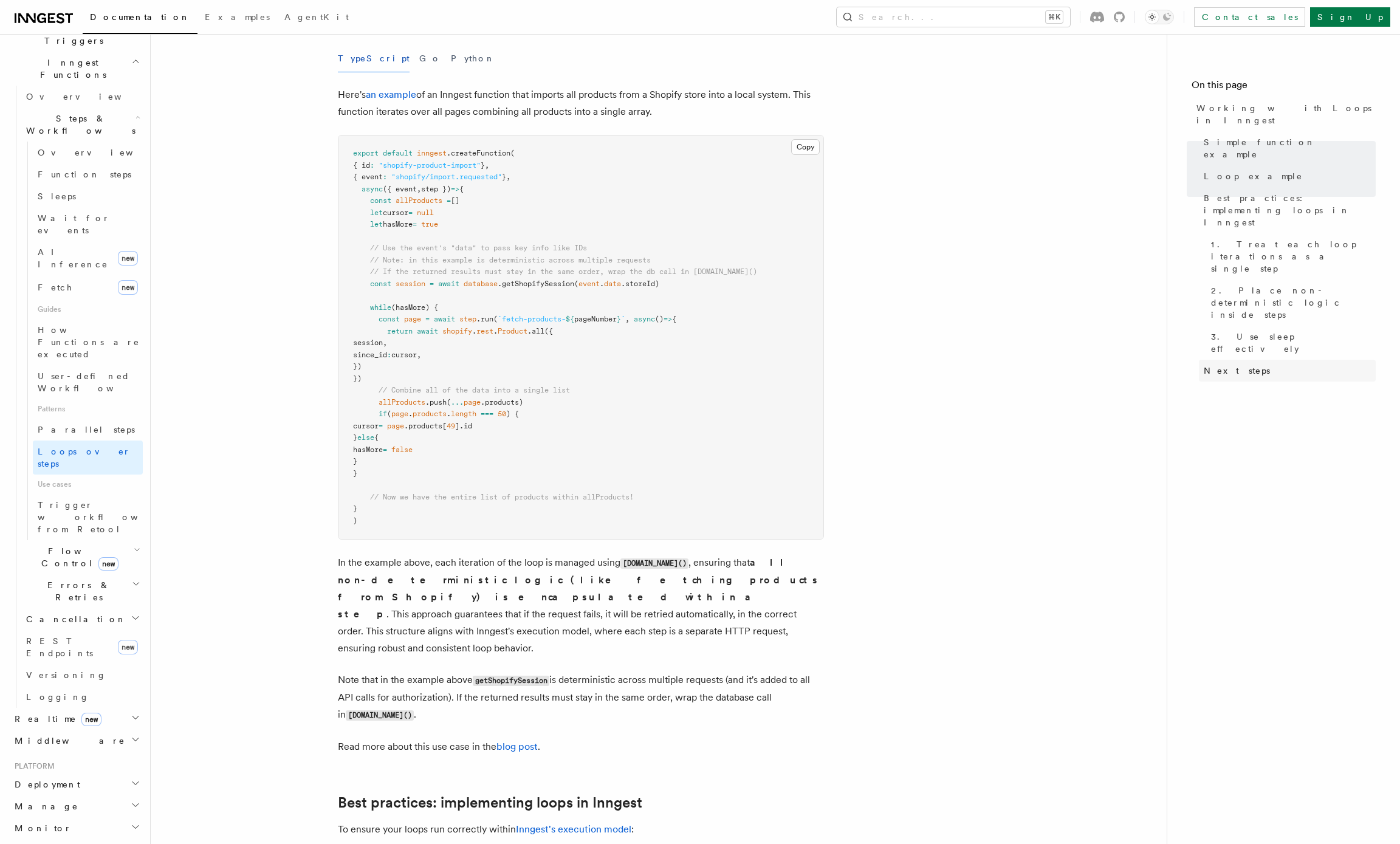
click at [1231, 364] on span "Next steps" at bounding box center [1236, 370] width 66 height 12
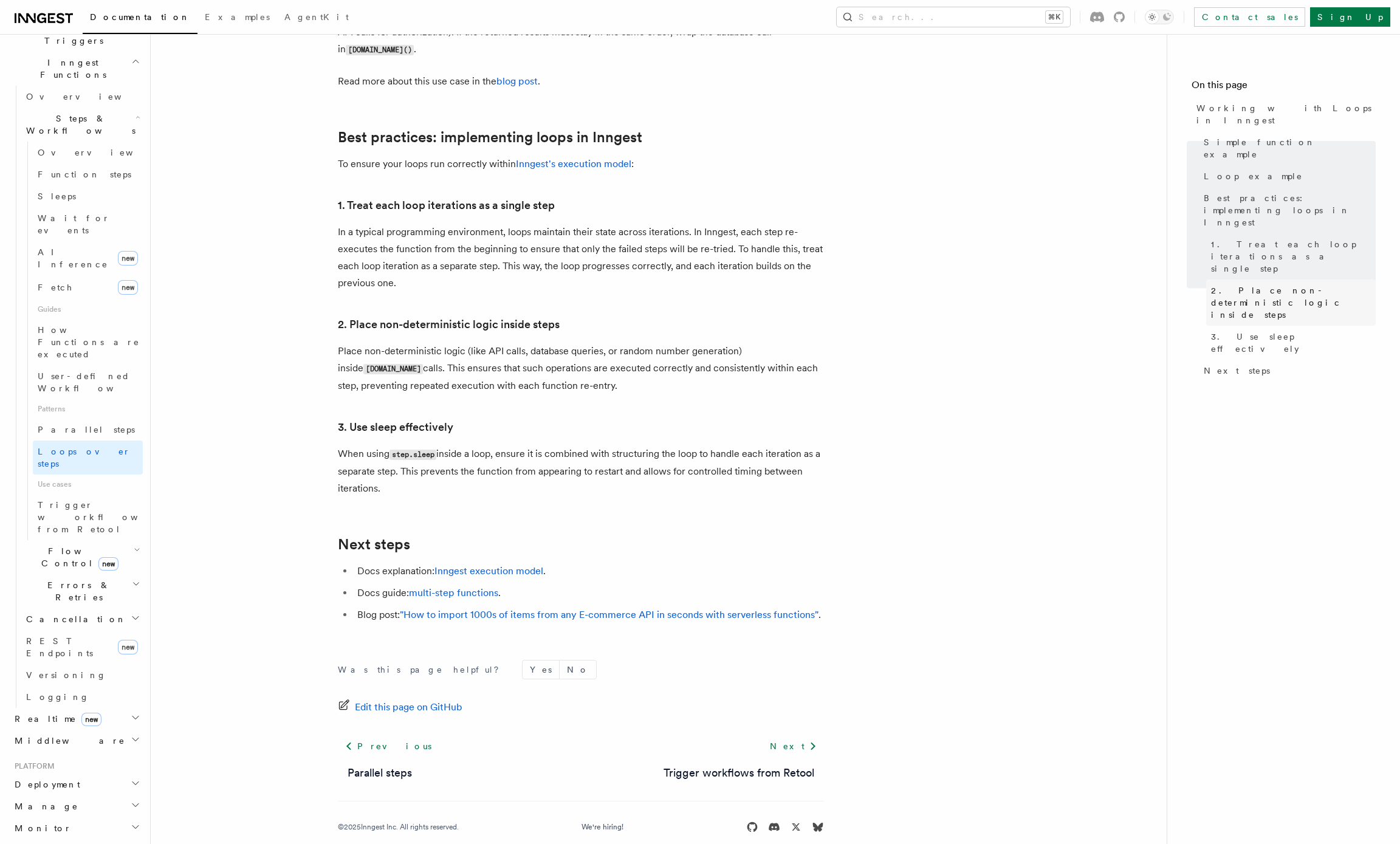
scroll to position [1826, 0]
click at [447, 586] on link "multi-step functions" at bounding box center [453, 592] width 90 height 12
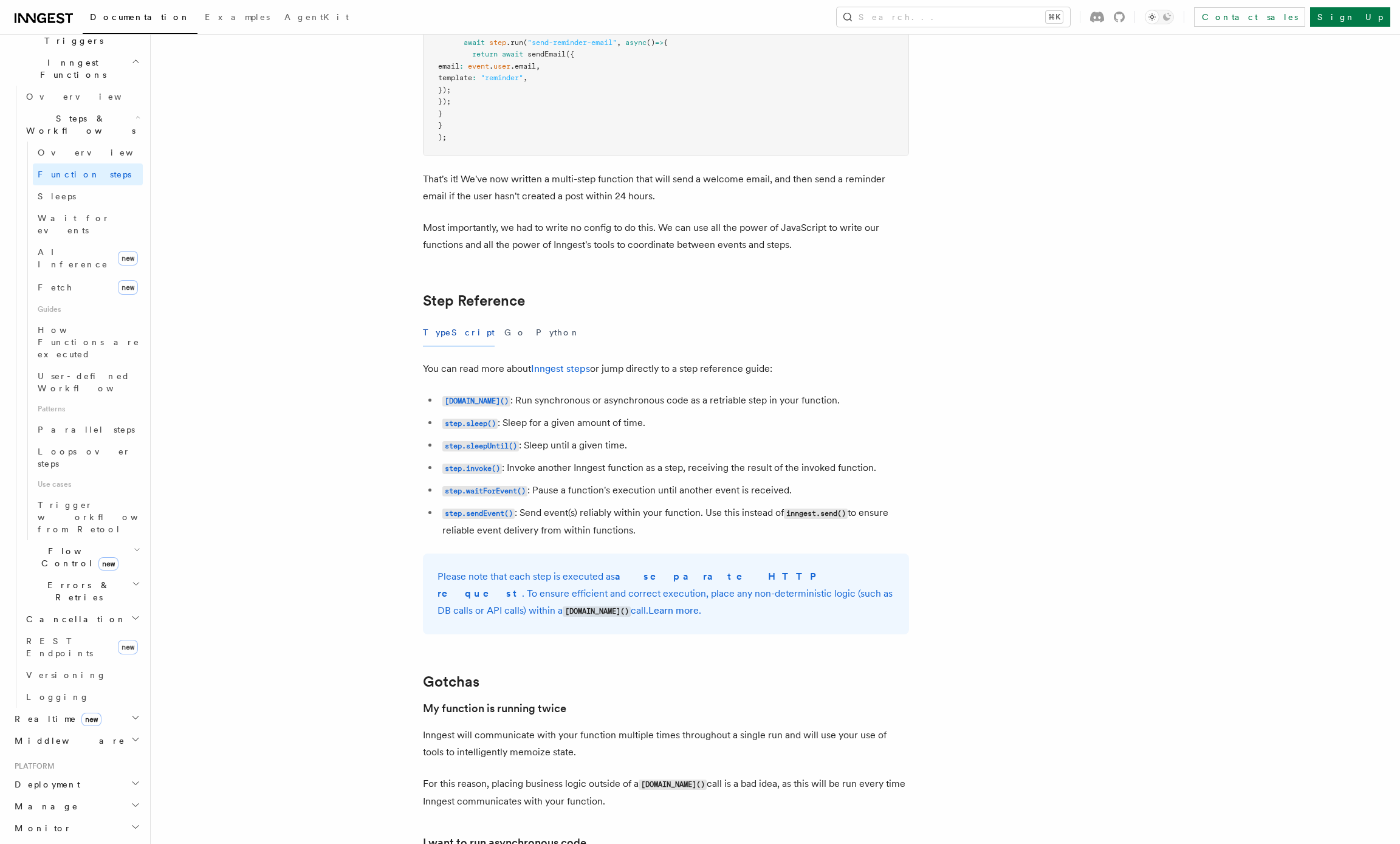
scroll to position [1904, 0]
click at [470, 469] on code "step.invoke()" at bounding box center [472, 467] width 59 height 11
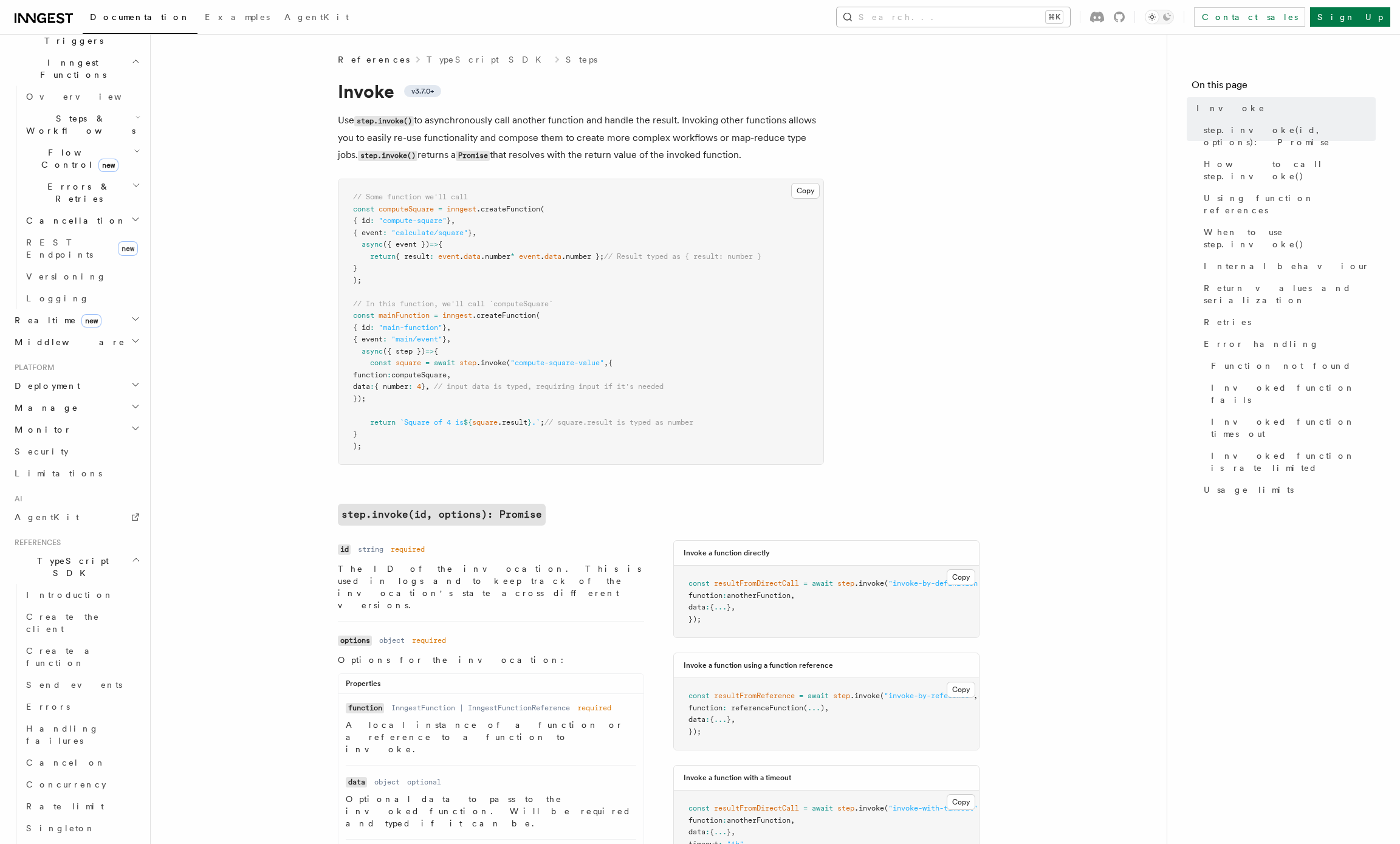
click at [987, 21] on button "Search... ⌘K" at bounding box center [953, 17] width 233 height 19
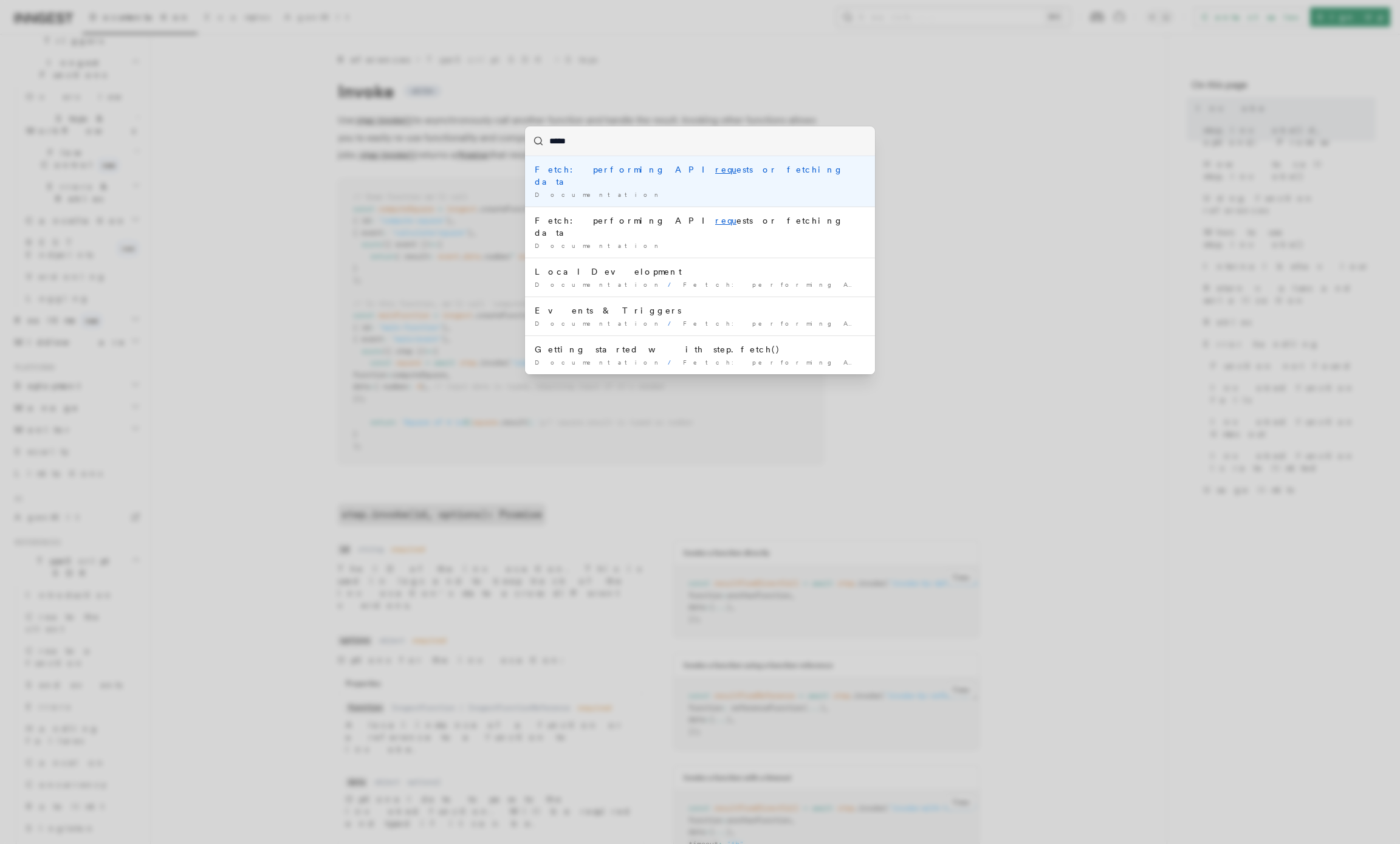
type input "******"
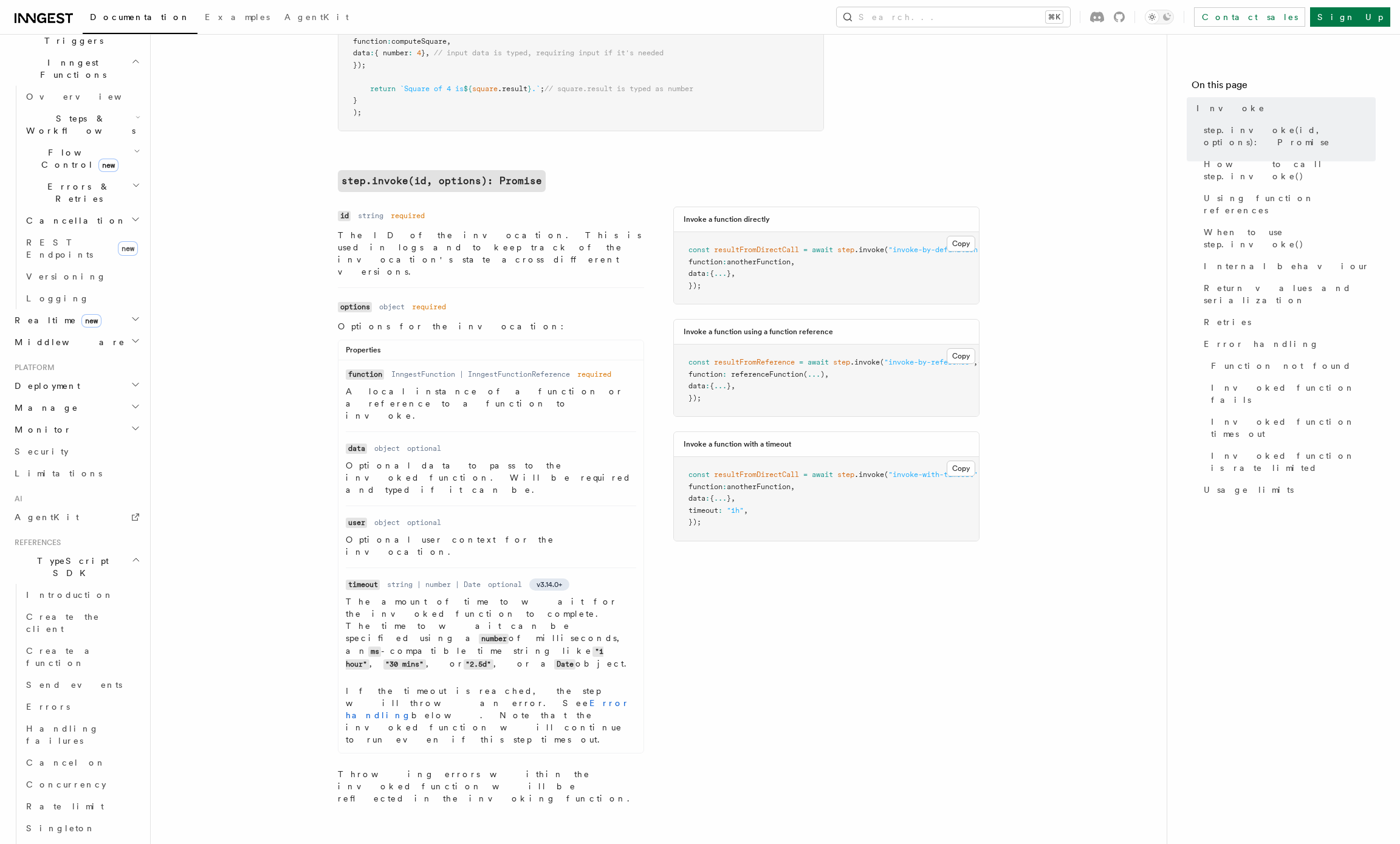
scroll to position [454, 0]
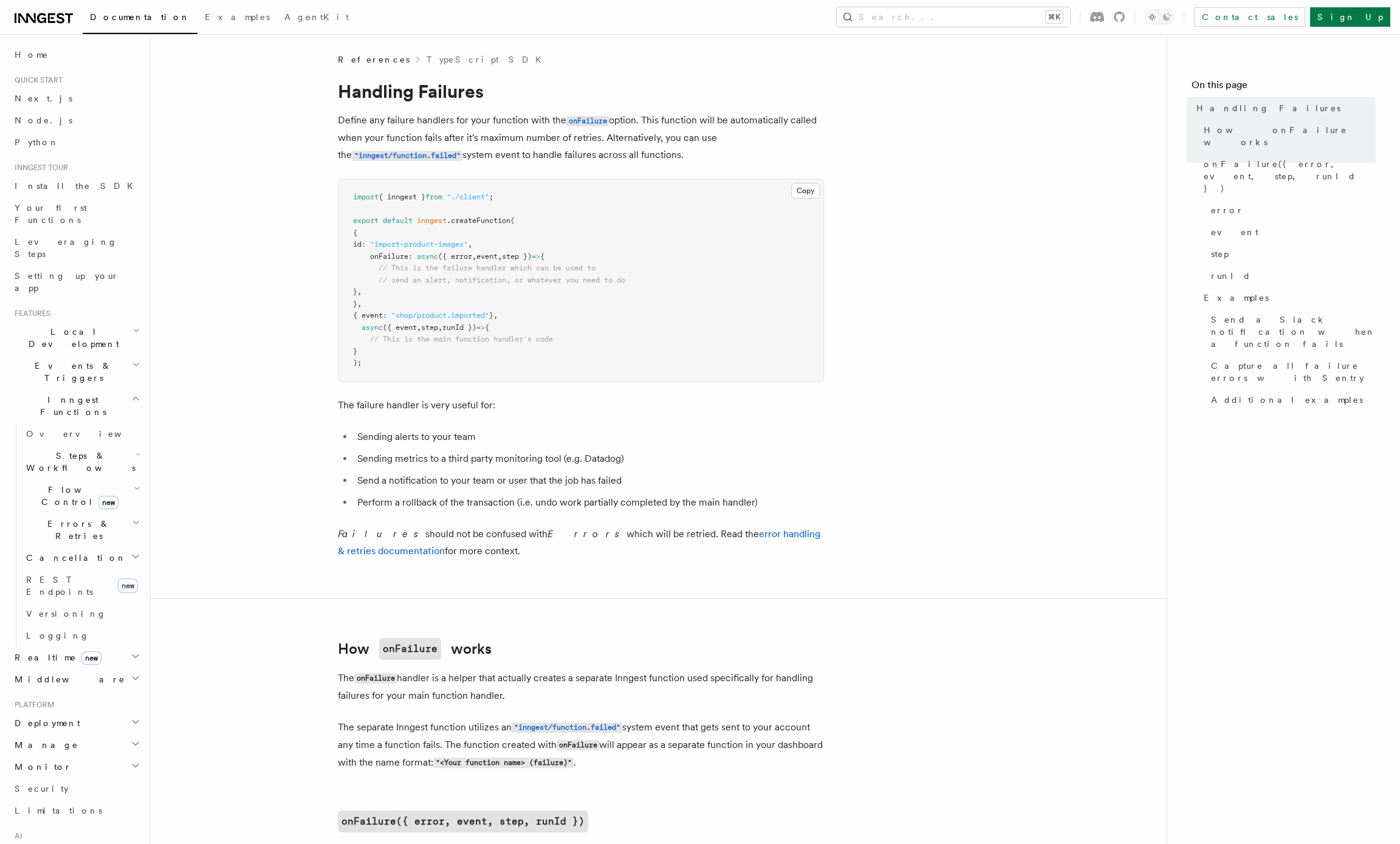
click at [137, 394] on icon "button" at bounding box center [136, 399] width 9 height 10
click at [59, 30] on div "Documentation Examples AgentKit Search... ⌘K Contact sales Sign Up" at bounding box center [700, 17] width 1400 height 34
click at [58, 25] on icon at bounding box center [44, 18] width 58 height 15
